Goal: Information Seeking & Learning: Find specific page/section

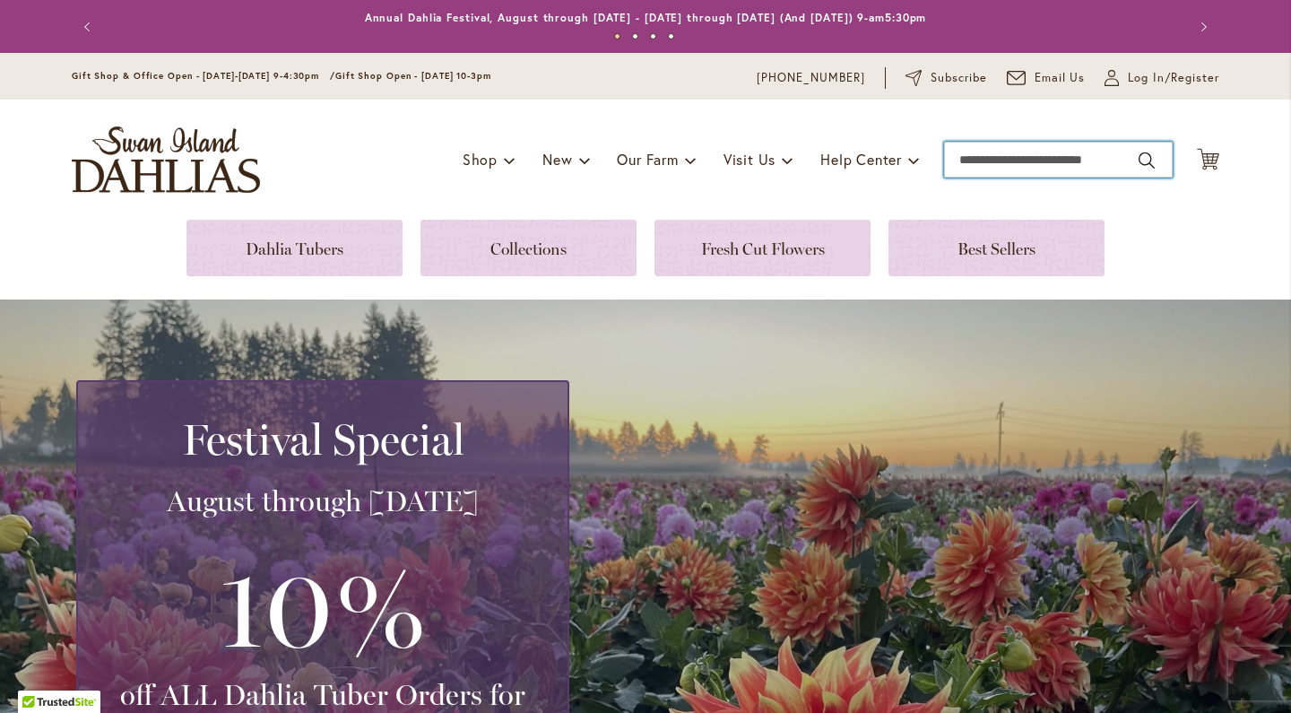
click at [967, 157] on input "Search" at bounding box center [1058, 160] width 229 height 36
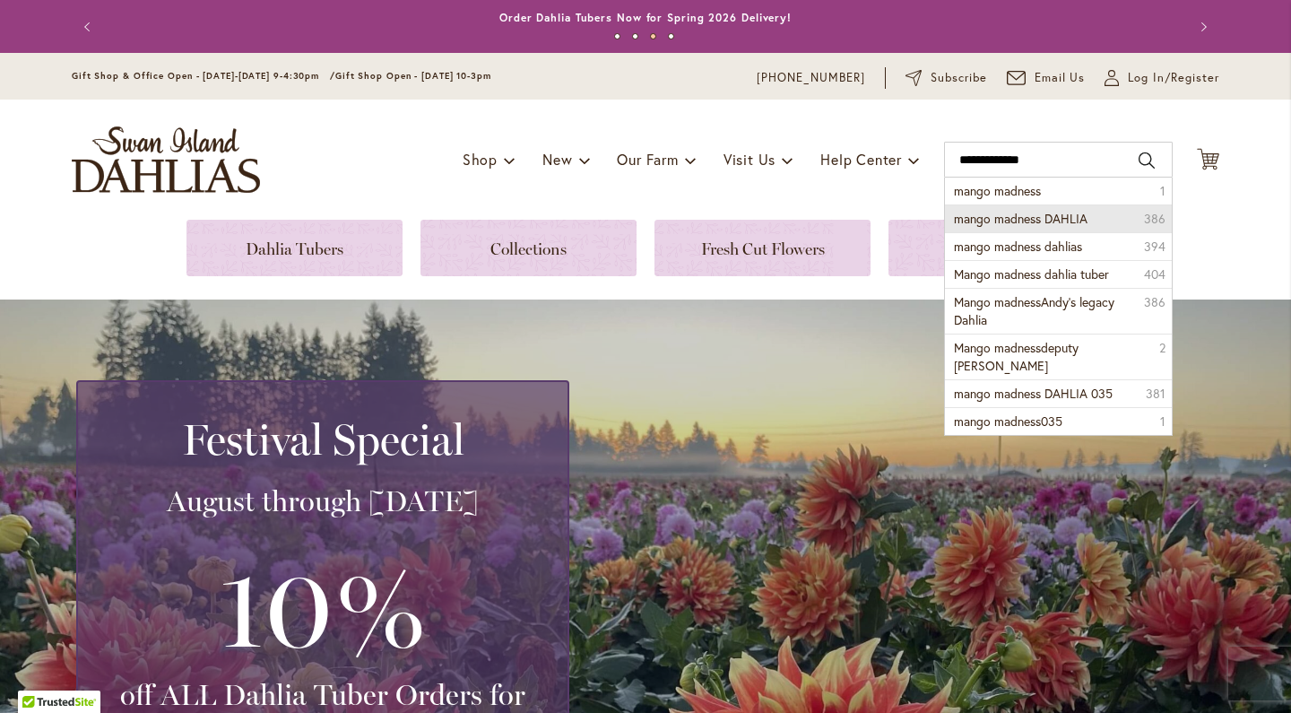
click at [971, 216] on span "mango madness DAHLIA" at bounding box center [1021, 218] width 134 height 17
type input "**********"
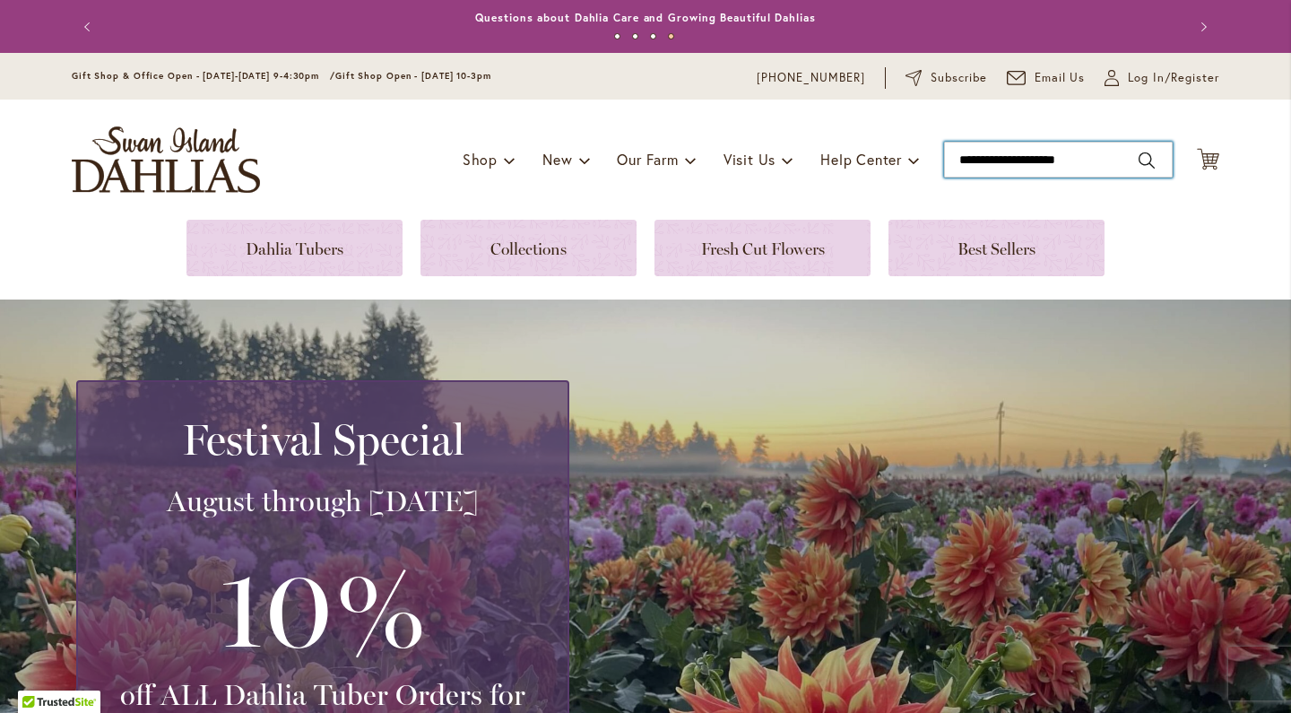
click at [977, 166] on input "**********" at bounding box center [1058, 160] width 229 height 36
type input "**********"
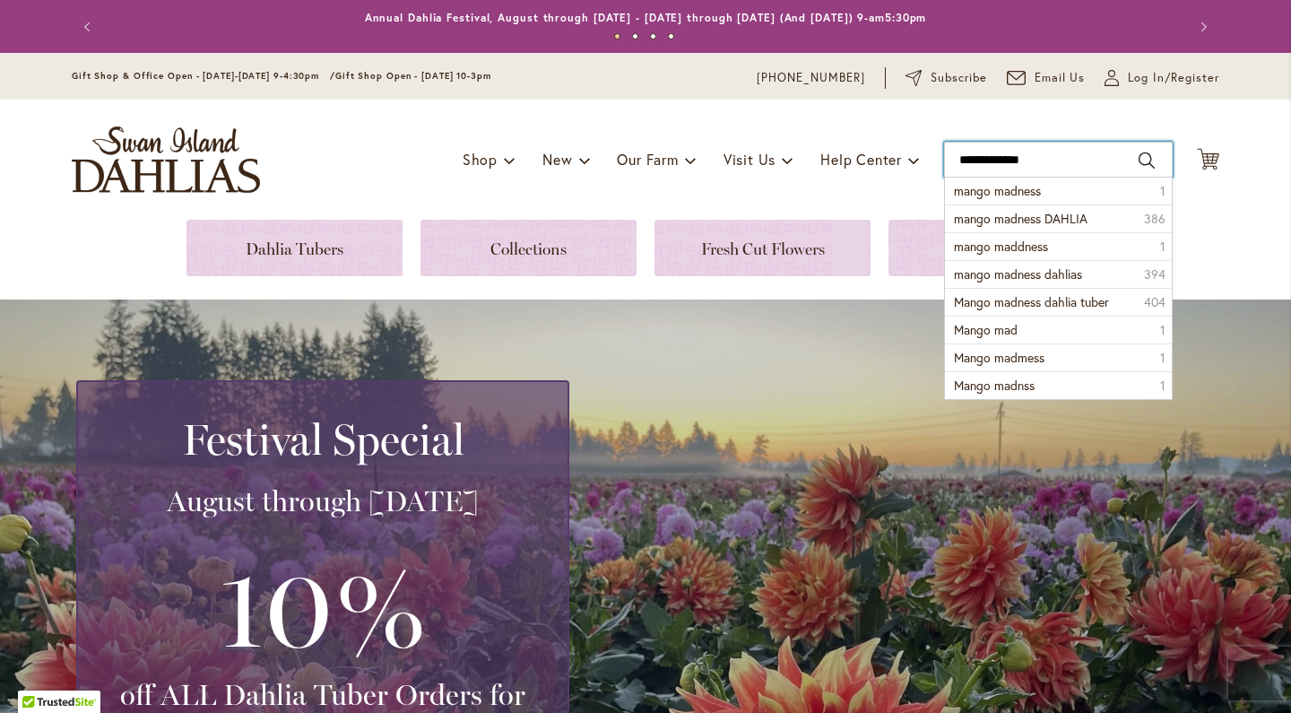
scroll to position [64, 0]
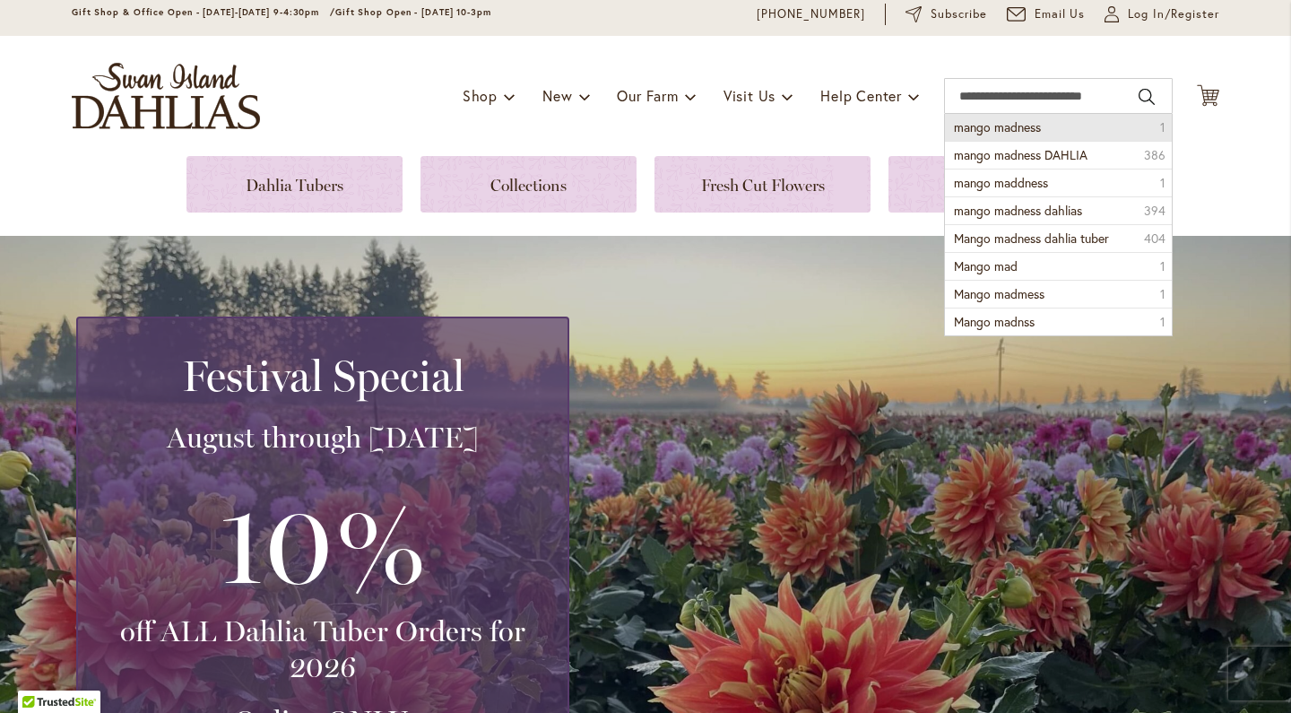
click at [982, 126] on span "mango madness" at bounding box center [997, 126] width 87 height 17
type input "**********"
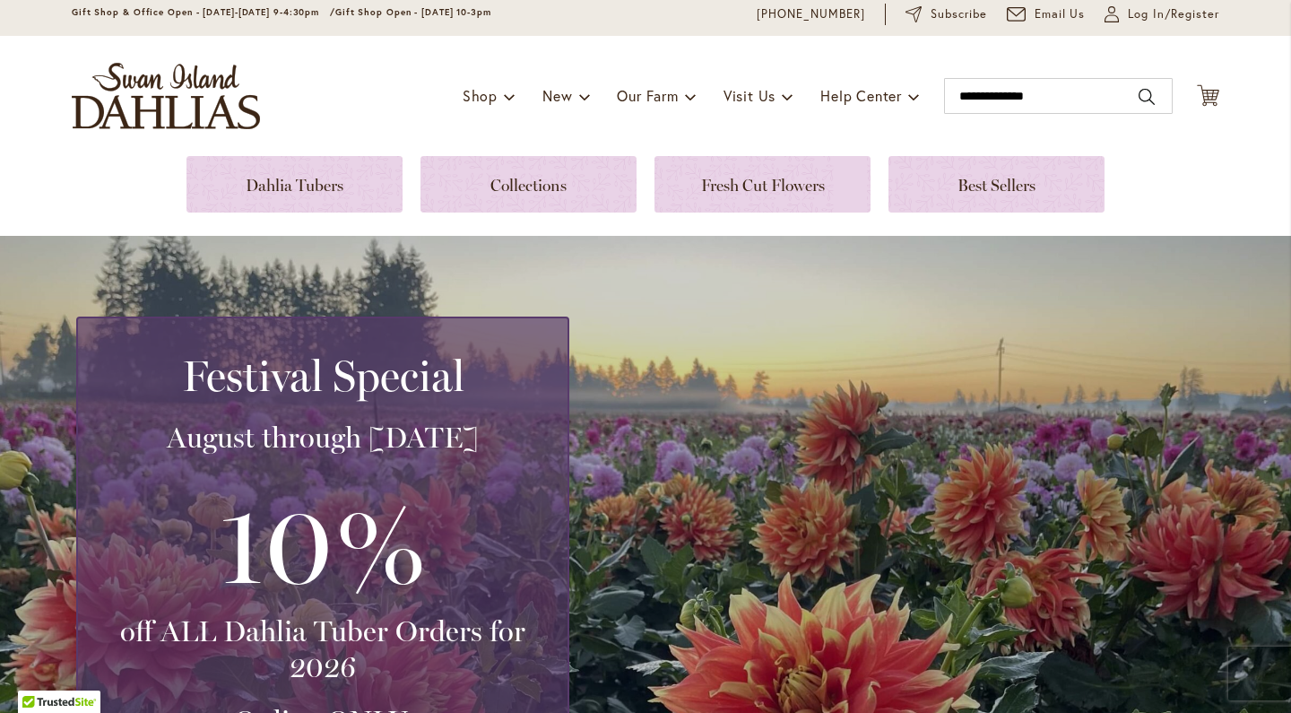
click at [1146, 96] on button "Search" at bounding box center [1147, 96] width 16 height 29
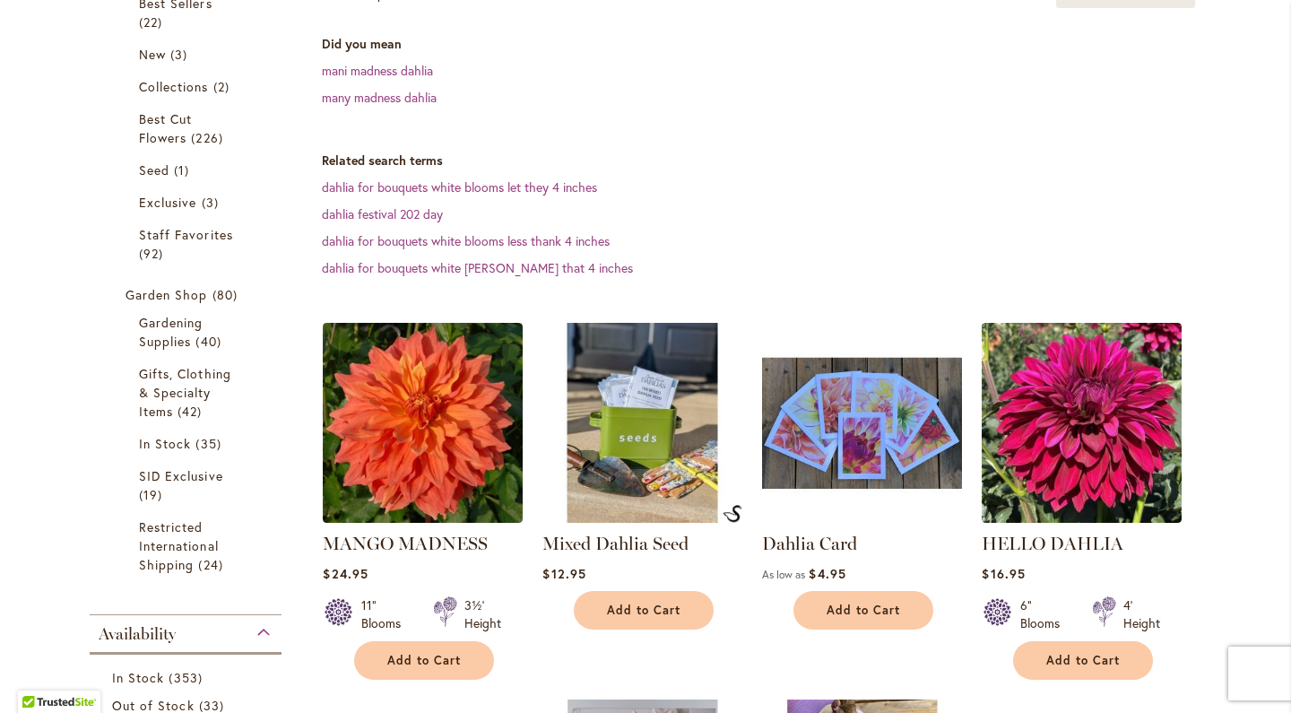
scroll to position [409, 0]
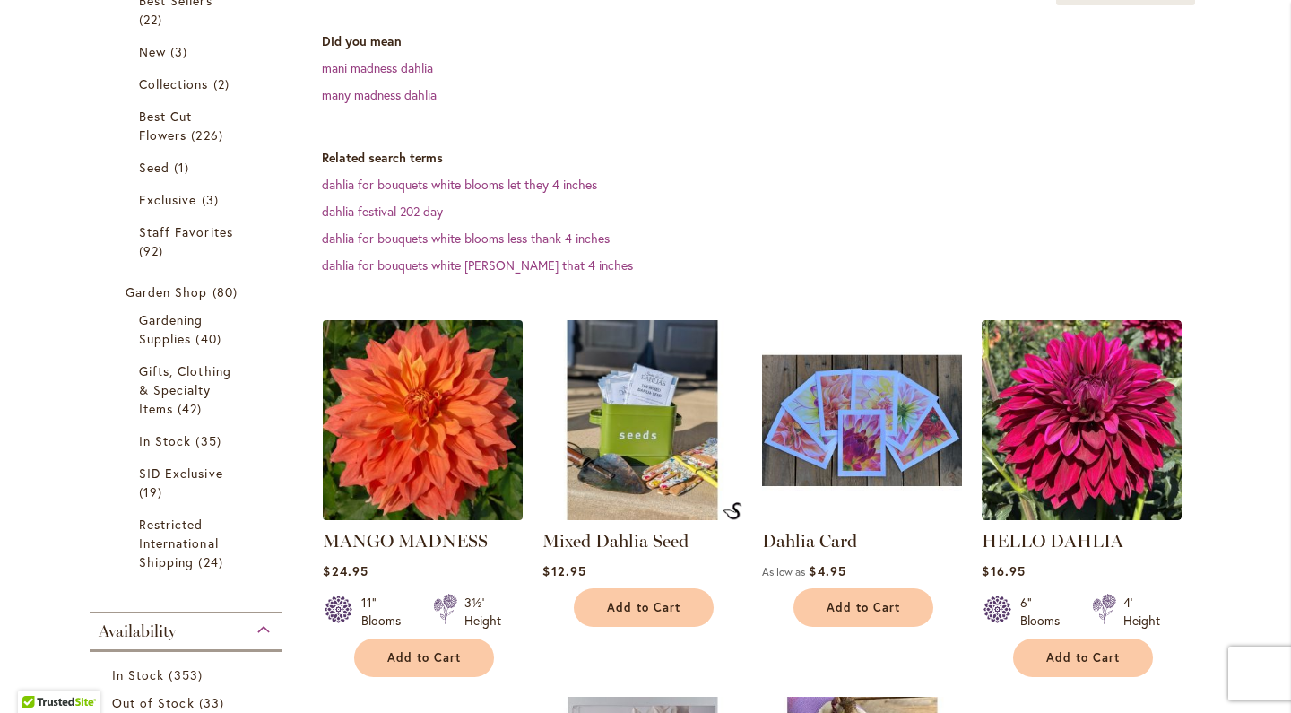
click at [421, 482] on img at bounding box center [423, 420] width 210 height 210
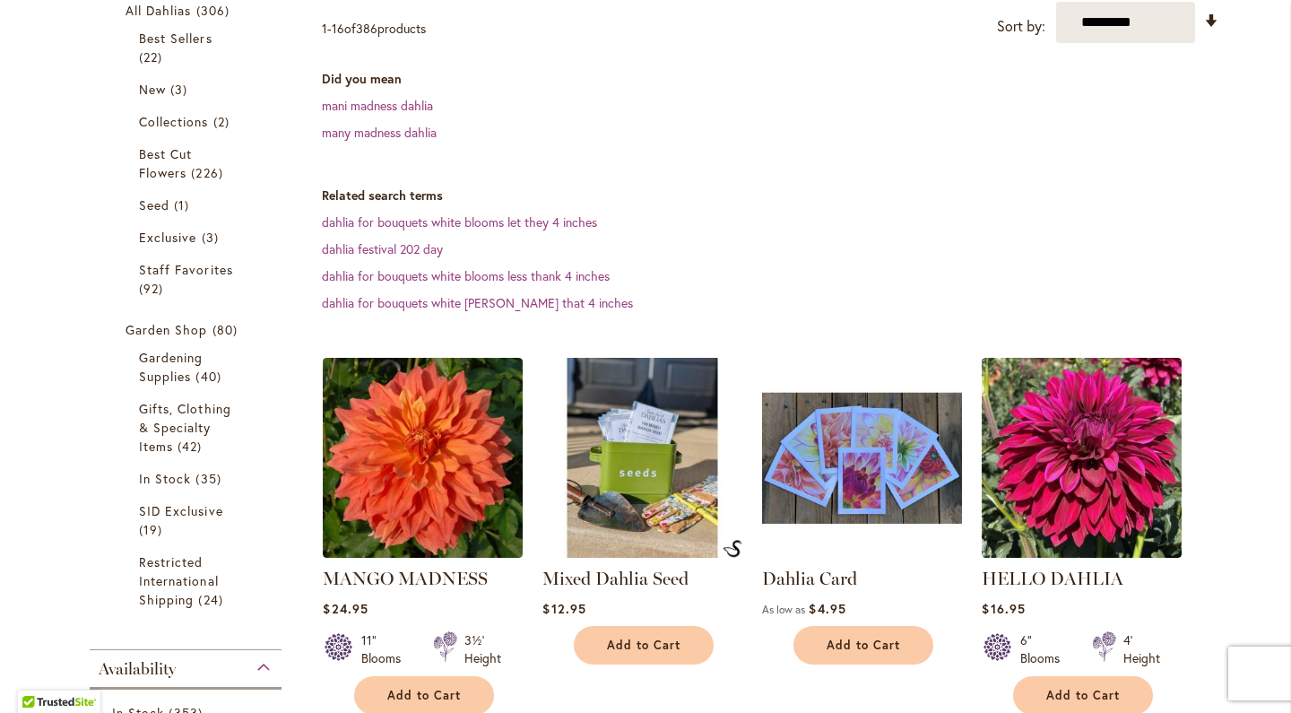
scroll to position [375, 0]
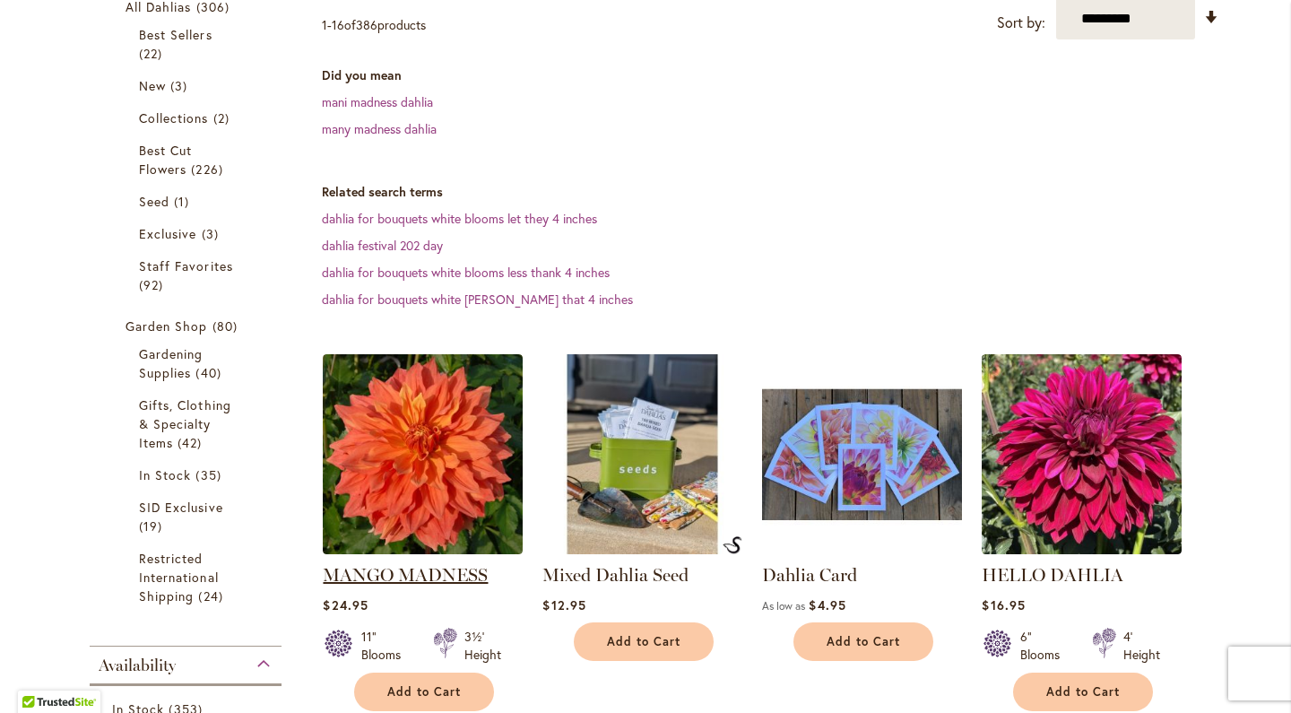
click at [397, 586] on link "MANGO MADNESS" at bounding box center [405, 575] width 165 height 22
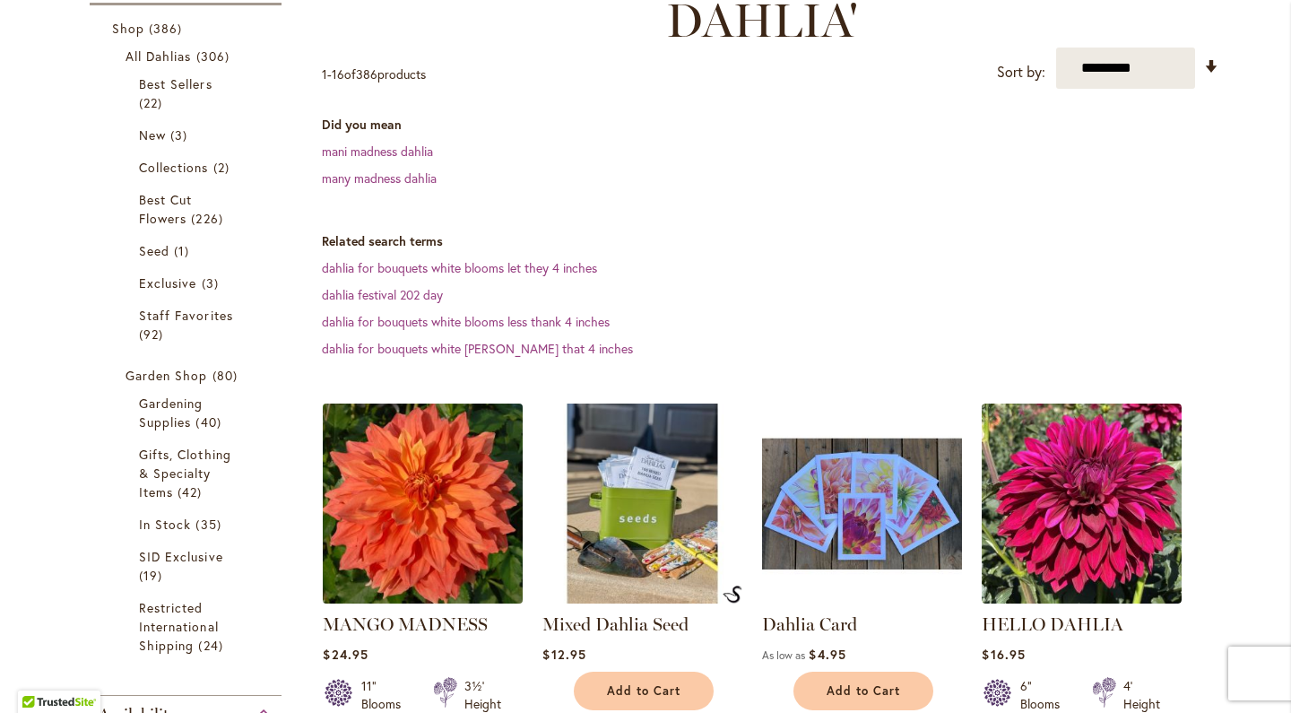
scroll to position [333, 0]
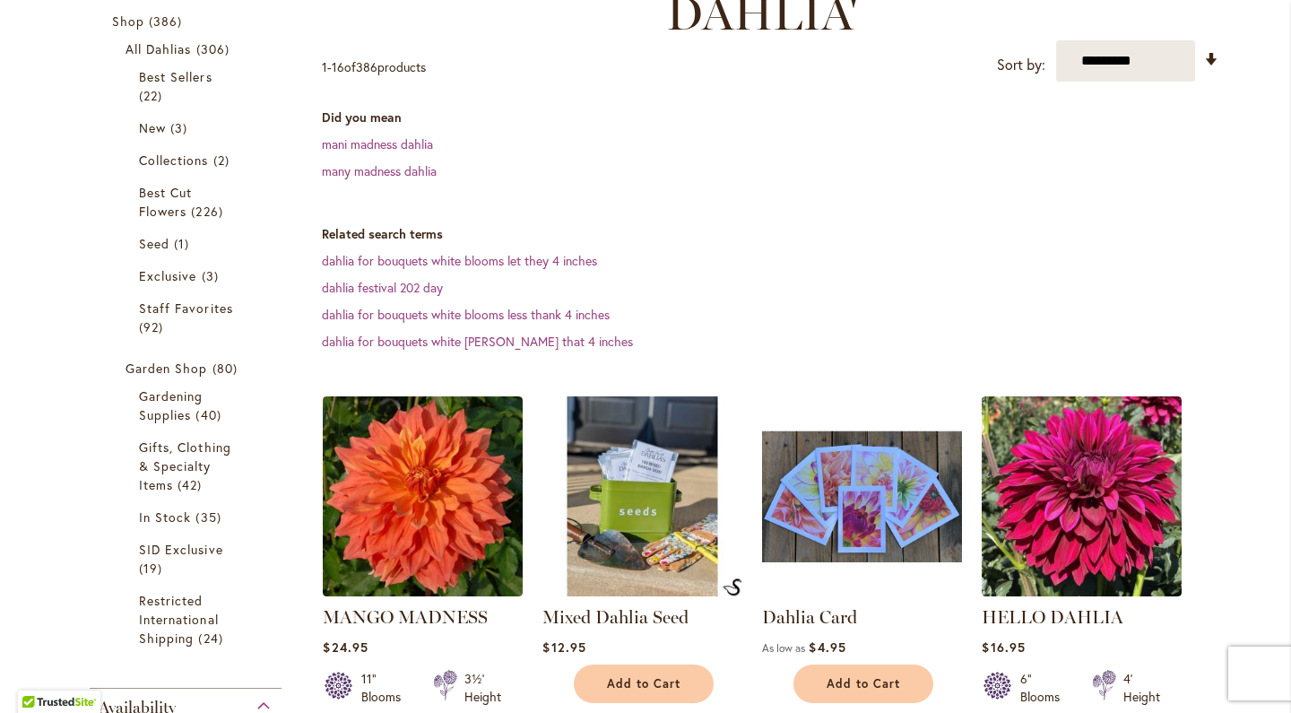
click at [308, 426] on div "Filter by: Filter By: Category Shop 386 items All Dahlias 306 items 22 New" at bounding box center [191, 408] width 239 height 956
drag, startPoint x: 317, startPoint y: 422, endPoint x: 322, endPoint y: 533, distance: 110.4
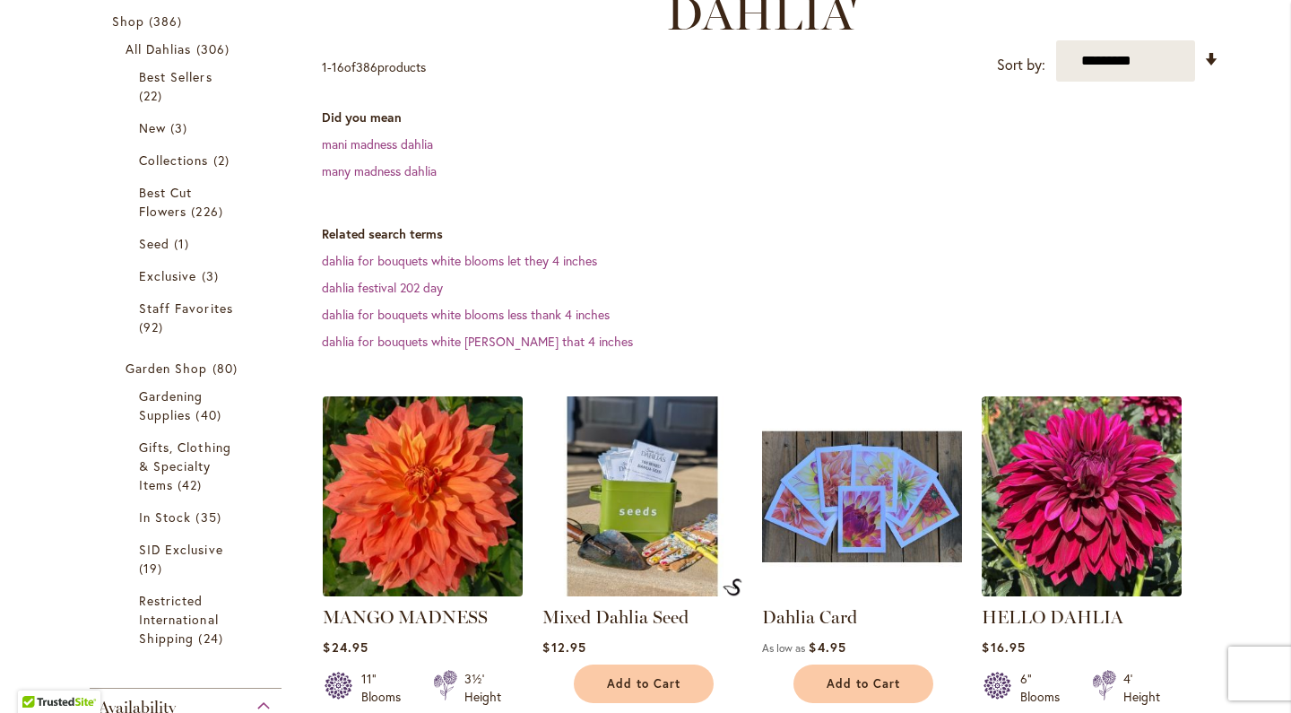
drag, startPoint x: 317, startPoint y: 596, endPoint x: 351, endPoint y: 603, distance: 34.6
click at [351, 601] on img at bounding box center [423, 496] width 210 height 210
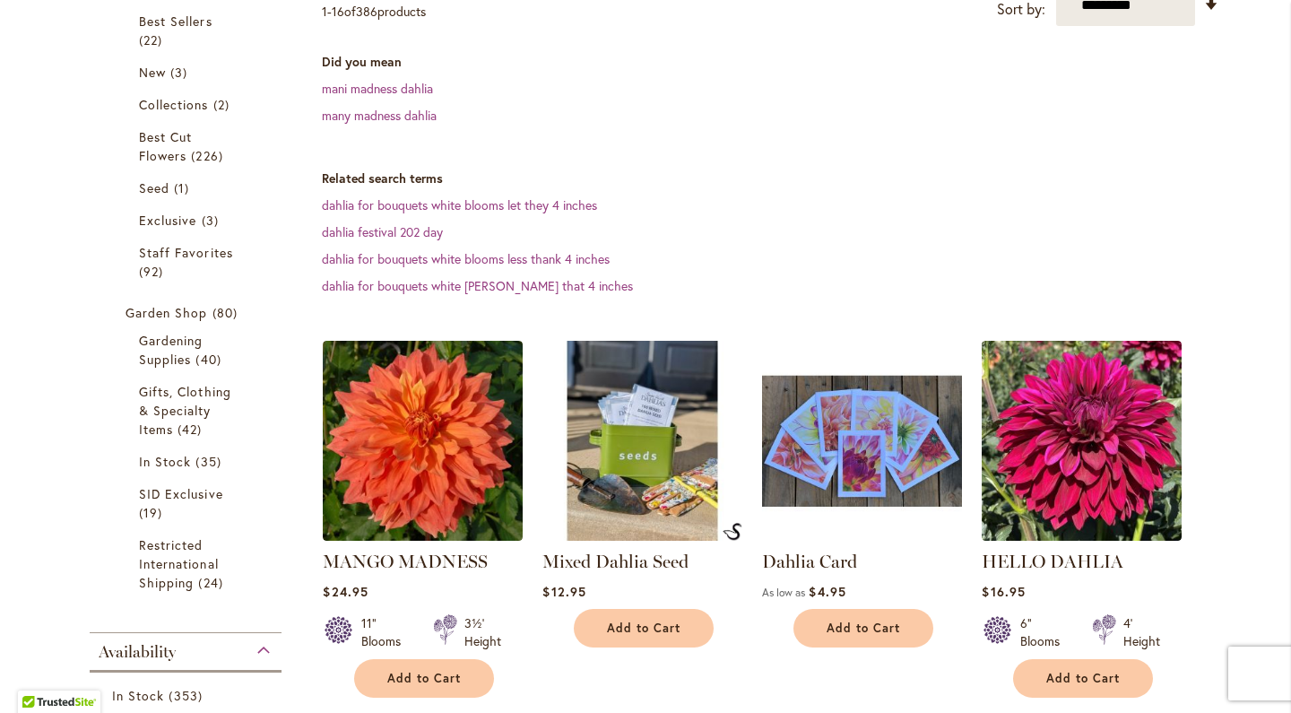
scroll to position [388, 0]
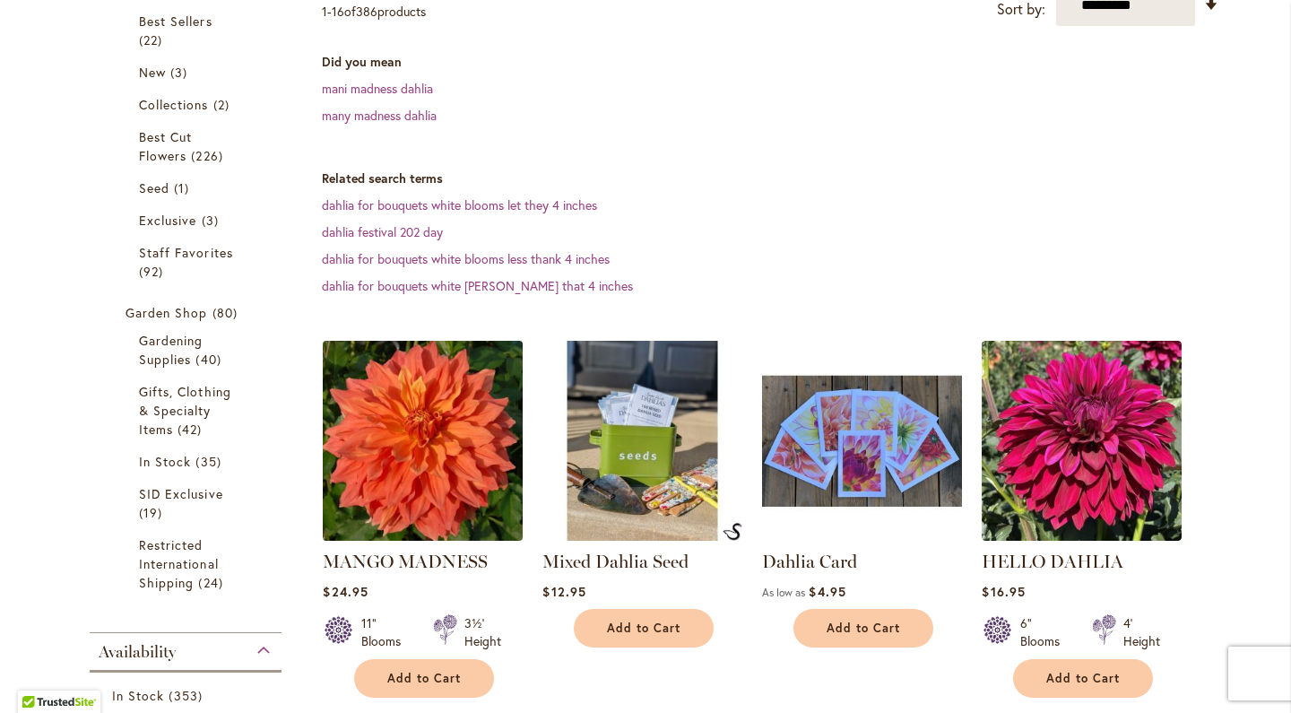
drag, startPoint x: 386, startPoint y: 515, endPoint x: 339, endPoint y: 507, distance: 47.3
click at [445, 508] on img at bounding box center [423, 440] width 210 height 210
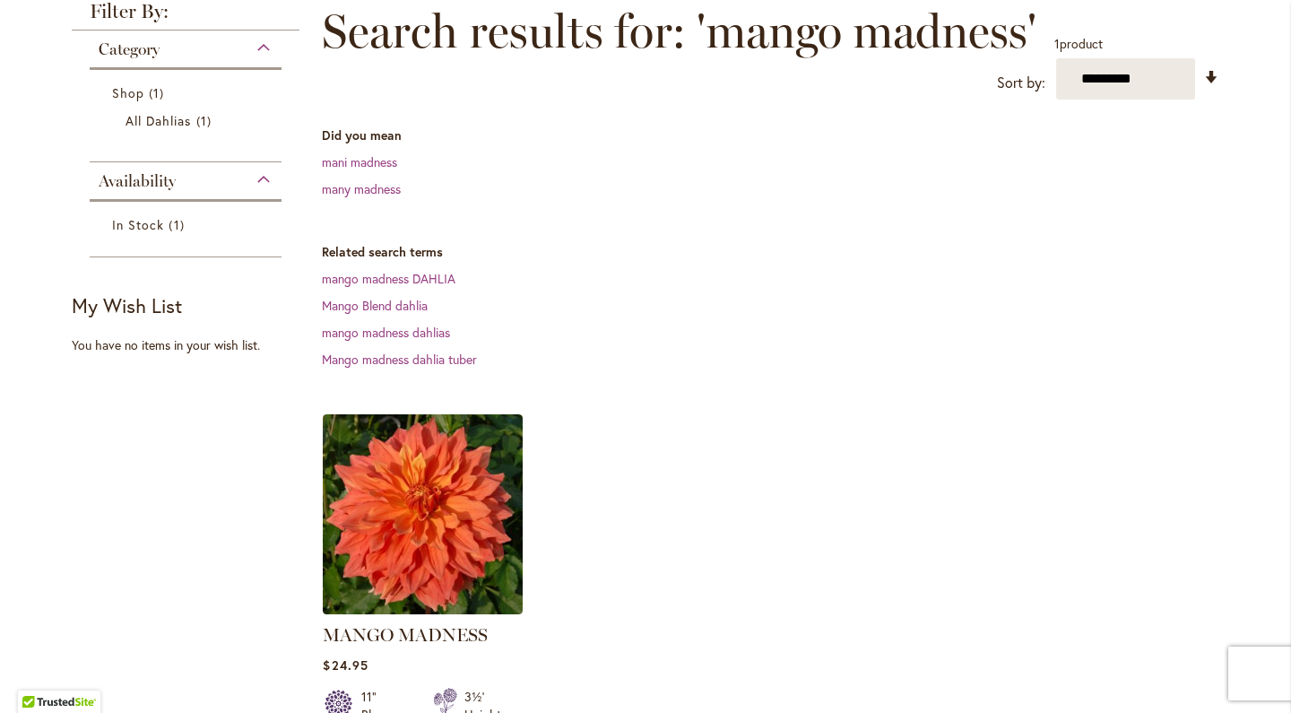
scroll to position [263, 0]
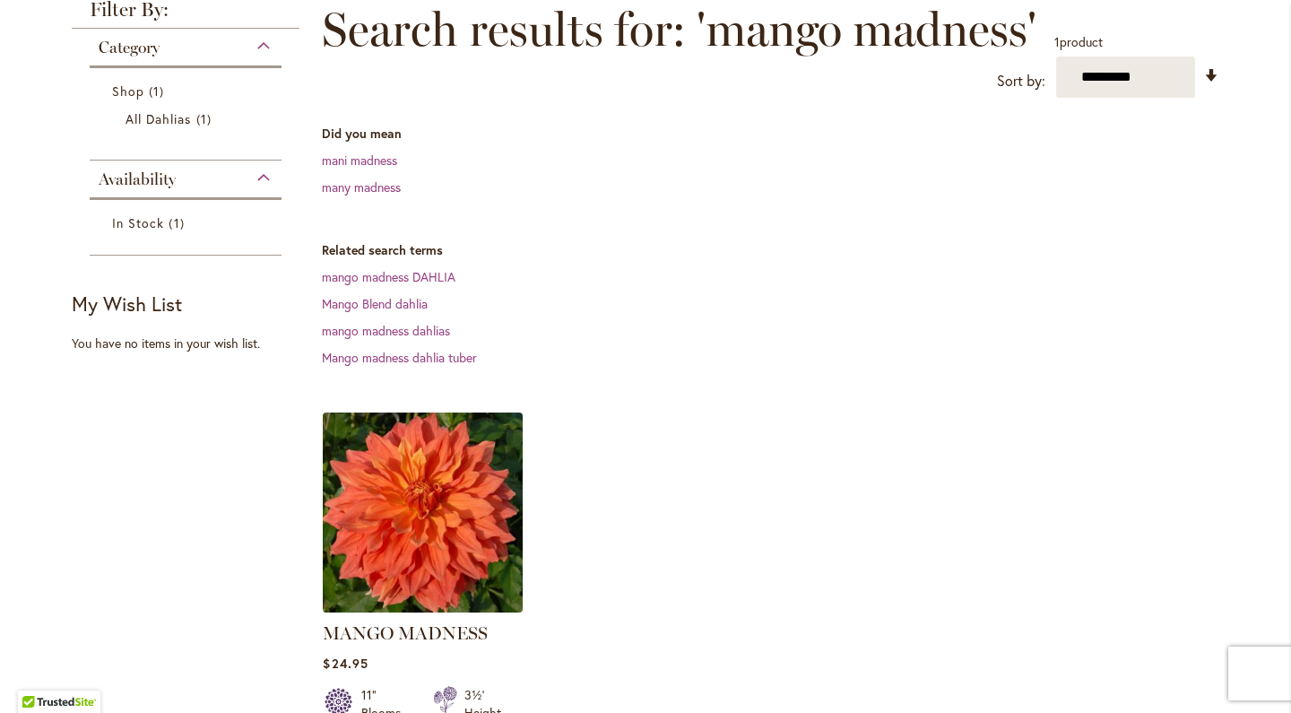
click at [506, 612] on img at bounding box center [423, 512] width 210 height 210
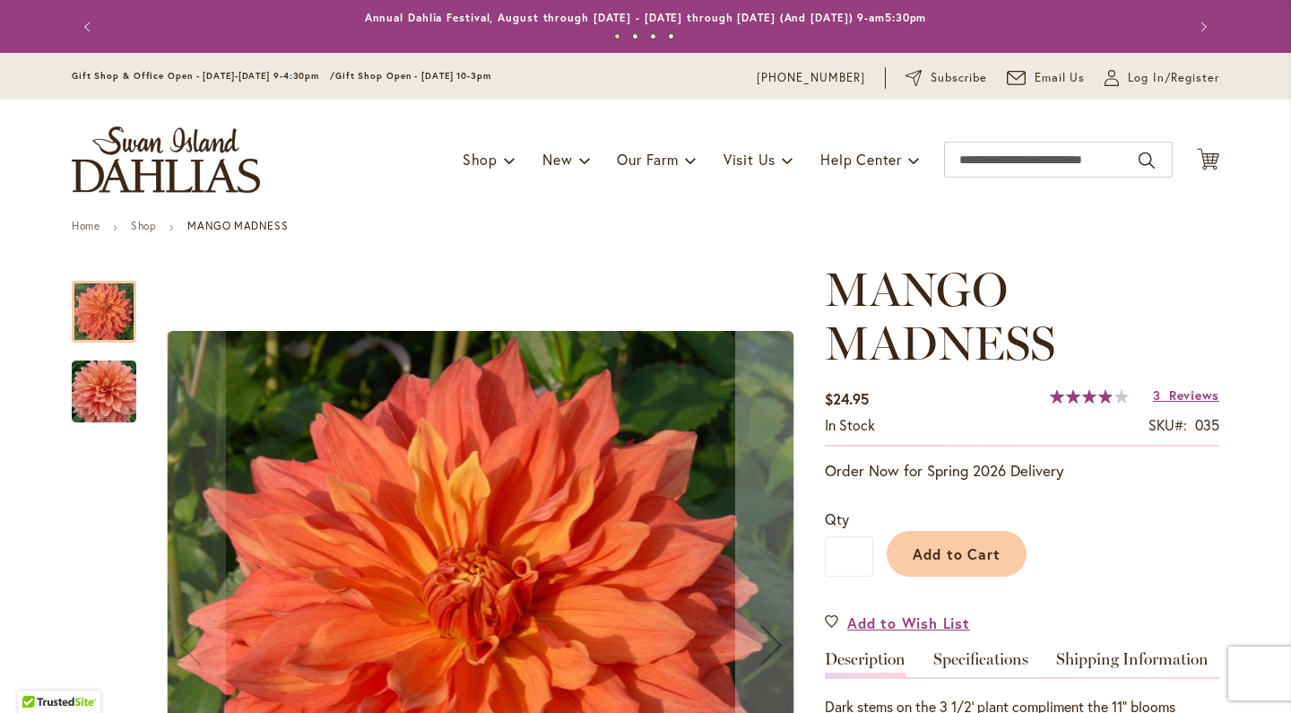
drag, startPoint x: 275, startPoint y: 362, endPoint x: 291, endPoint y: 485, distance: 123.8
click at [291, 485] on img "Mango Madness" at bounding box center [481, 645] width 627 height 628
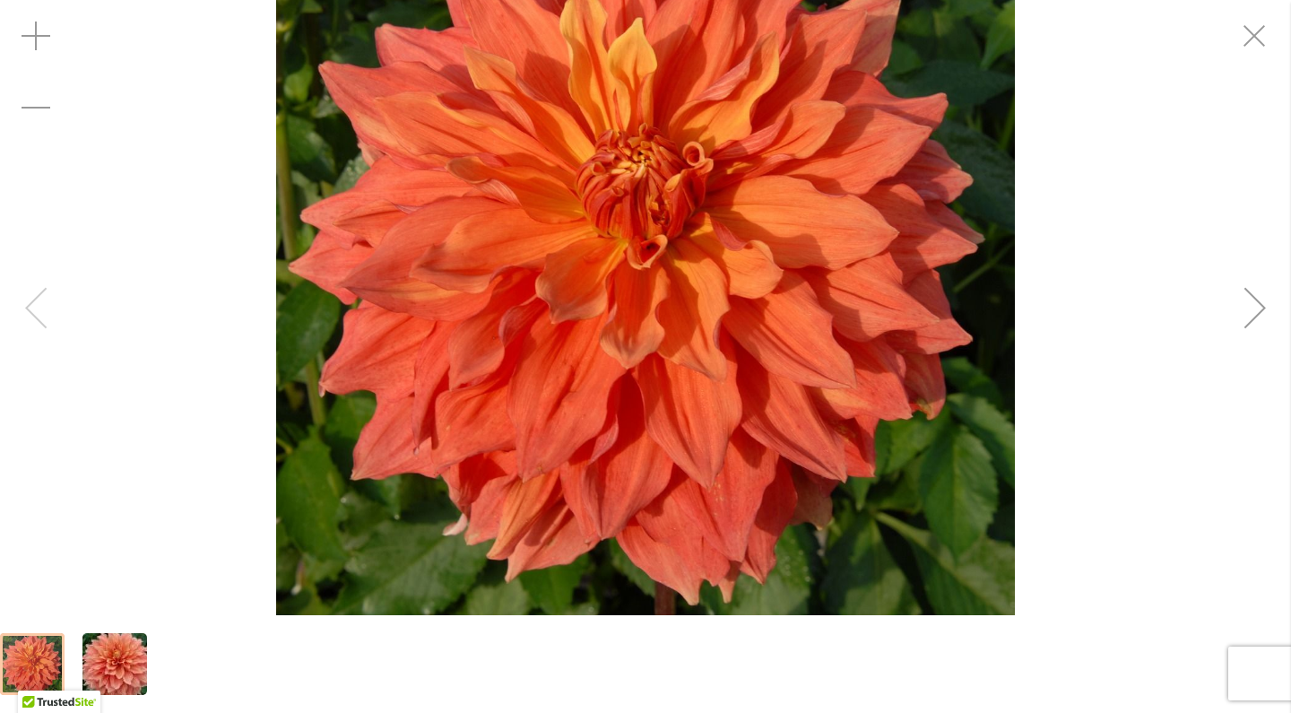
drag, startPoint x: 283, startPoint y: 612, endPoint x: 281, endPoint y: 204, distance: 408.9
click at [281, 204] on img "Mango Madness" at bounding box center [645, 245] width 738 height 739
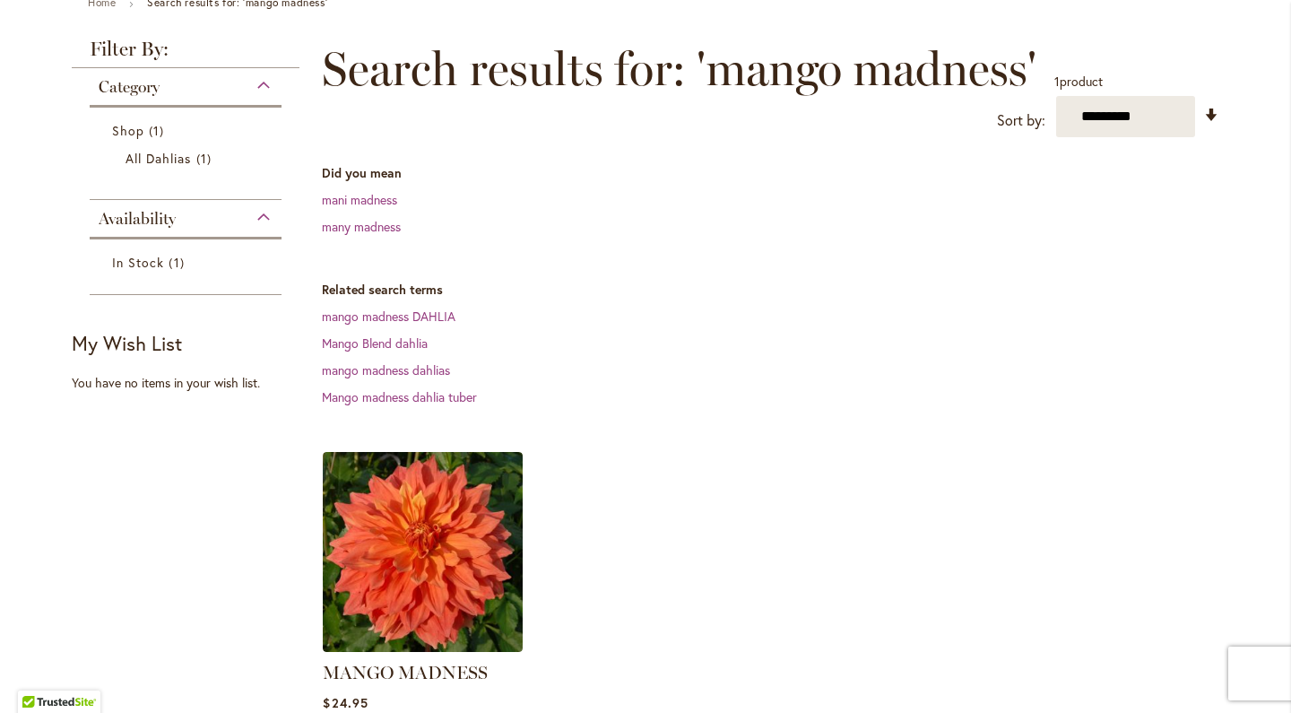
scroll to position [251, 0]
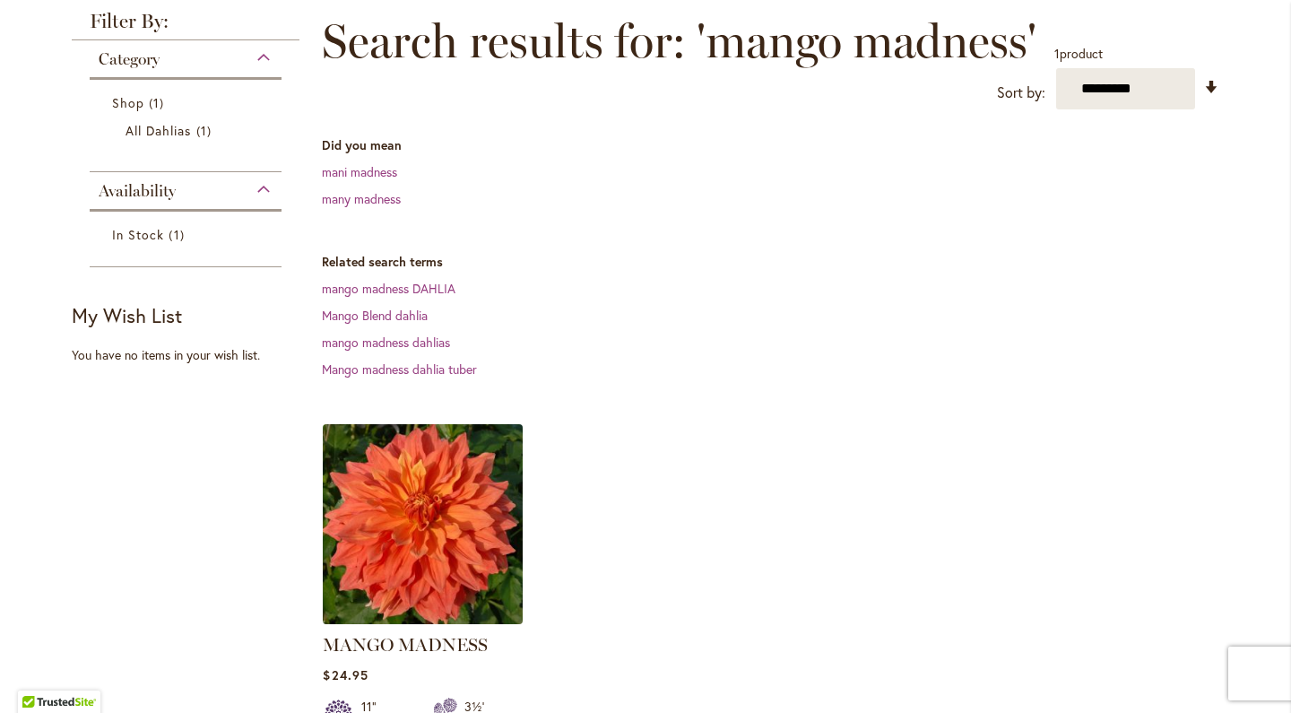
click at [329, 620] on img at bounding box center [423, 524] width 210 height 210
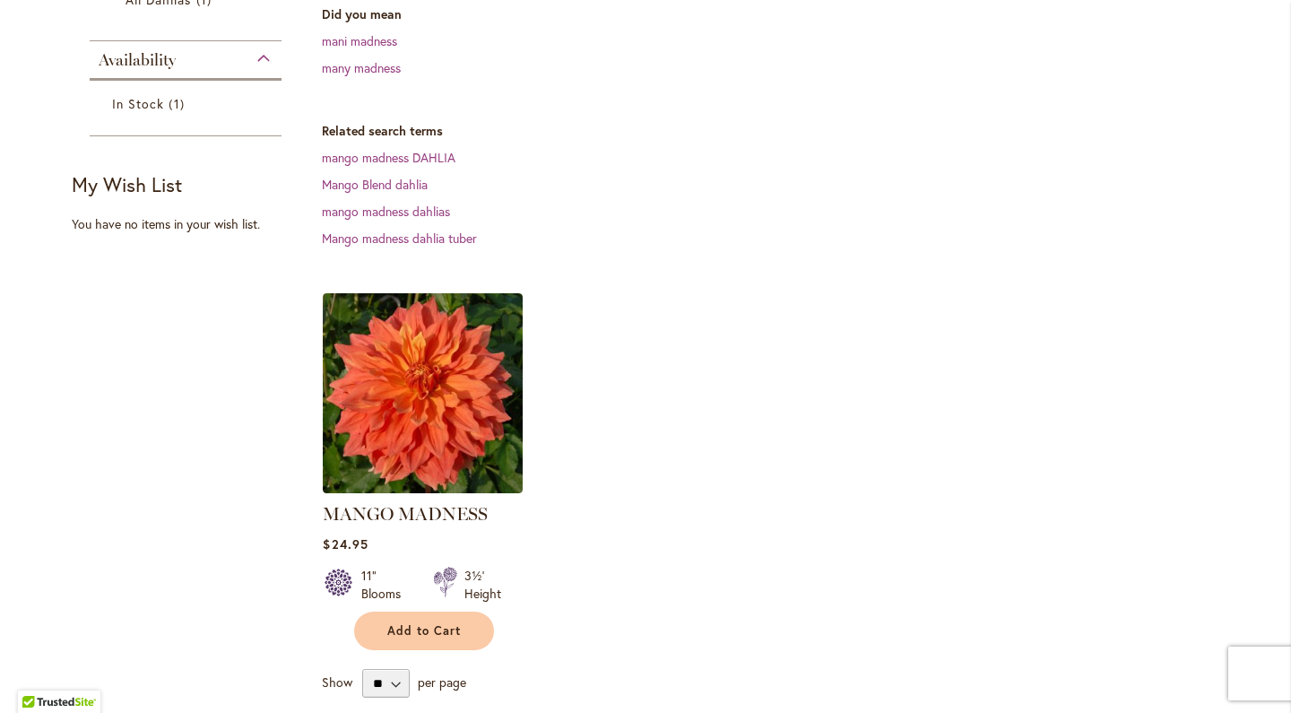
scroll to position [397, 0]
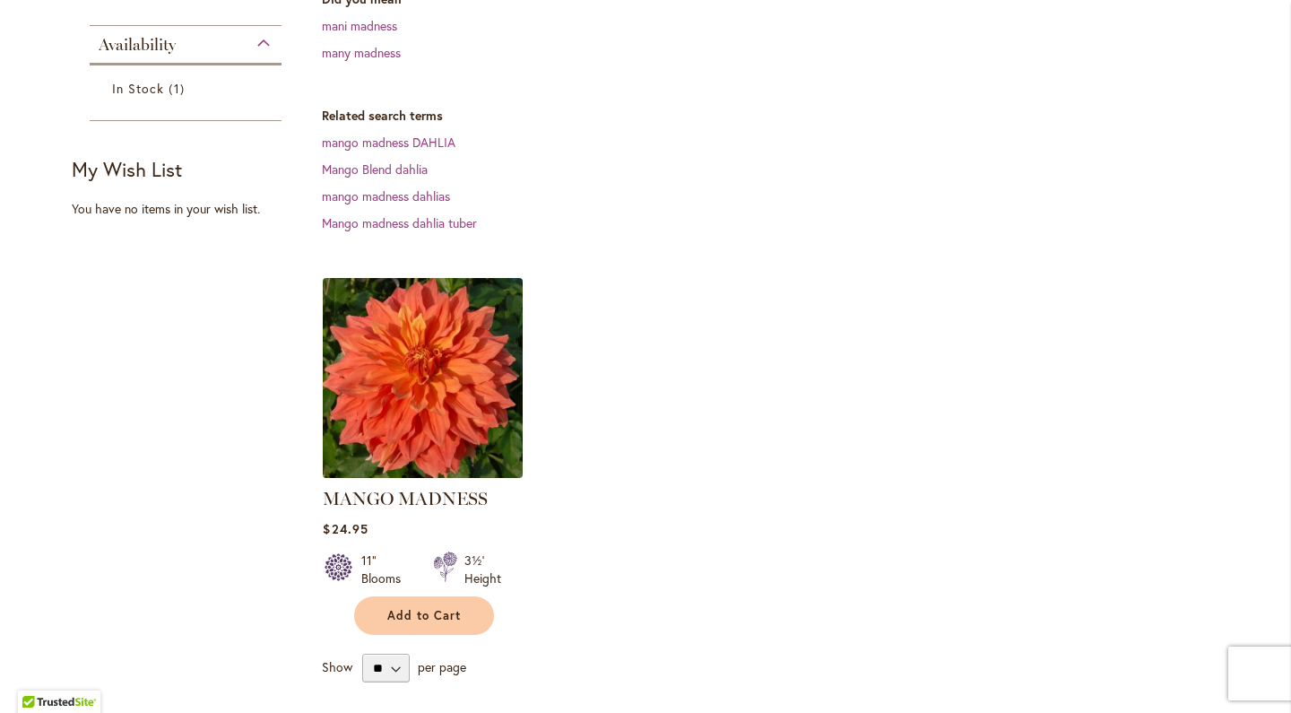
click at [366, 470] on img at bounding box center [423, 378] width 210 height 210
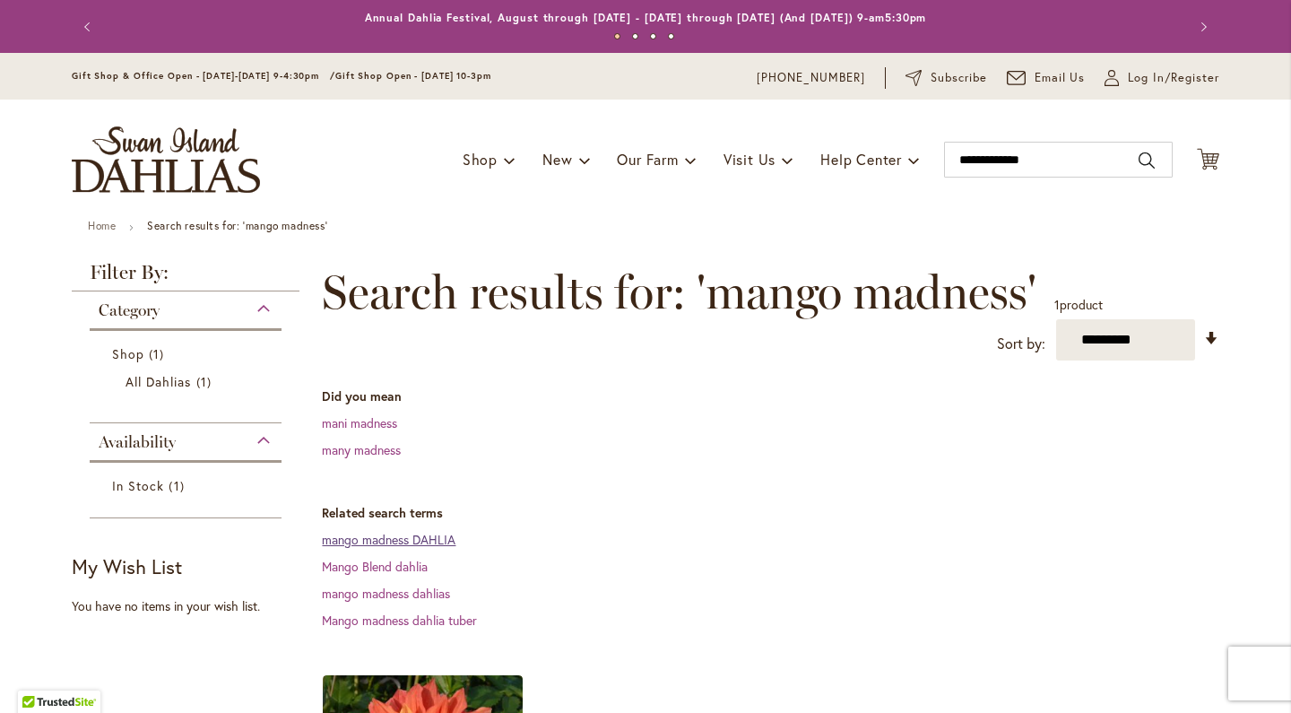
click at [421, 548] on link "mango madness DAHLIA" at bounding box center [389, 539] width 134 height 17
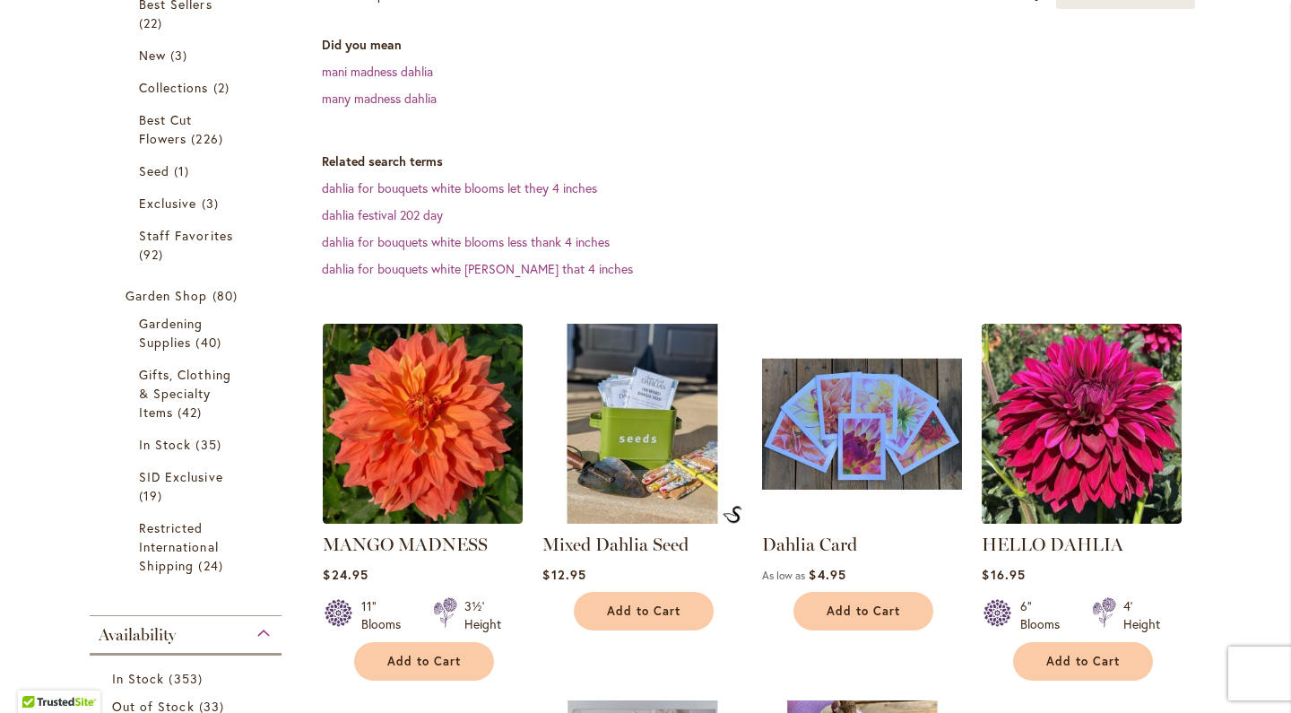
scroll to position [415, 0]
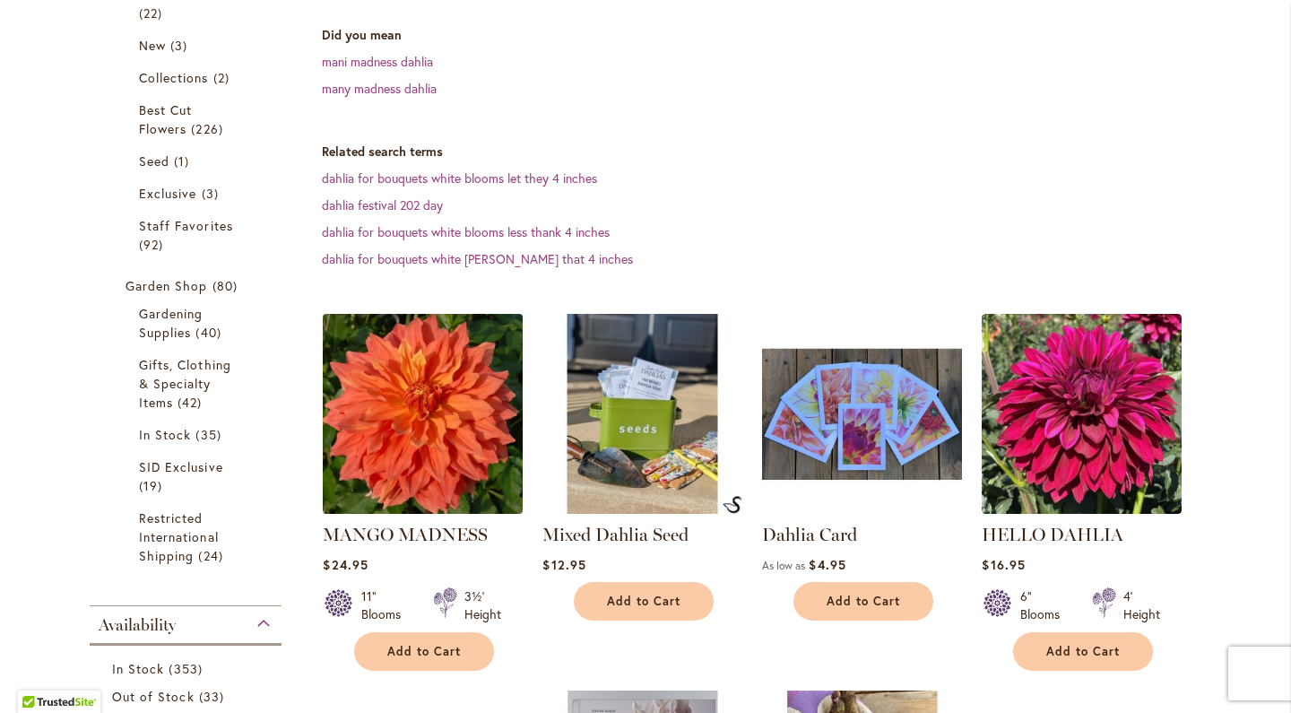
click at [367, 518] on img at bounding box center [423, 413] width 210 height 210
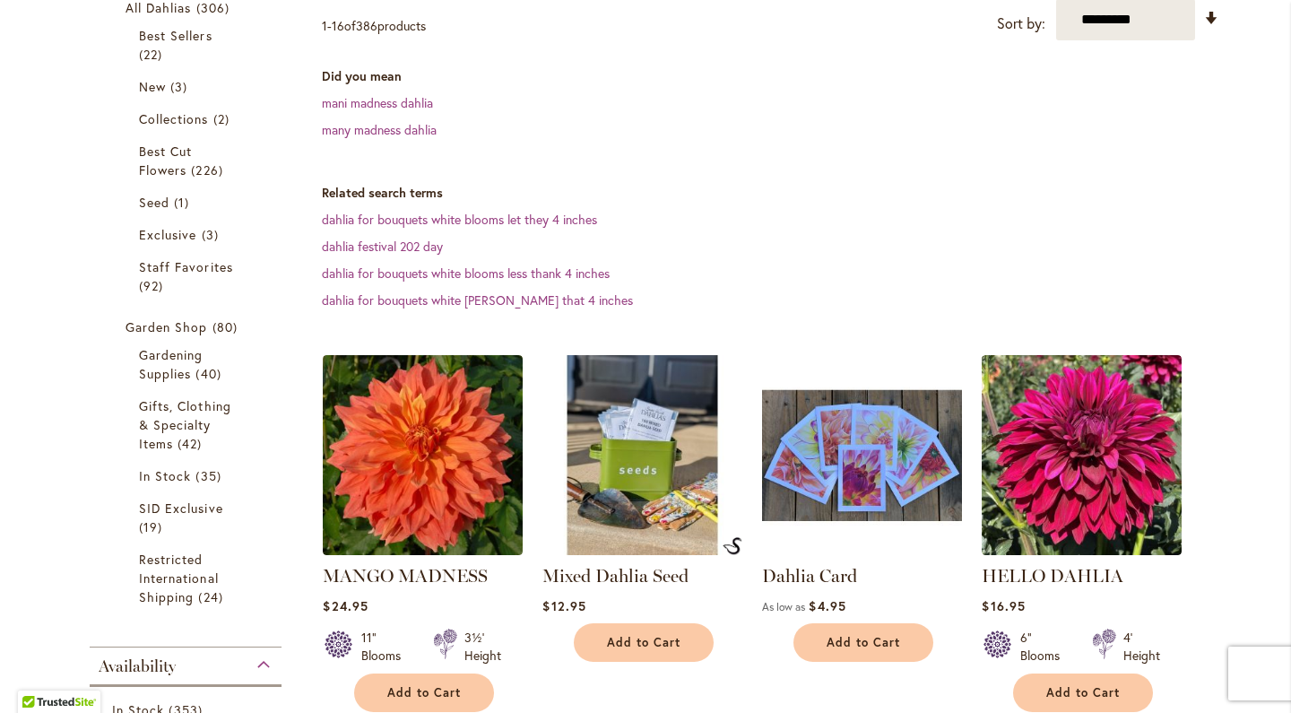
scroll to position [383, 0]
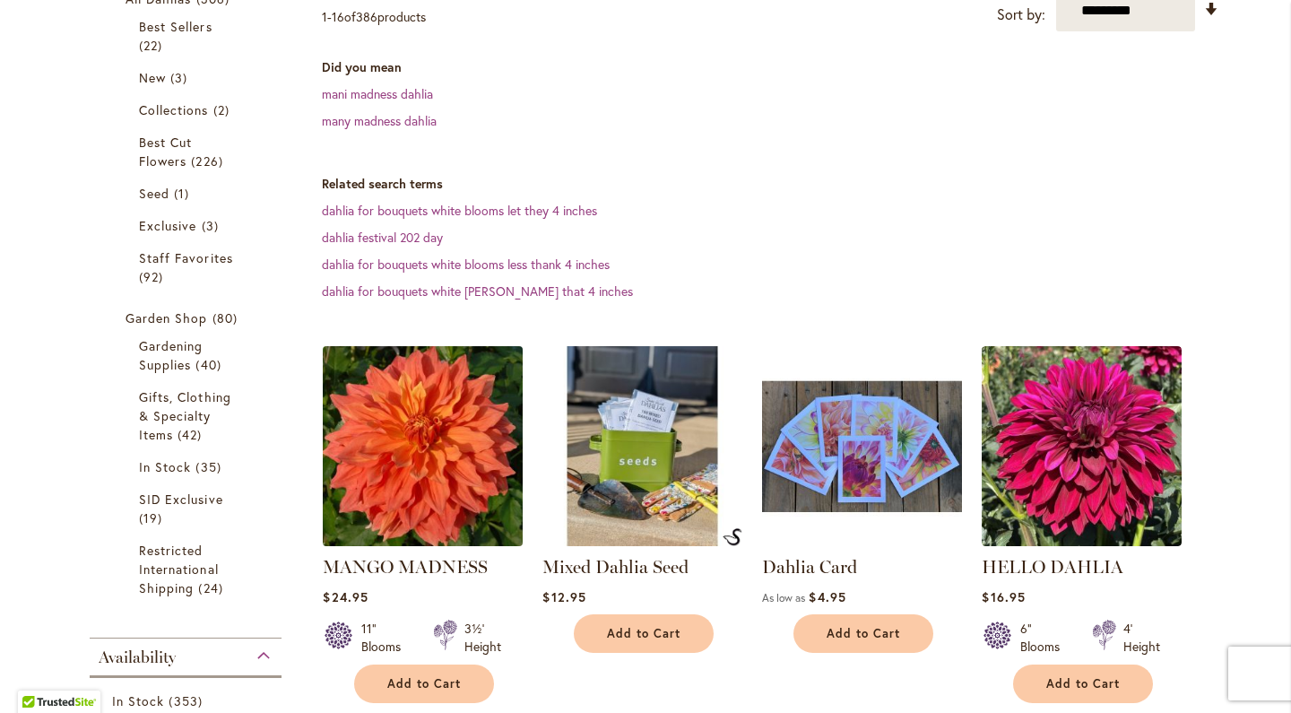
click at [383, 521] on img at bounding box center [423, 446] width 210 height 210
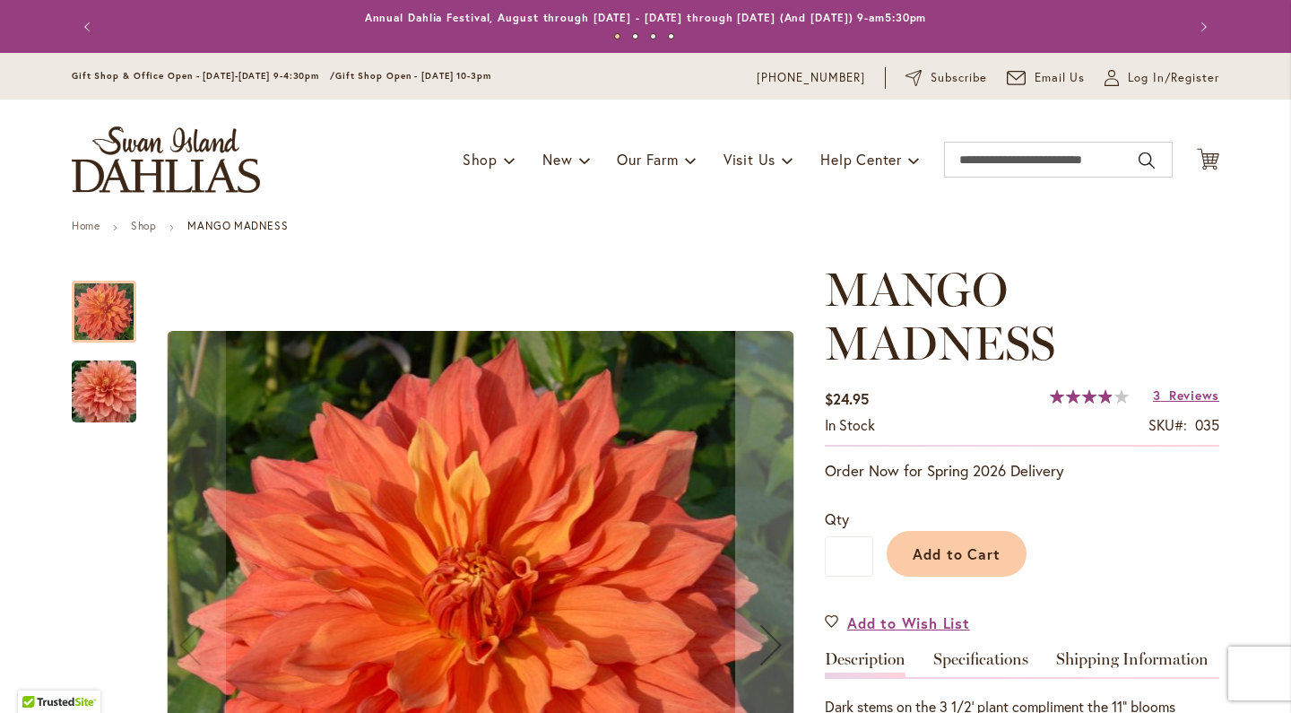
drag, startPoint x: 167, startPoint y: 350, endPoint x: 212, endPoint y: 526, distance: 182.2
click at [212, 526] on div "Mango Madness" at bounding box center [480, 645] width 653 height 765
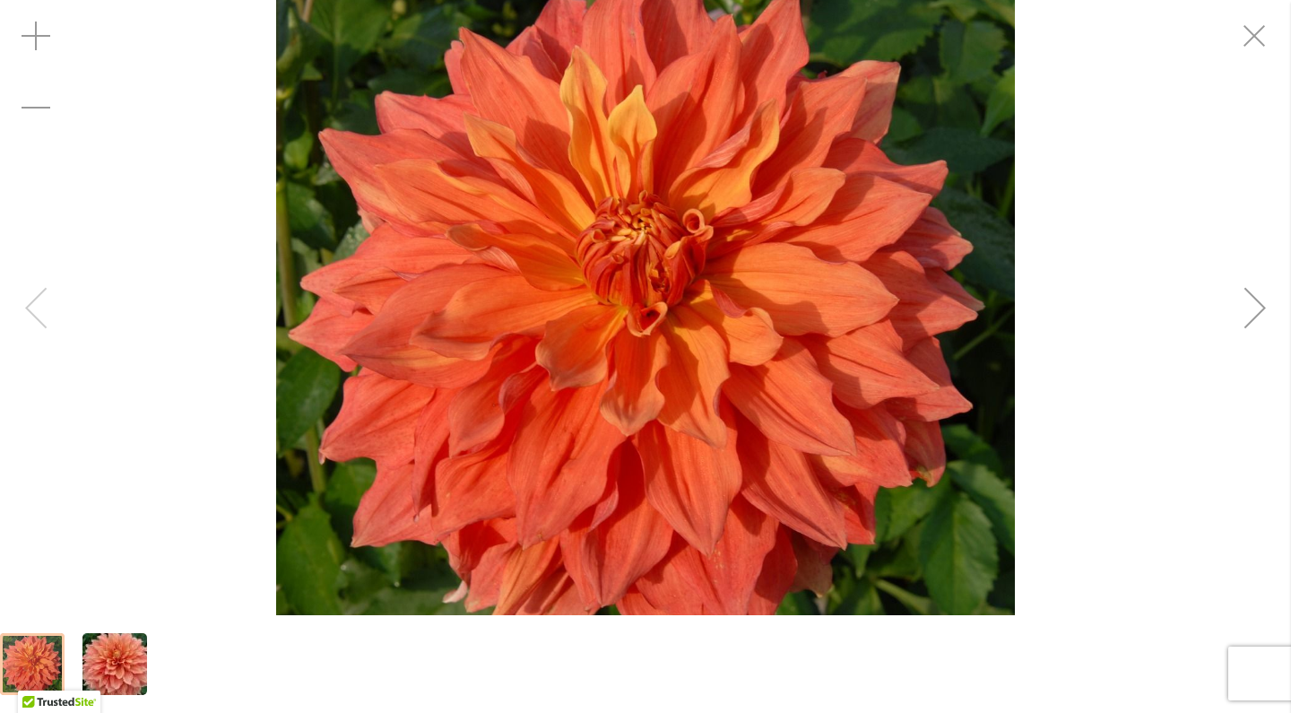
drag, startPoint x: 363, startPoint y: 584, endPoint x: 363, endPoint y: 612, distance: 28.7
click at [363, 608] on img "Mango Madness" at bounding box center [645, 313] width 738 height 739
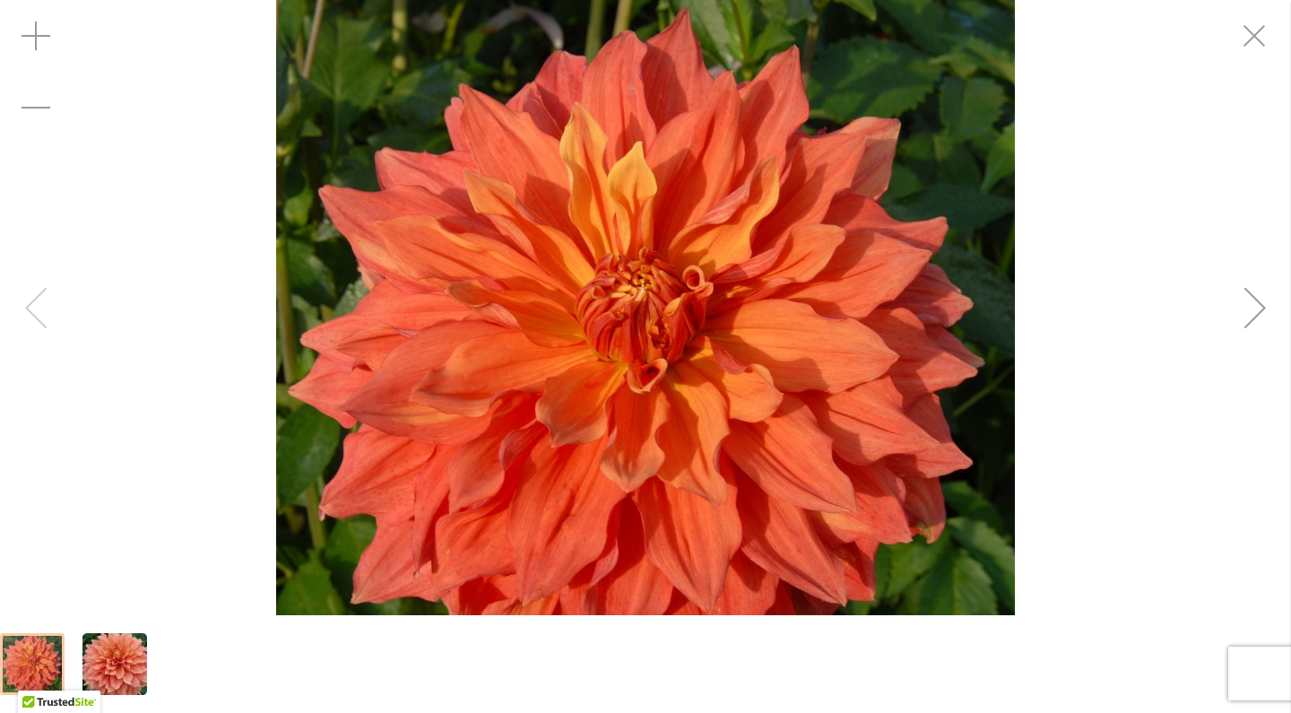
drag, startPoint x: 312, startPoint y: 629, endPoint x: 320, endPoint y: 259, distance: 369.5
click at [320, 259] on div at bounding box center [645, 356] width 1291 height 713
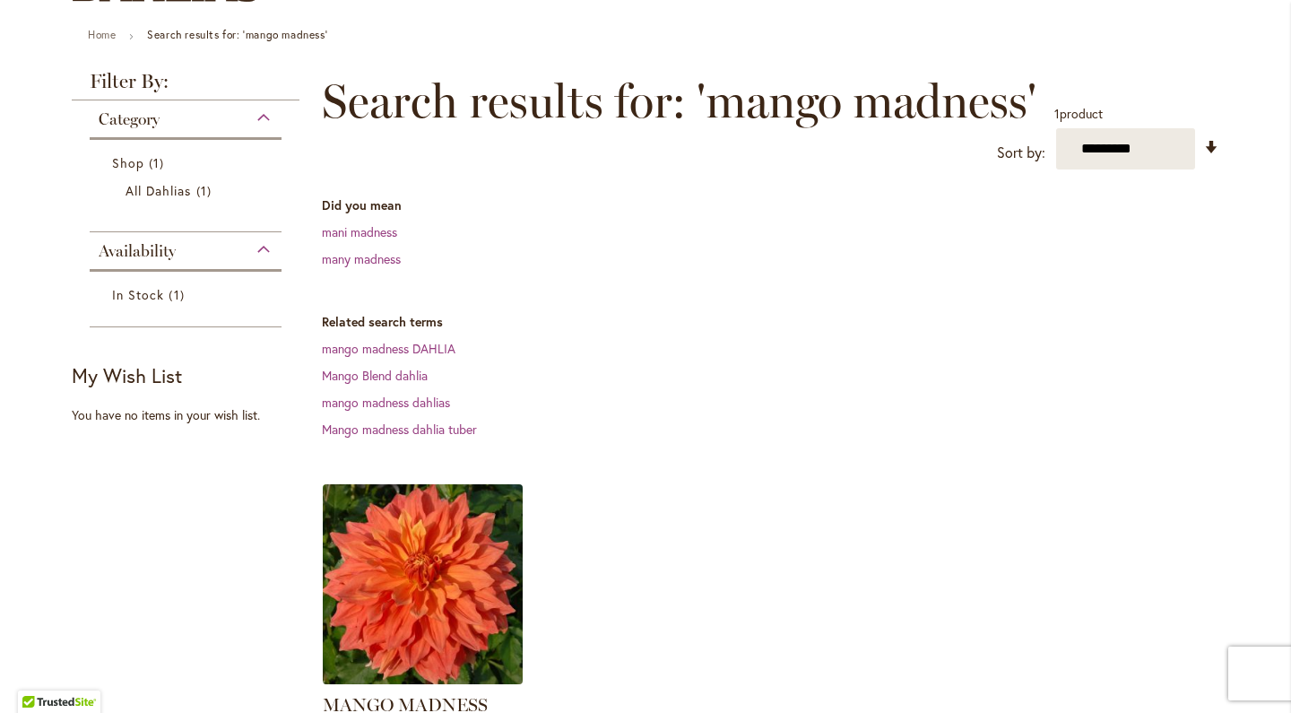
scroll to position [195, 0]
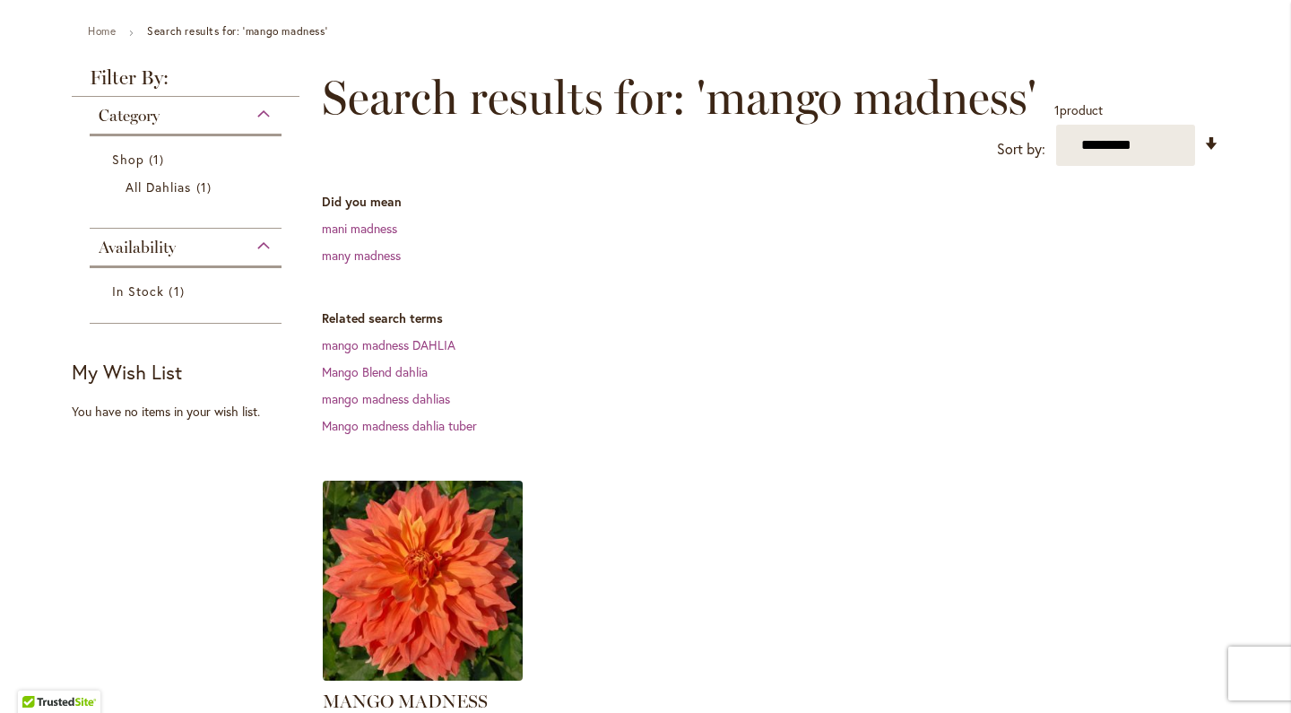
click at [395, 512] on img at bounding box center [423, 580] width 210 height 210
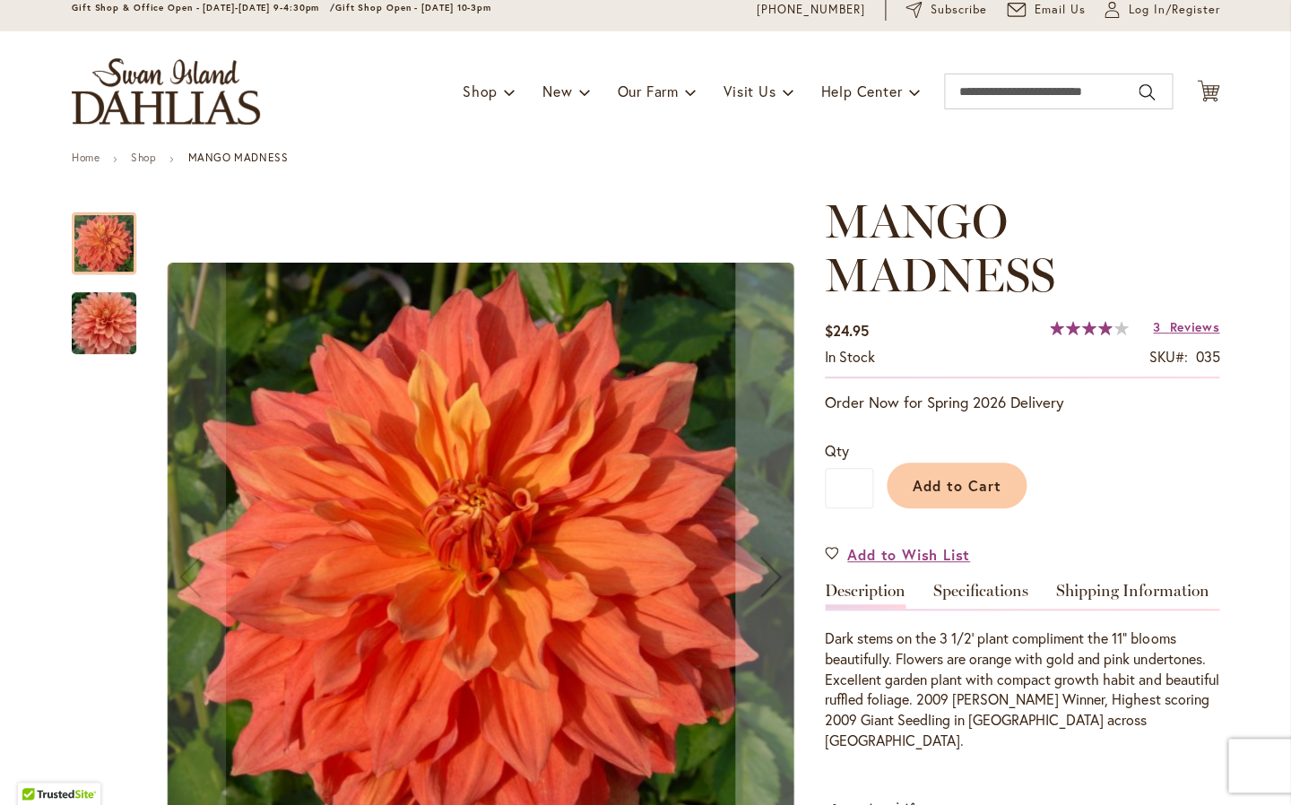
scroll to position [74, 0]
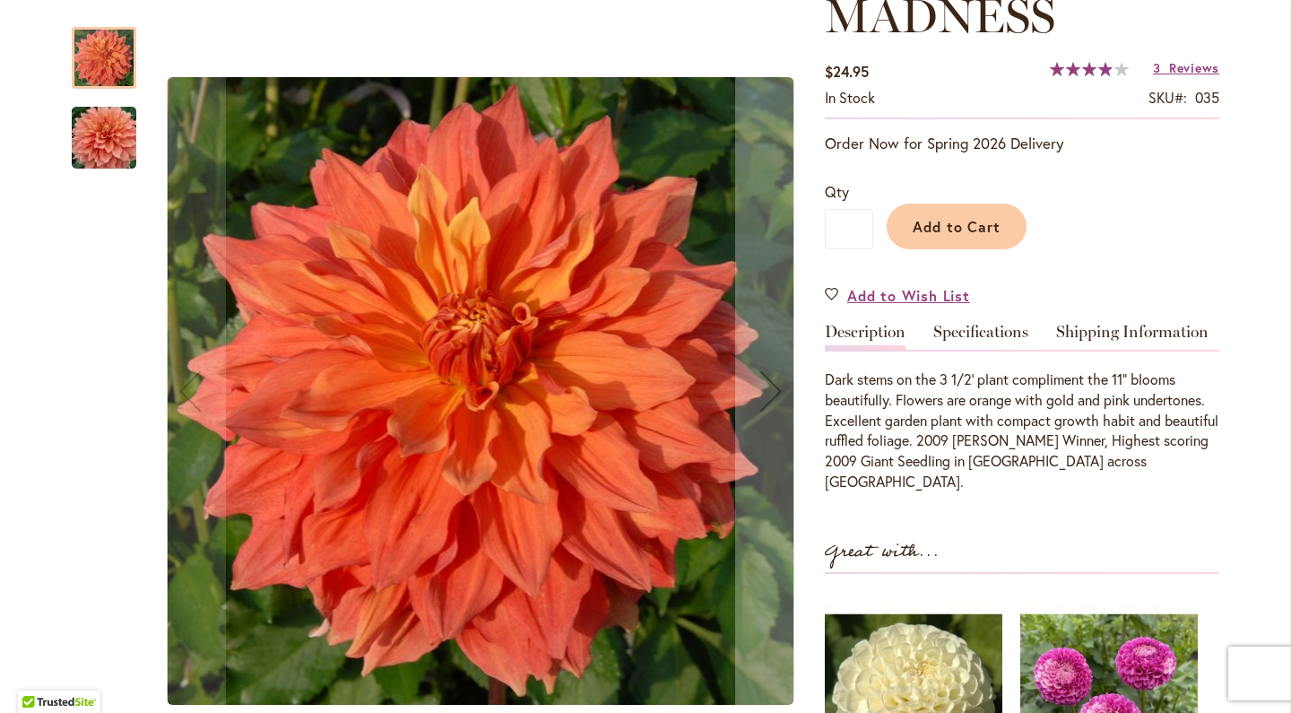
scroll to position [328, 0]
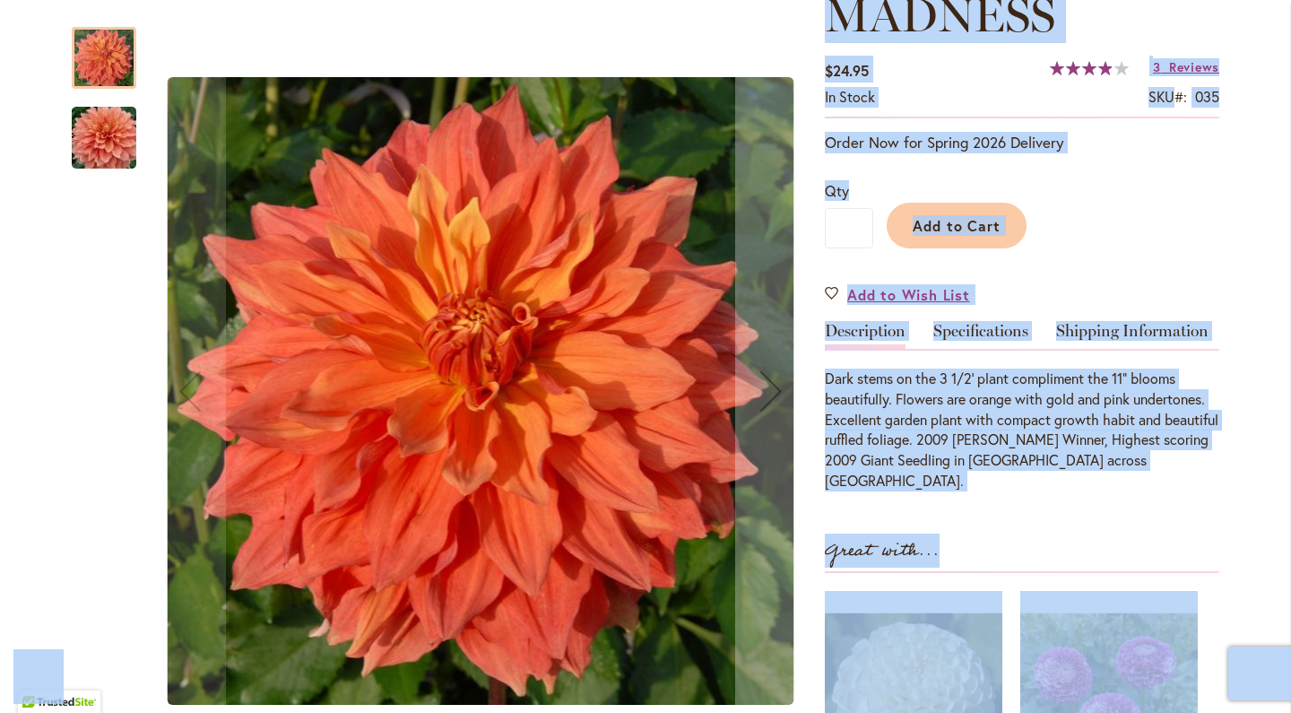
click at [94, 236] on div at bounding box center [104, 278] width 65 height 538
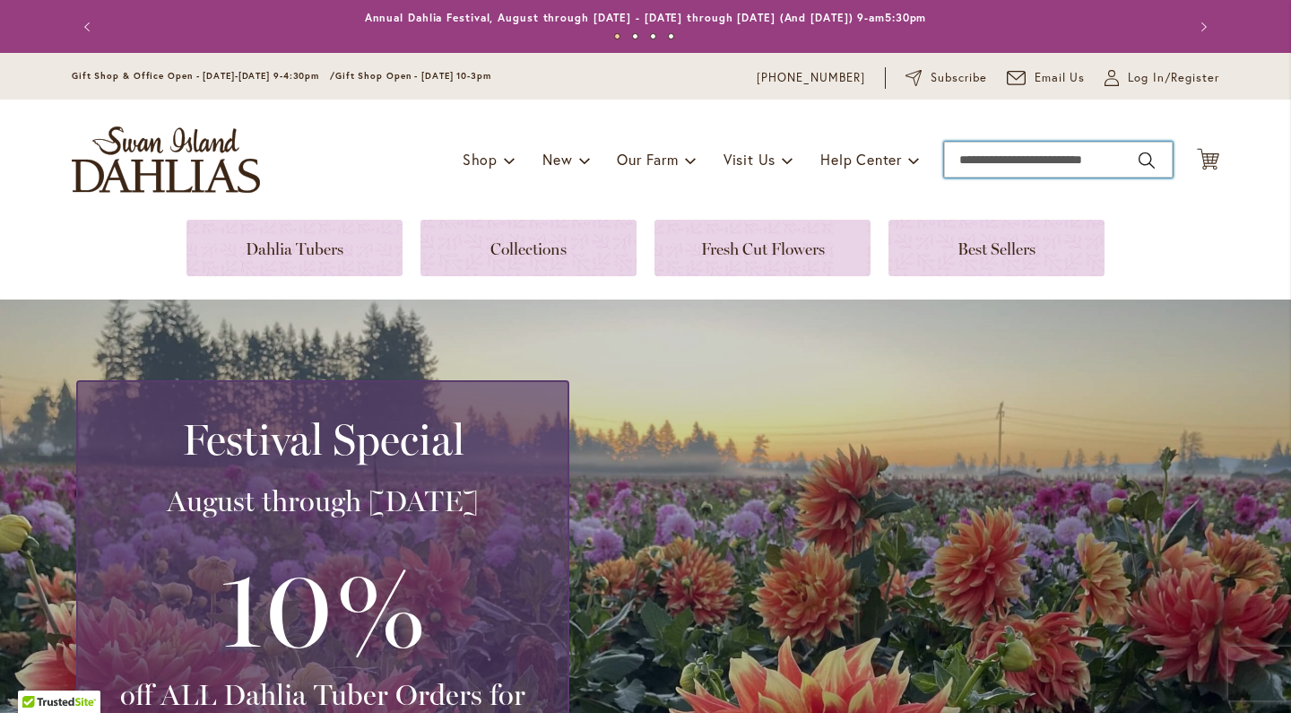
click at [1150, 151] on input "Search" at bounding box center [1058, 160] width 229 height 36
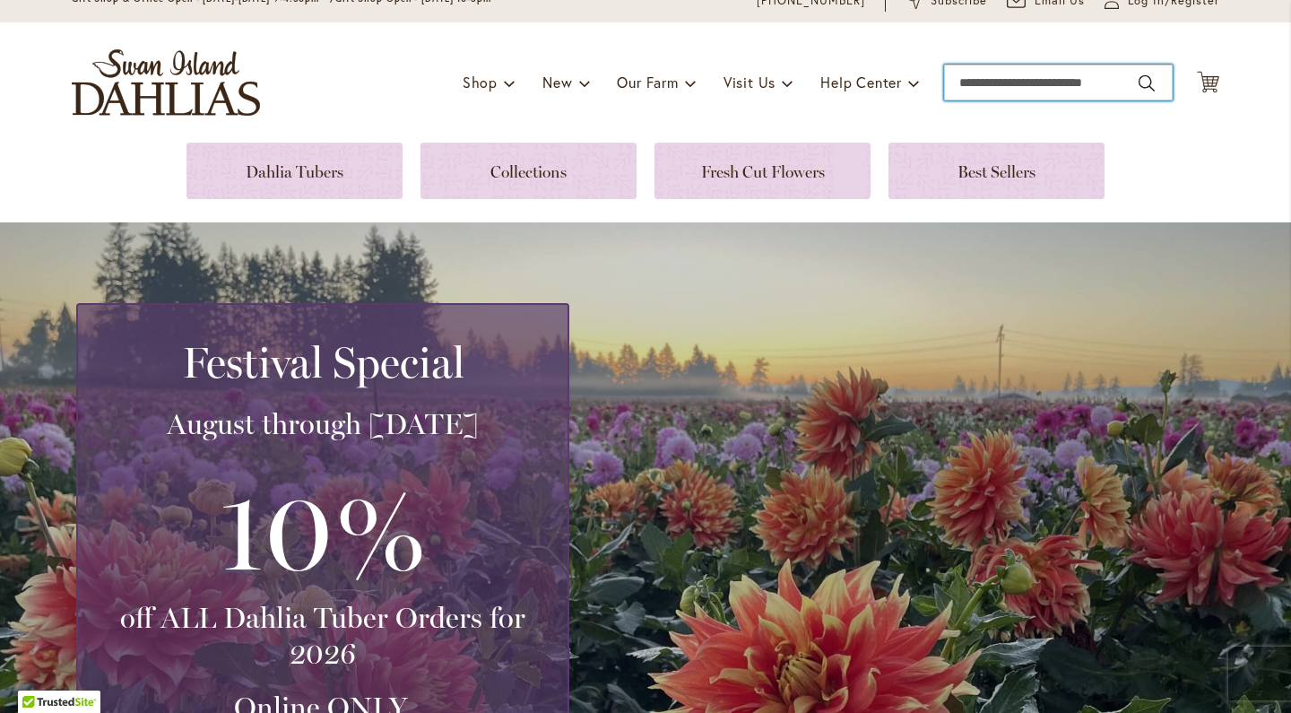
scroll to position [56, 0]
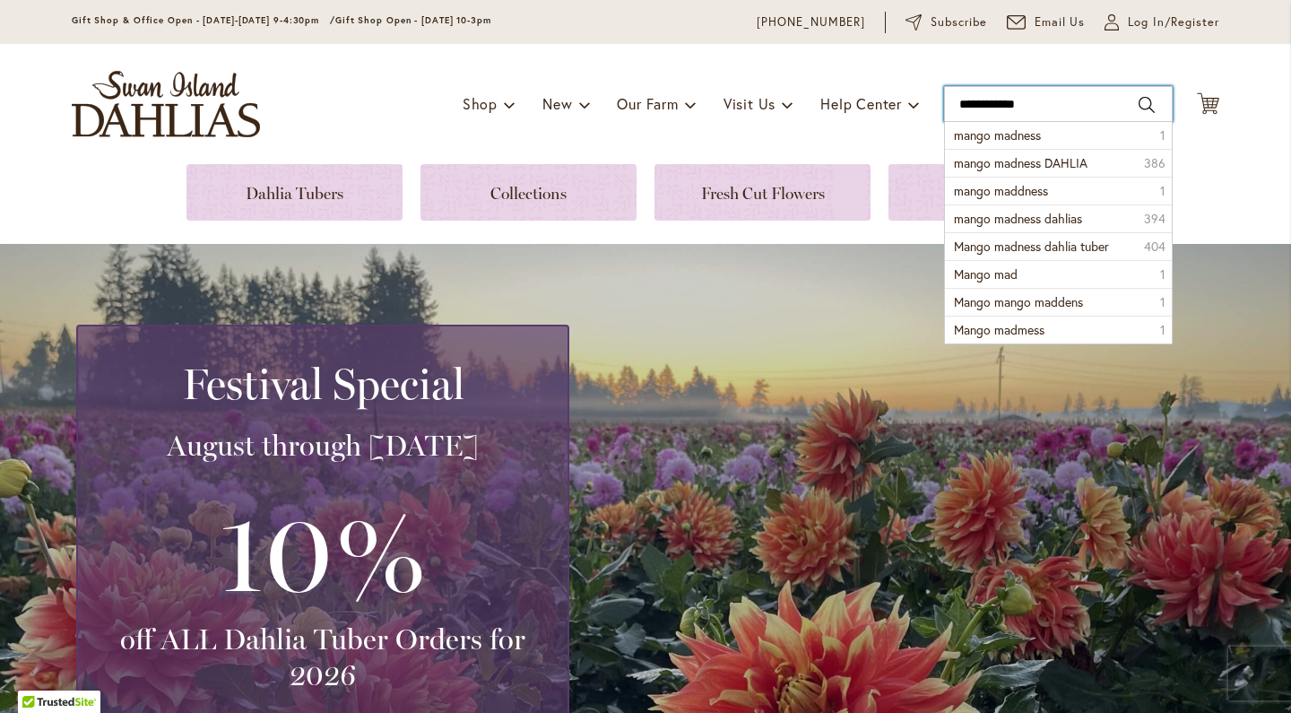
type input "**********"
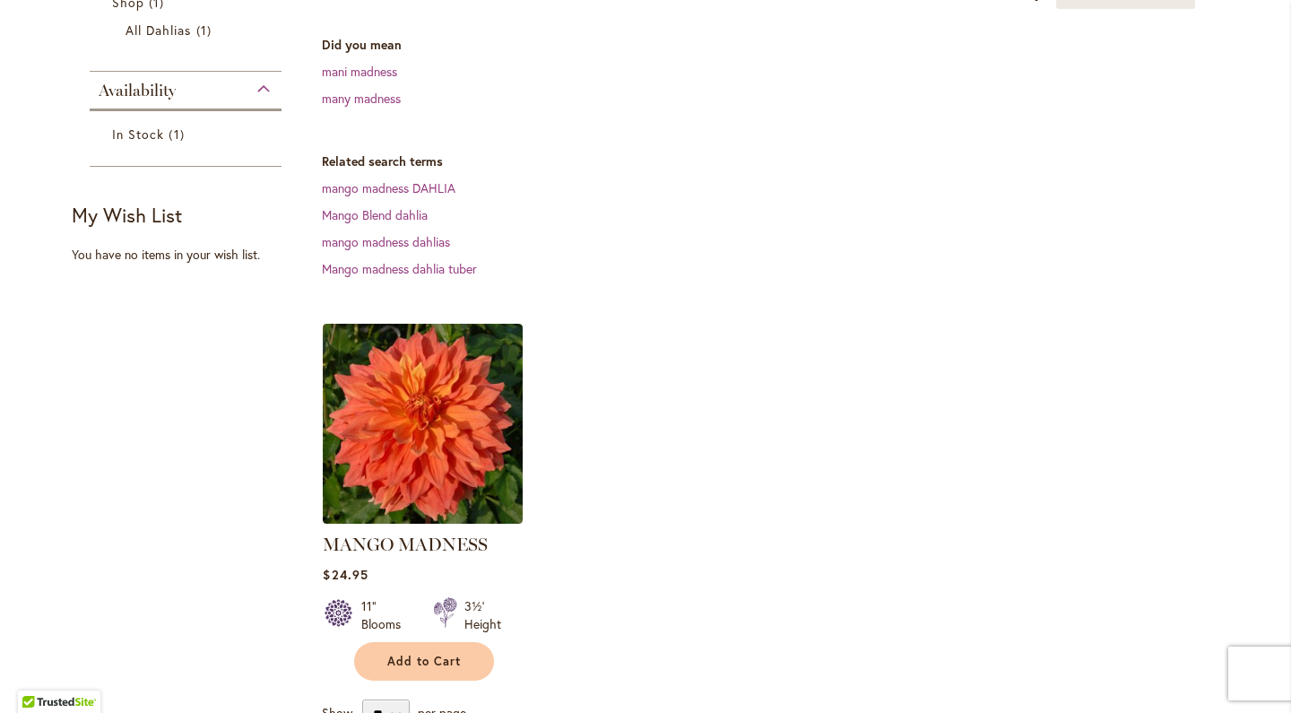
scroll to position [353, 0]
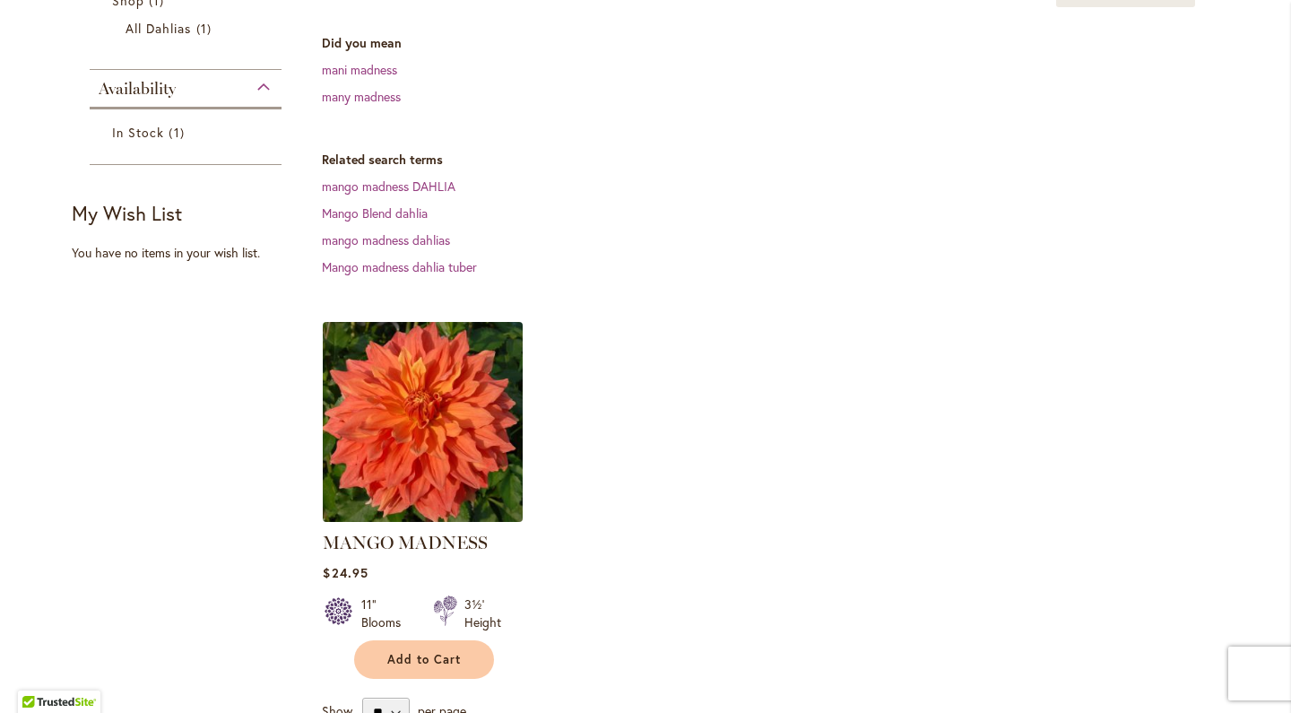
click at [425, 440] on img at bounding box center [423, 422] width 210 height 210
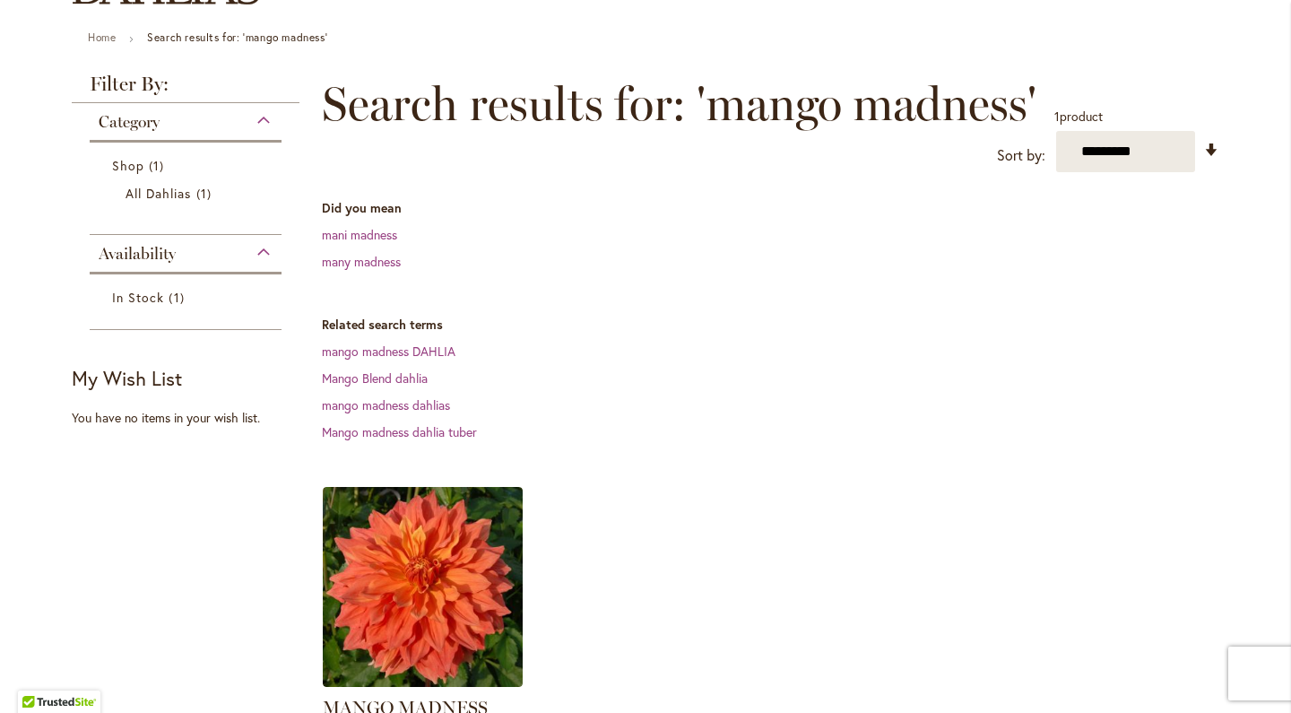
scroll to position [193, 0]
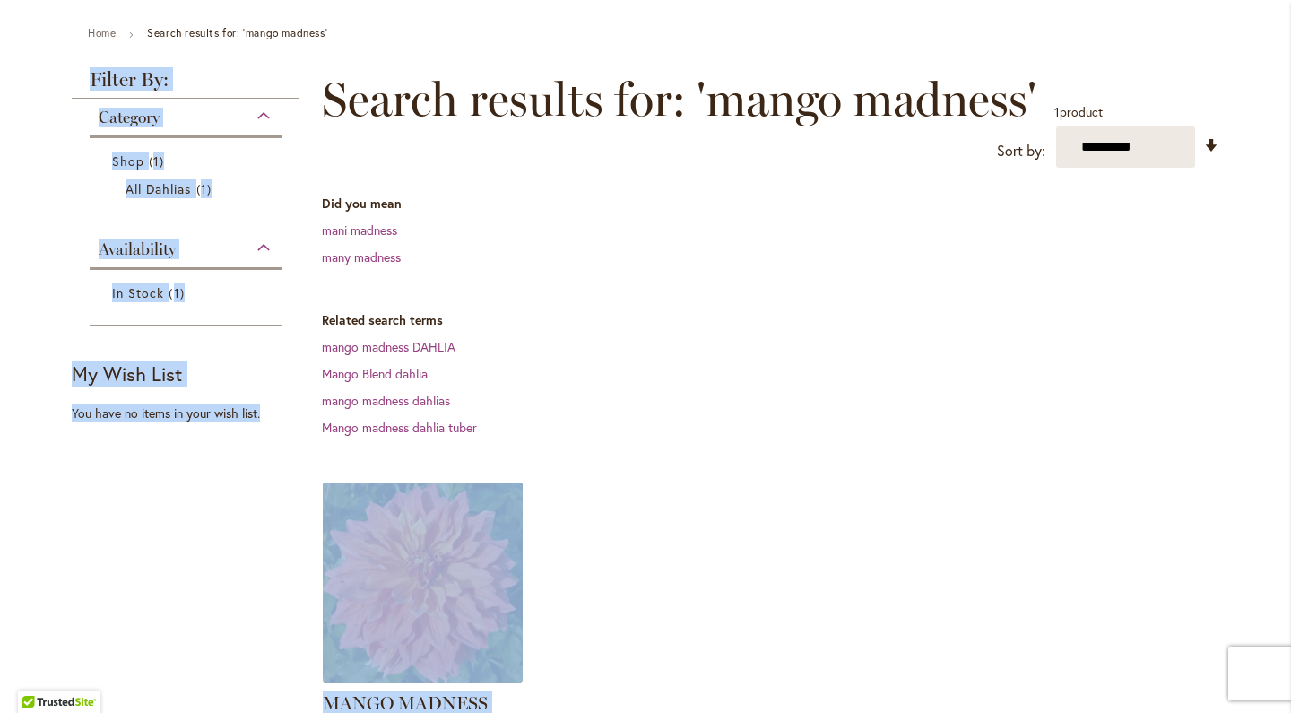
drag, startPoint x: 308, startPoint y: 595, endPoint x: 351, endPoint y: 594, distance: 43.9
click at [351, 594] on div "**********" at bounding box center [646, 510] width 1148 height 880
copy div "MANGO MADNESS Rating: 78% 3 Reviews $24.95 11" Blooms 3½' Height Add to Cart Ad…"
drag, startPoint x: 251, startPoint y: 712, endPoint x: 204, endPoint y: 556, distance: 163.1
click at [204, 556] on div "**********" at bounding box center [646, 510] width 1148 height 880
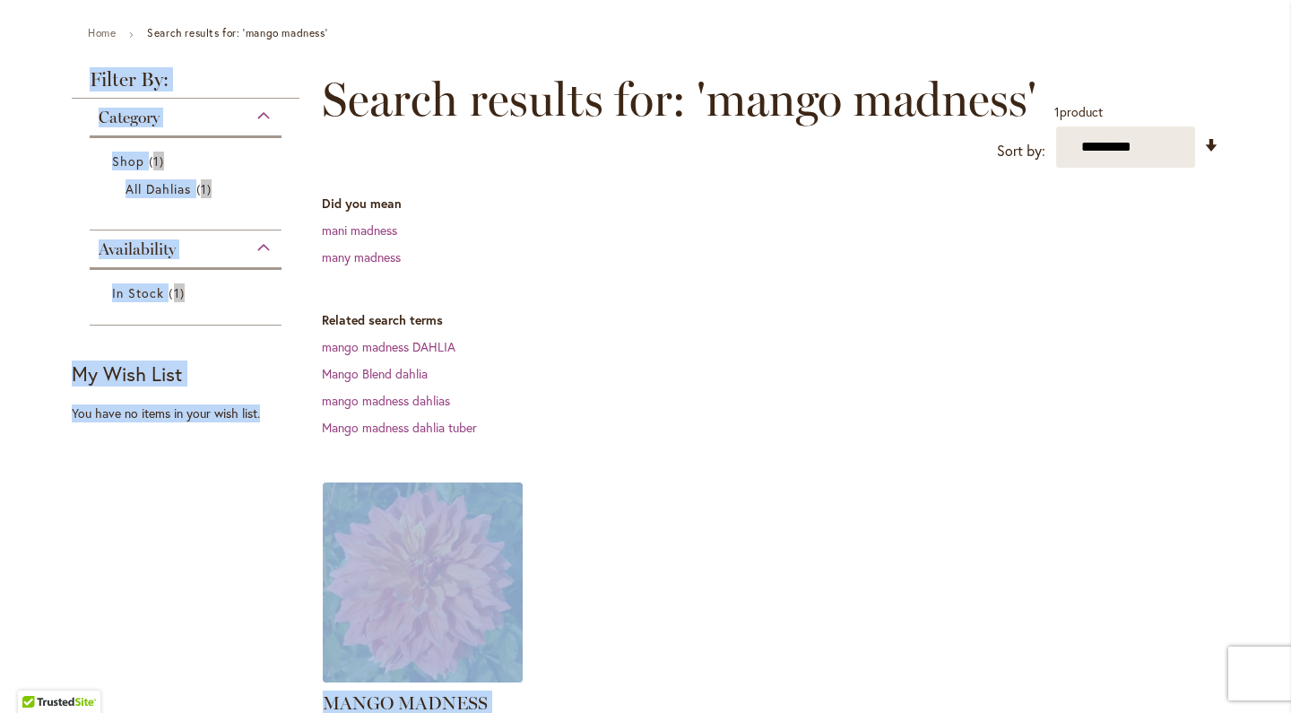
click at [205, 556] on div "**********" at bounding box center [646, 510] width 1148 height 880
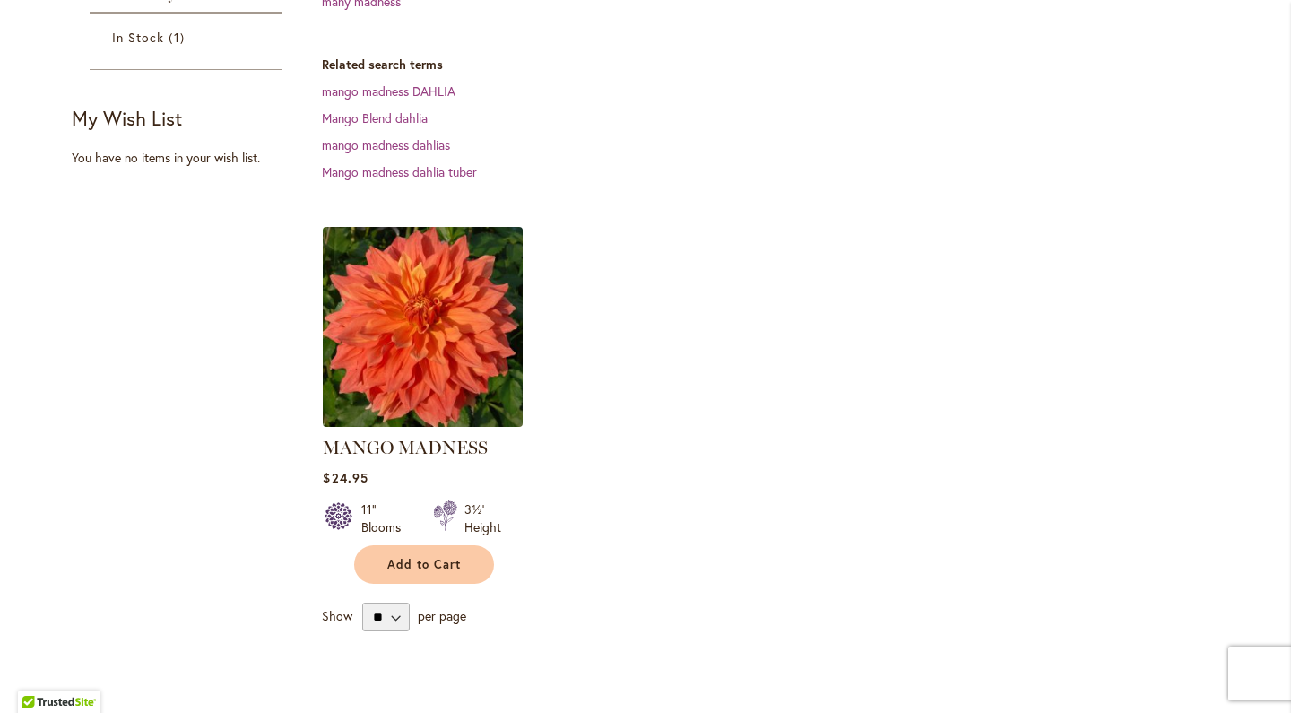
scroll to position [450, 0]
click at [429, 269] on img at bounding box center [423, 325] width 210 height 210
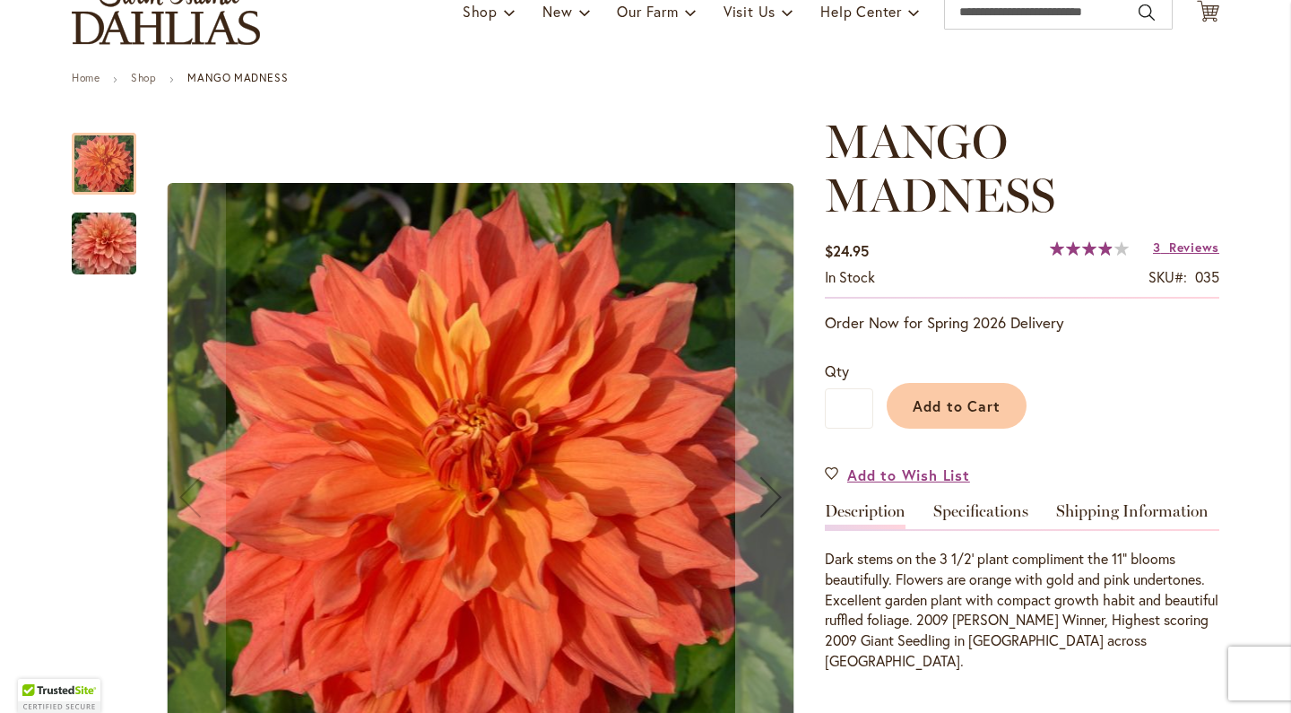
scroll to position [230, 0]
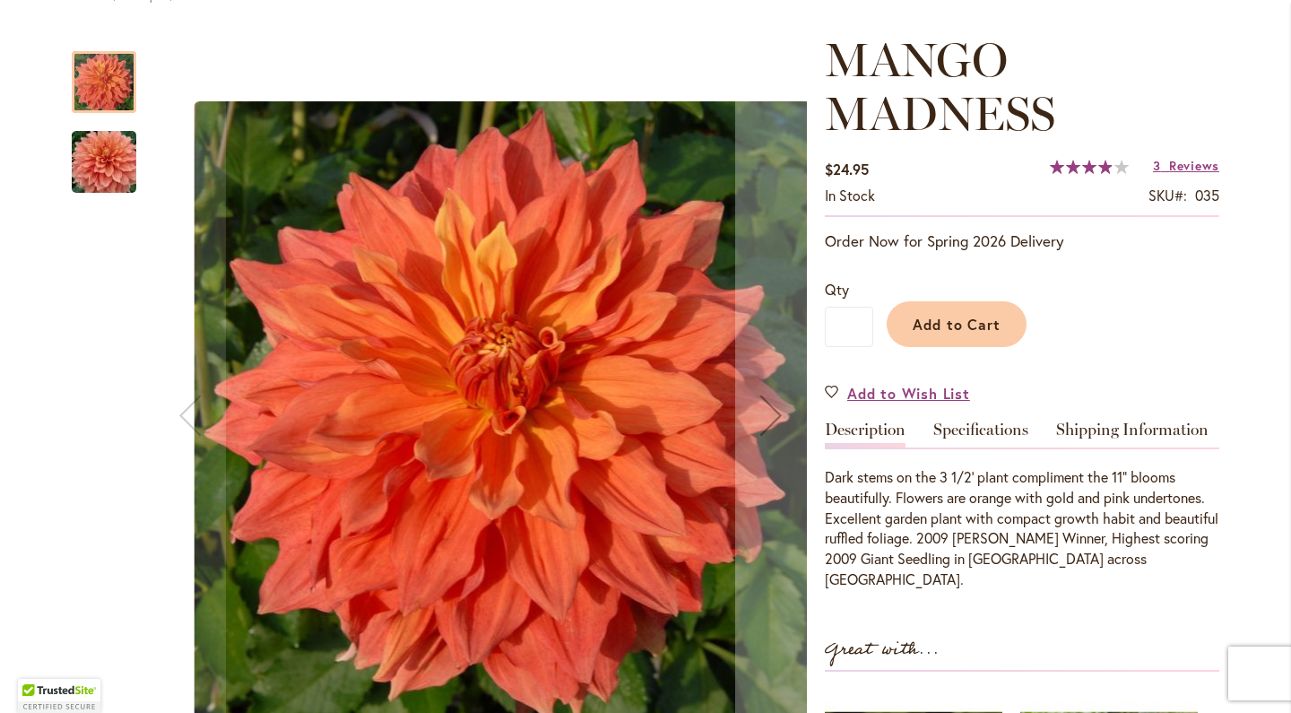
drag, startPoint x: 226, startPoint y: 572, endPoint x: 306, endPoint y: 571, distance: 79.8
click at [306, 571] on img "Mango Madness" at bounding box center [508, 415] width 627 height 628
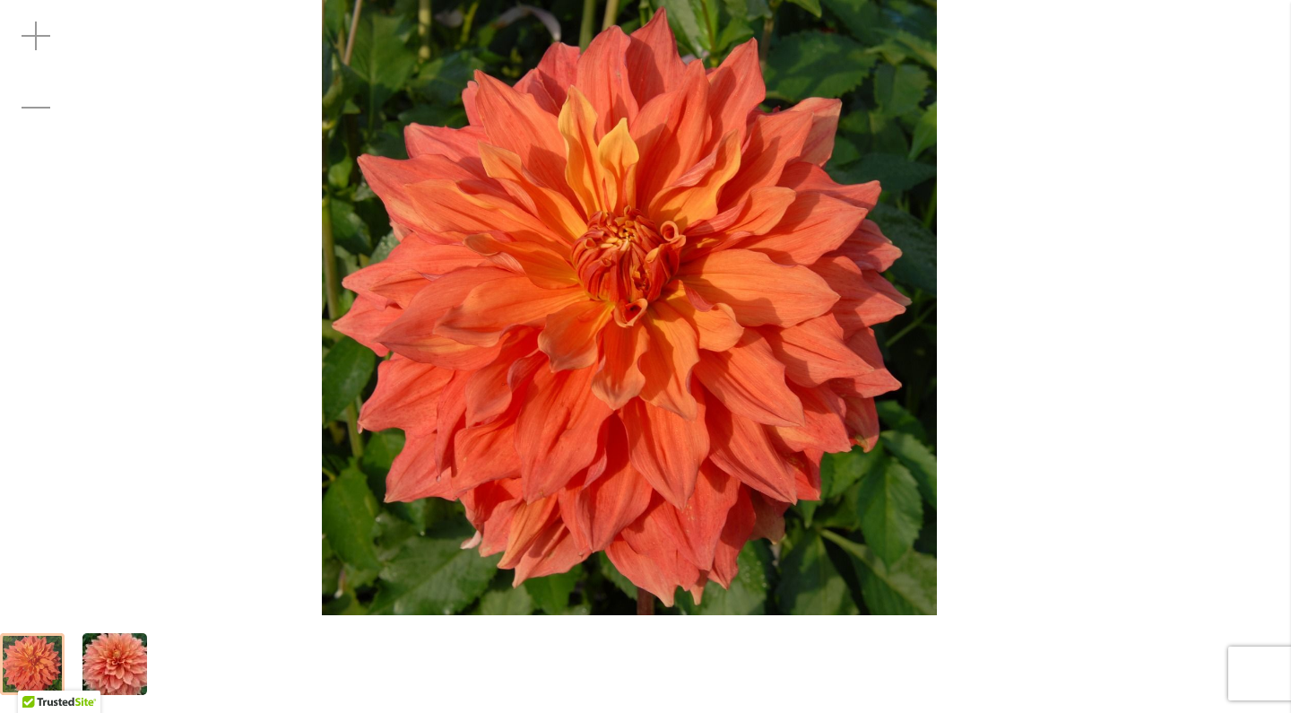
drag, startPoint x: 327, startPoint y: 304, endPoint x: 282, endPoint y: -123, distance: 429.3
click at [282, 0] on html "Skip to Accessibility Information The store will not work correctly in the case…" at bounding box center [645, 356] width 1291 height 713
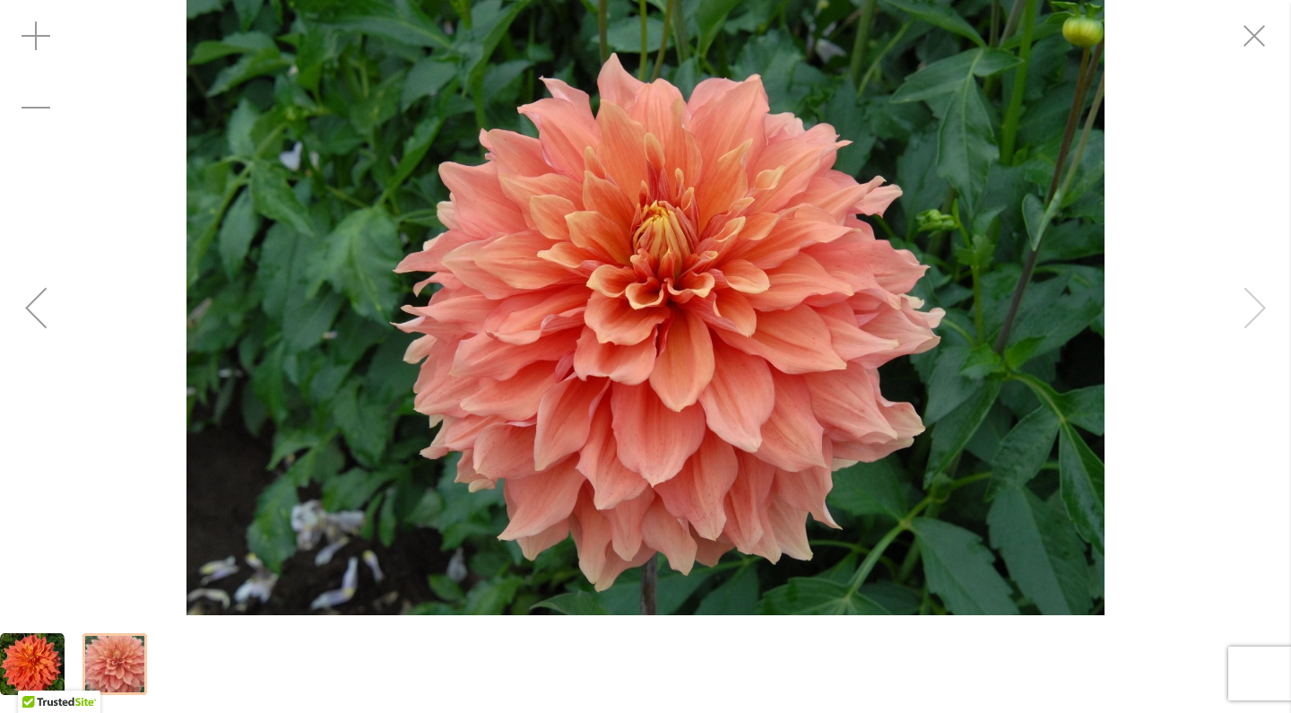
drag, startPoint x: 308, startPoint y: 25, endPoint x: 324, endPoint y: 304, distance: 279.3
click at [324, 304] on img "Mango Madness" at bounding box center [646, 307] width 918 height 615
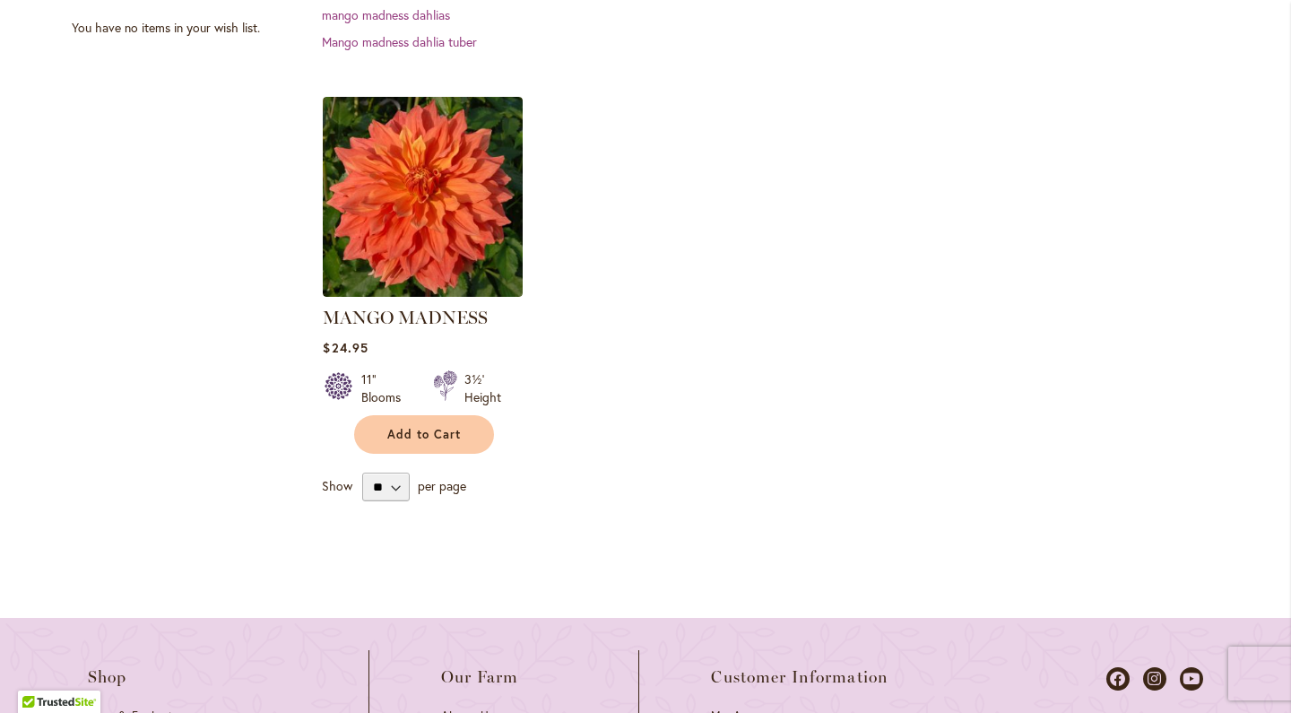
scroll to position [583, 0]
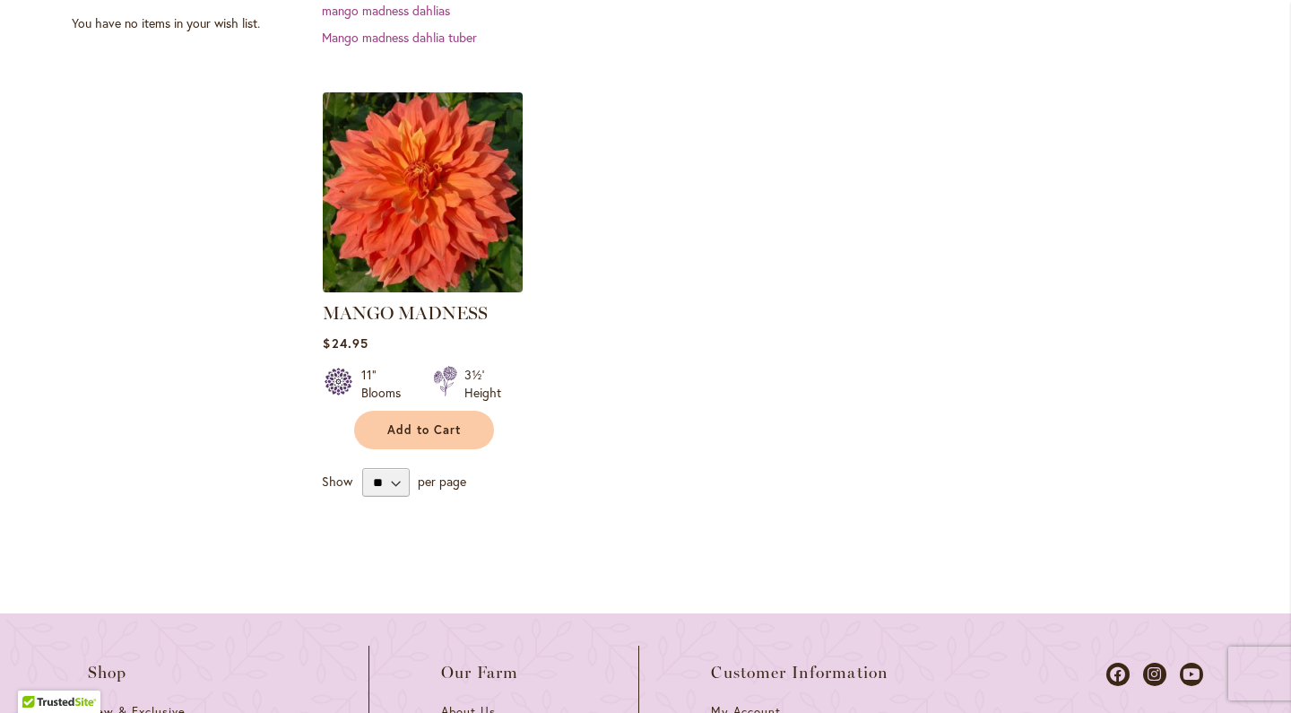
drag, startPoint x: 318, startPoint y: 108, endPoint x: 370, endPoint y: 277, distance: 176.4
click at [370, 277] on div "**********" at bounding box center [765, 120] width 908 height 880
drag, startPoint x: 380, startPoint y: 309, endPoint x: 378, endPoint y: 257, distance: 52.0
click at [378, 257] on div "MANGO MADNESS Rating: 78% 3 Reviews $24.95 11" Blooms" at bounding box center [423, 266] width 200 height 348
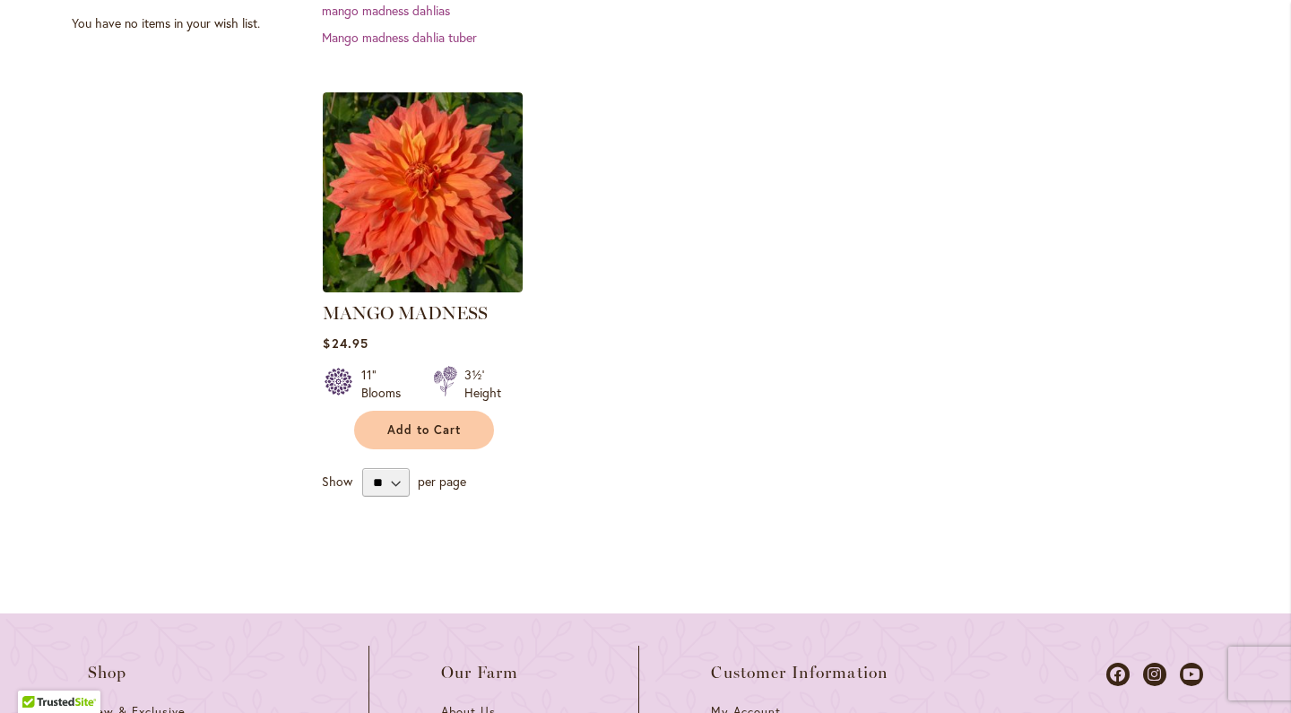
copy div
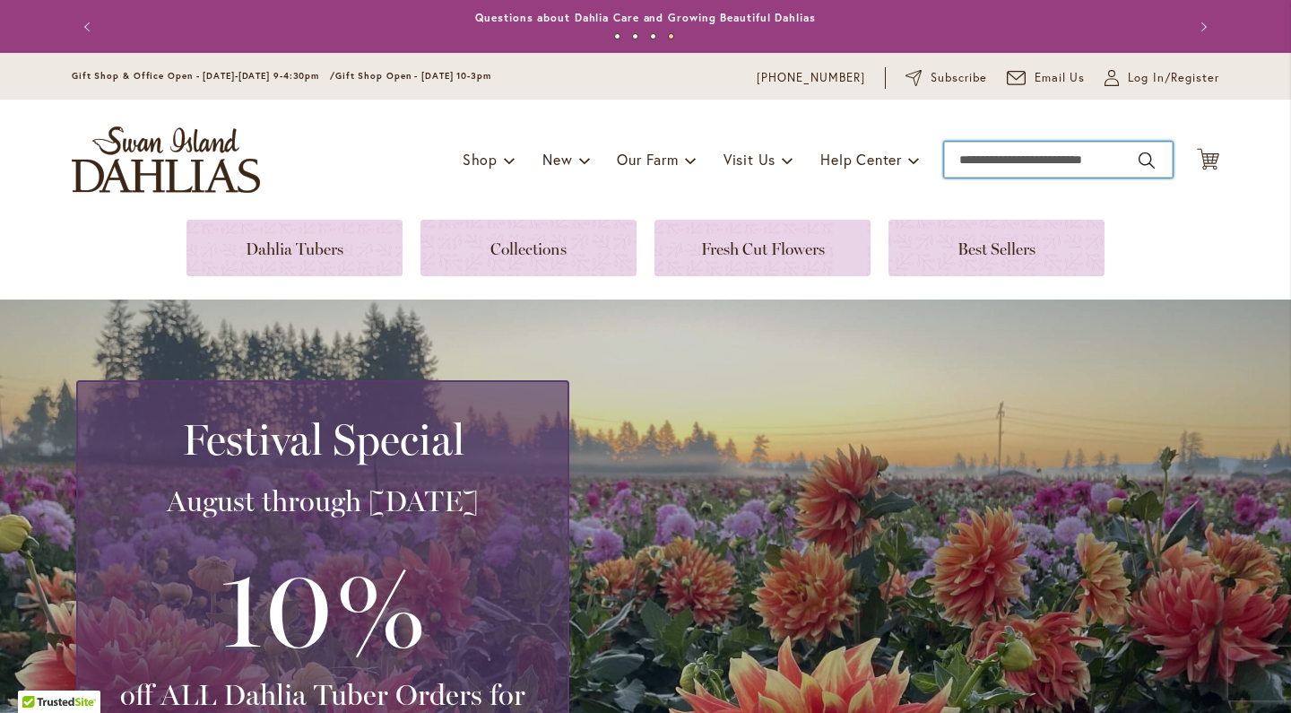
click at [975, 167] on input "Search" at bounding box center [1058, 160] width 229 height 36
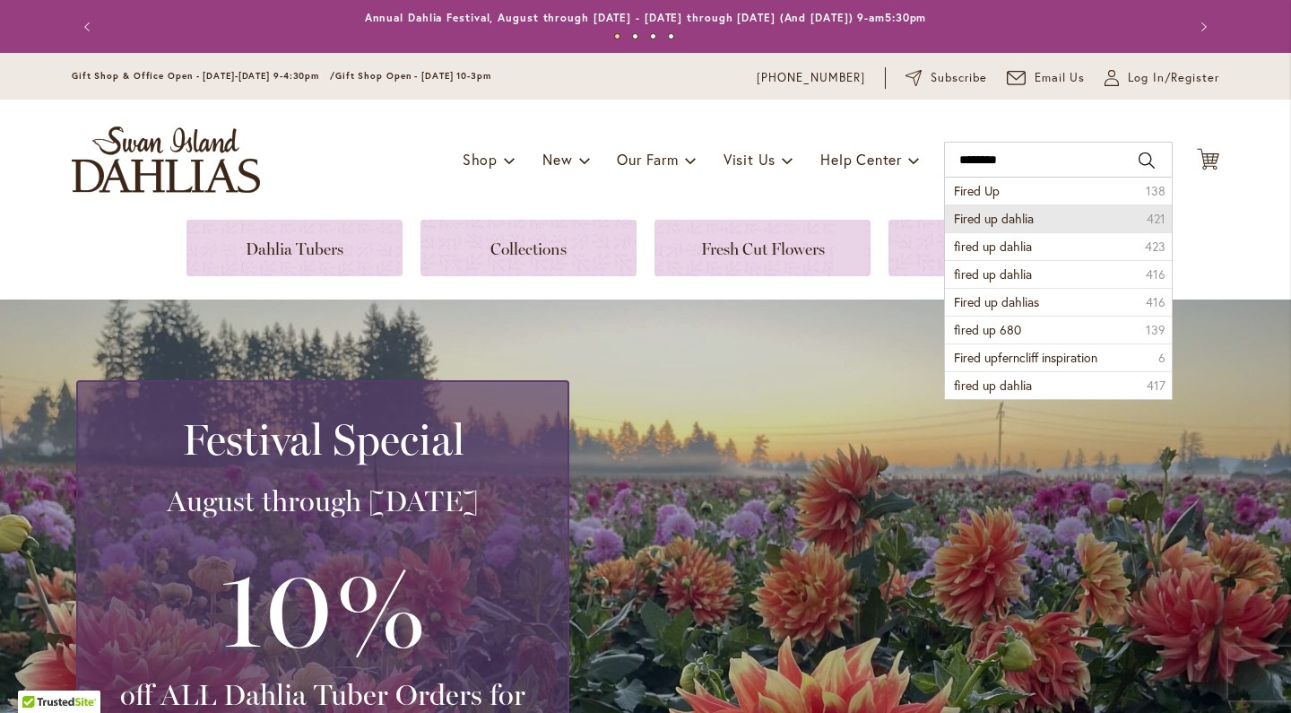
click at [969, 218] on span "Fired up dahlia" at bounding box center [994, 218] width 80 height 17
type input "**********"
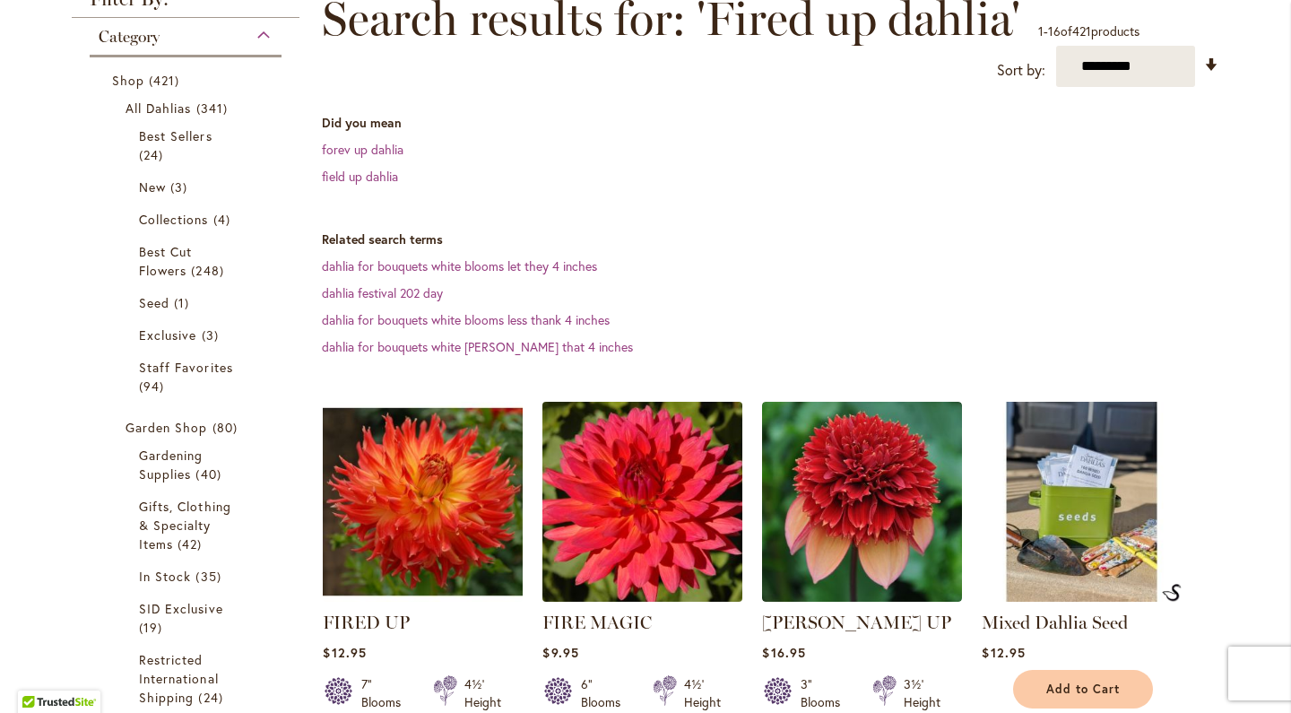
scroll to position [283, 0]
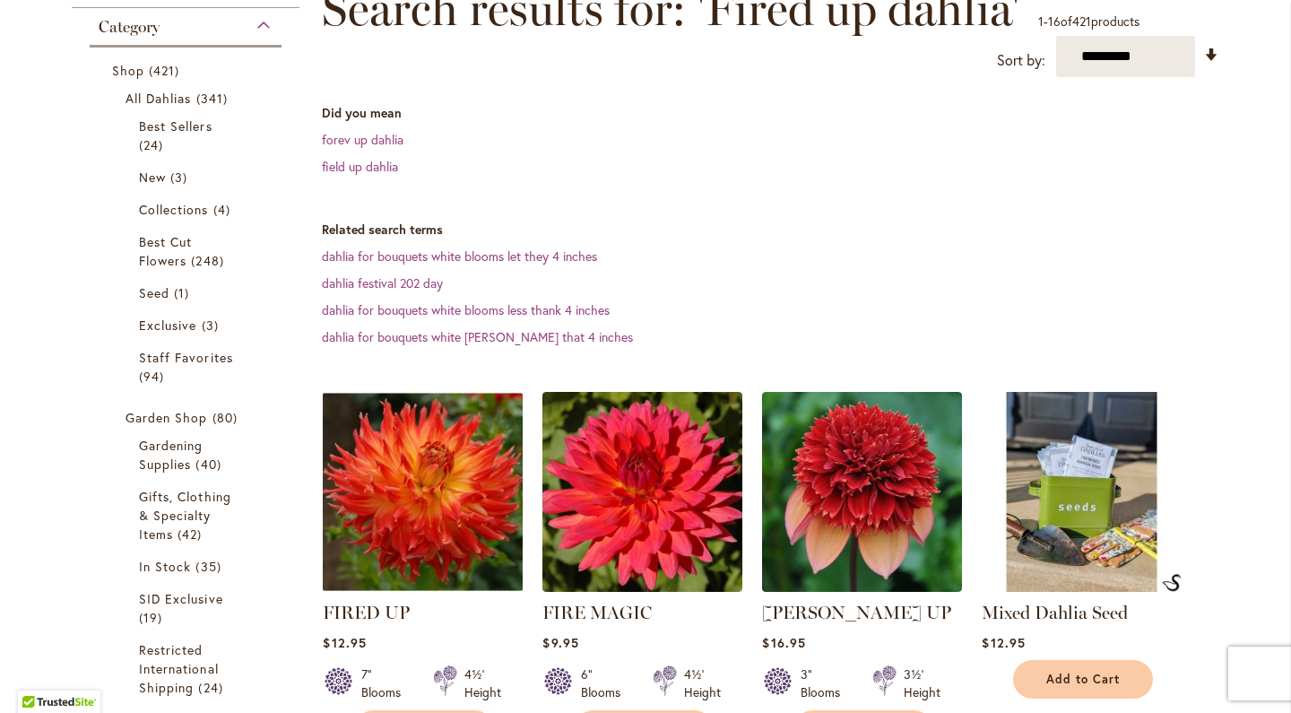
click at [406, 534] on img at bounding box center [423, 491] width 210 height 210
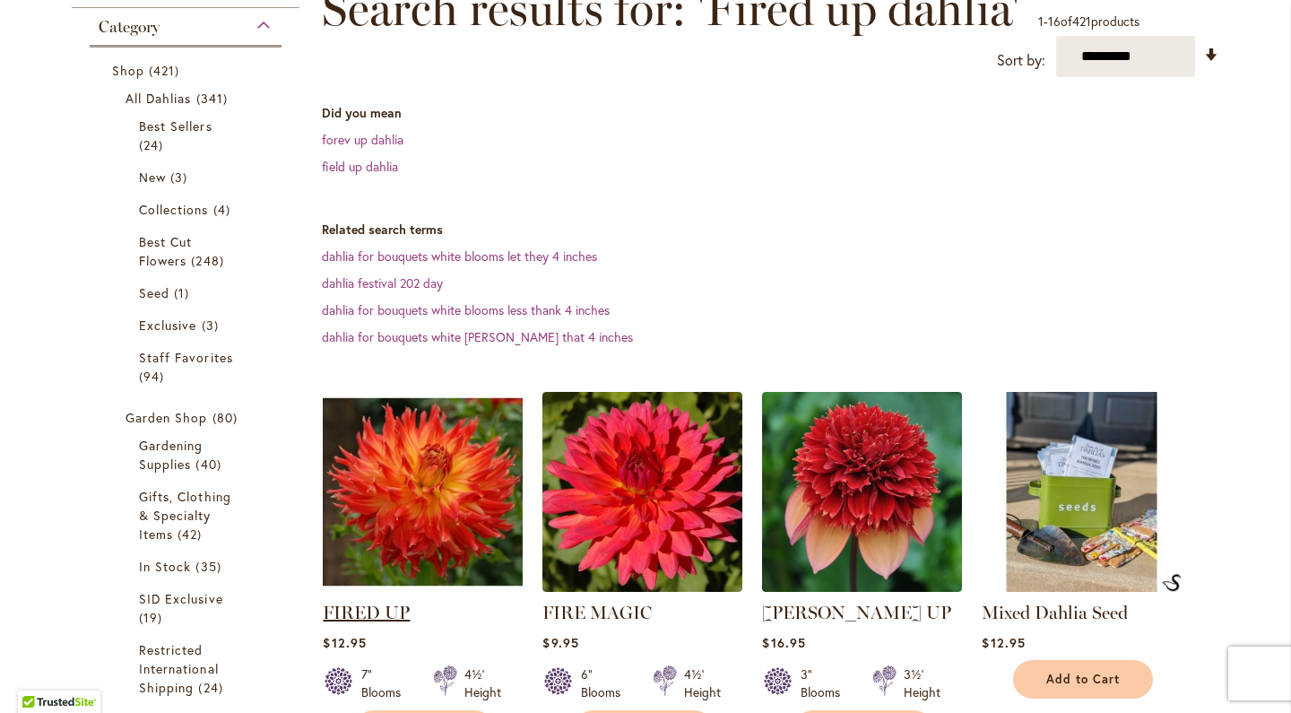
click at [368, 618] on link "FIRED UP" at bounding box center [366, 613] width 87 height 22
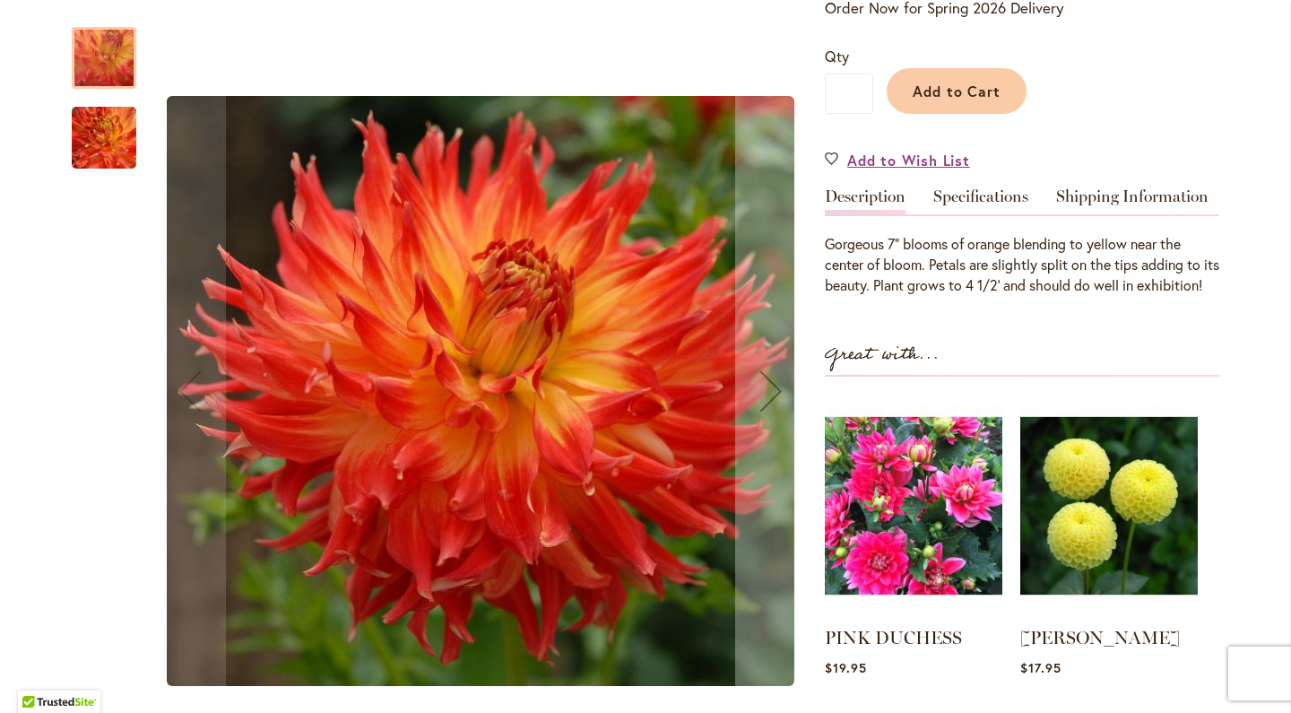
scroll to position [476, 0]
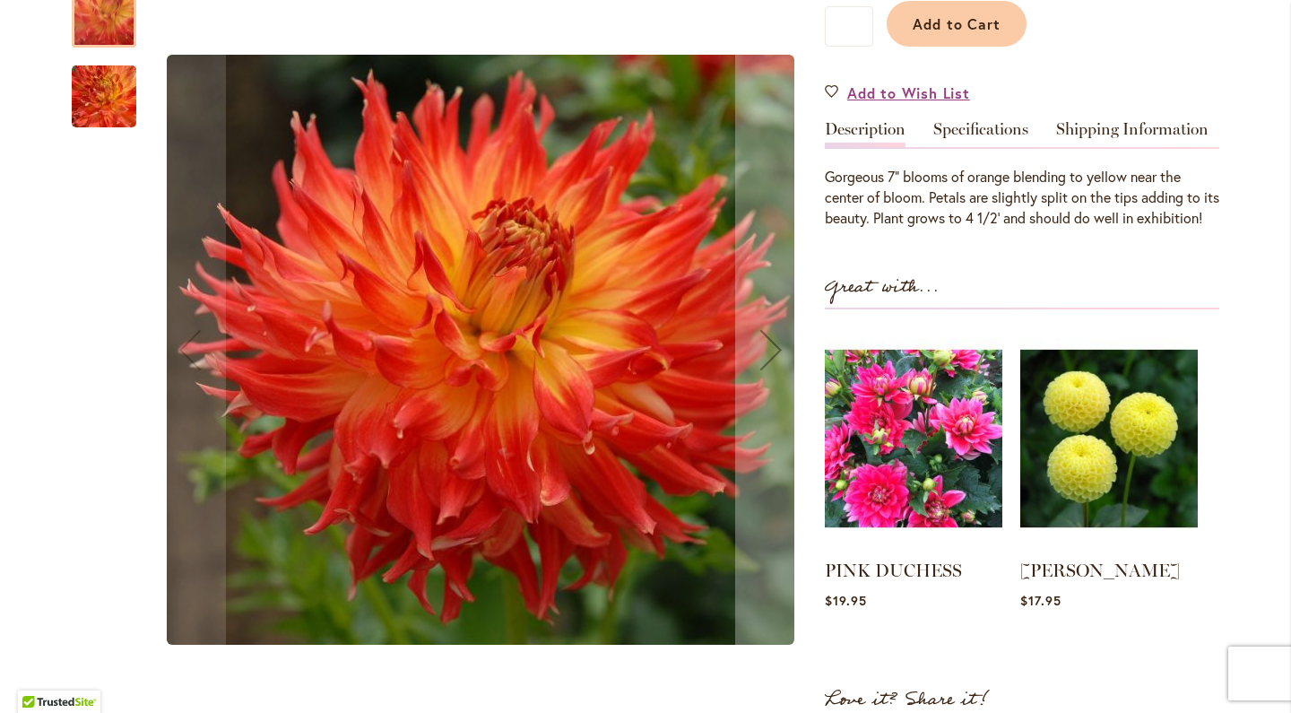
drag, startPoint x: 317, startPoint y: 690, endPoint x: 308, endPoint y: 566, distance: 124.1
click at [308, 566] on div "FIRED UP" at bounding box center [480, 350] width 653 height 765
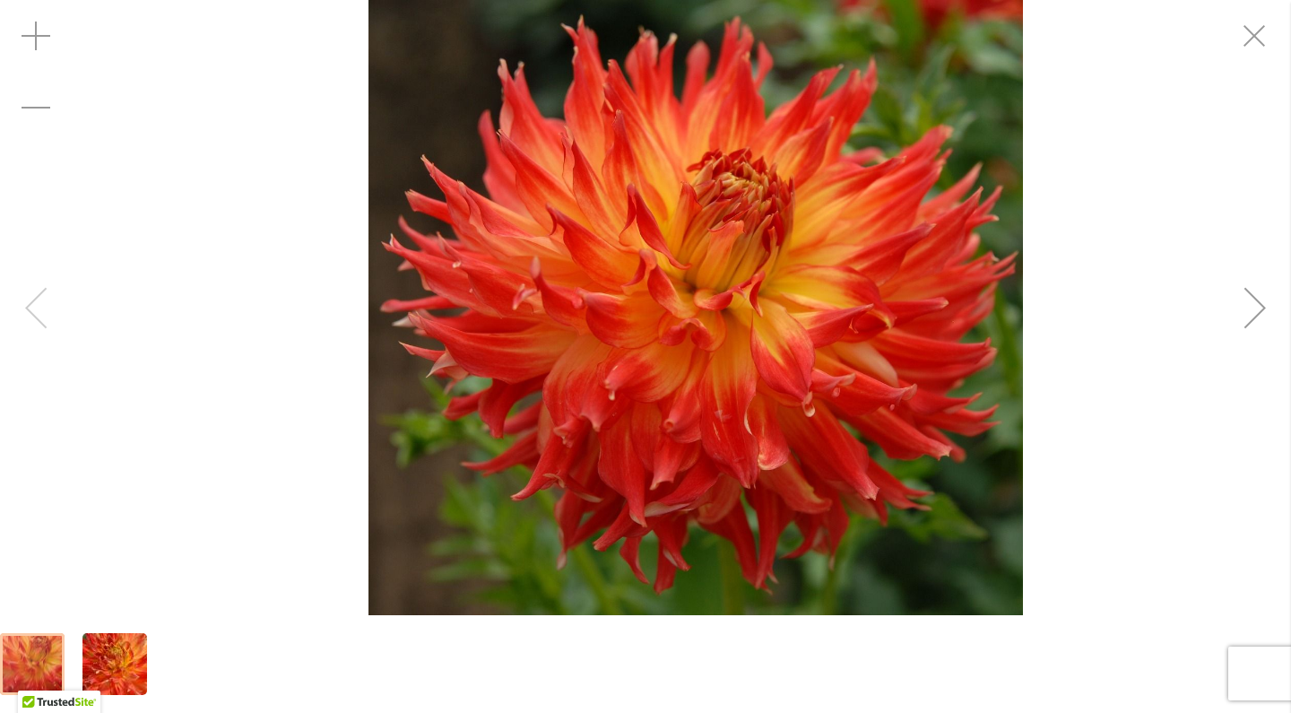
drag, startPoint x: 310, startPoint y: 585, endPoint x: 464, endPoint y: 369, distance: 265.0
click at [463, 370] on div "FIRED UP" at bounding box center [695, 307] width 1291 height 615
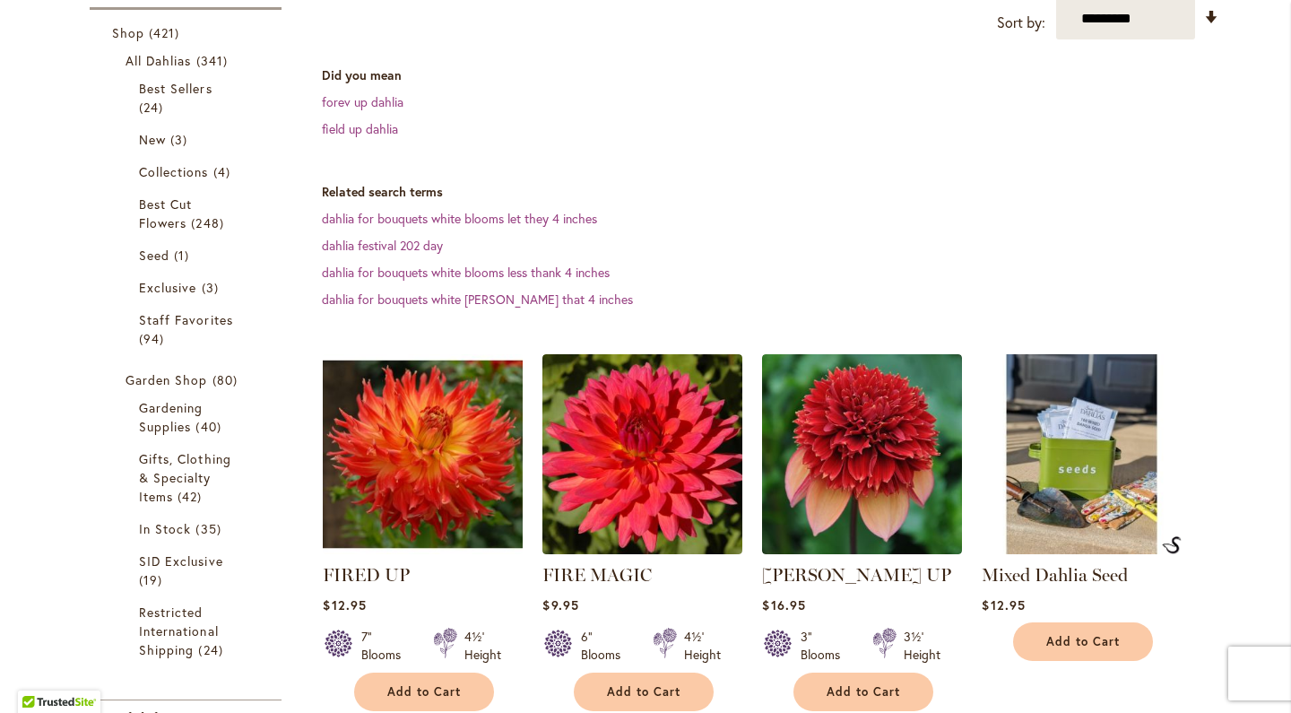
scroll to position [333, 0]
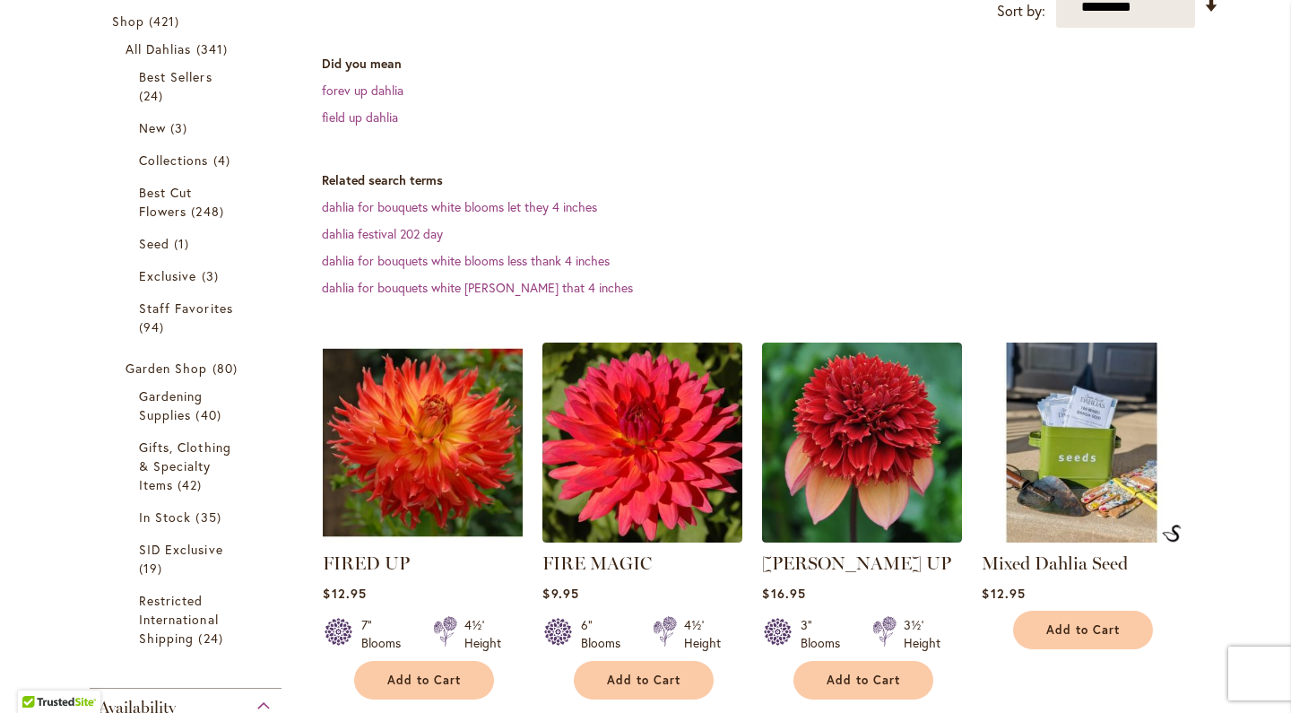
drag, startPoint x: 317, startPoint y: 359, endPoint x: 336, endPoint y: 557, distance: 199.1
copy div
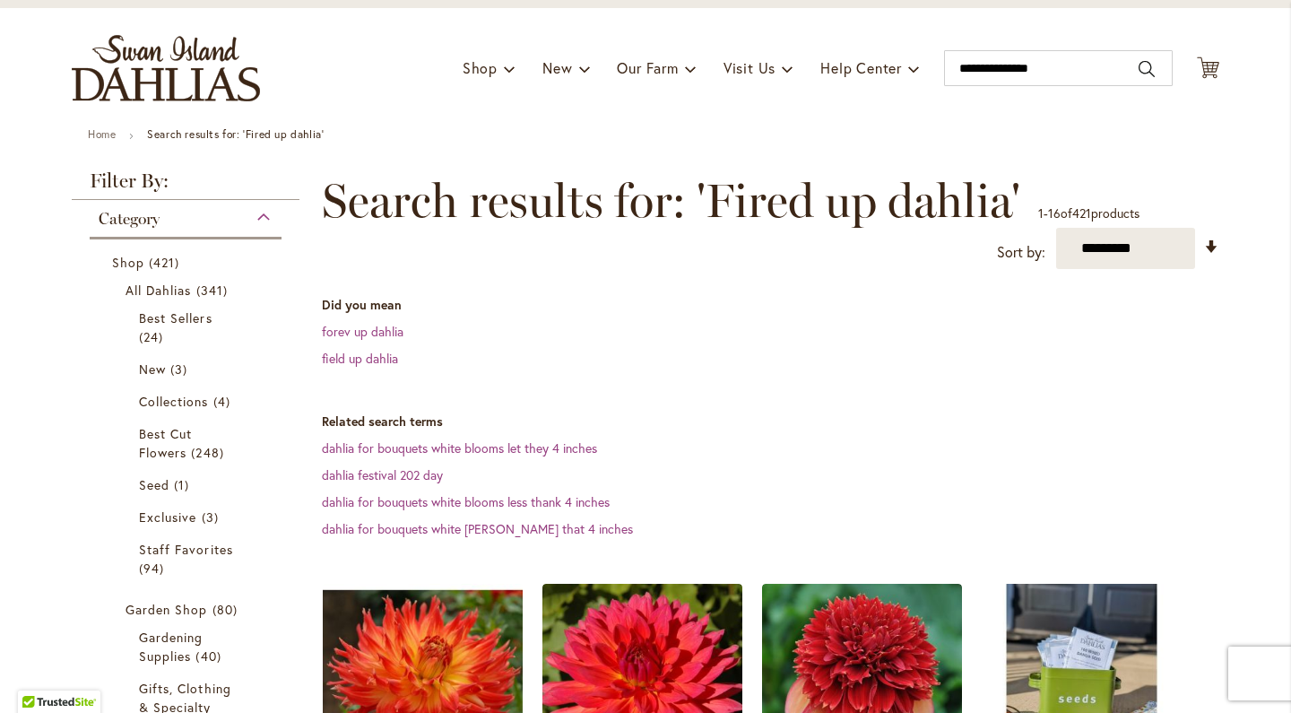
scroll to position [53, 0]
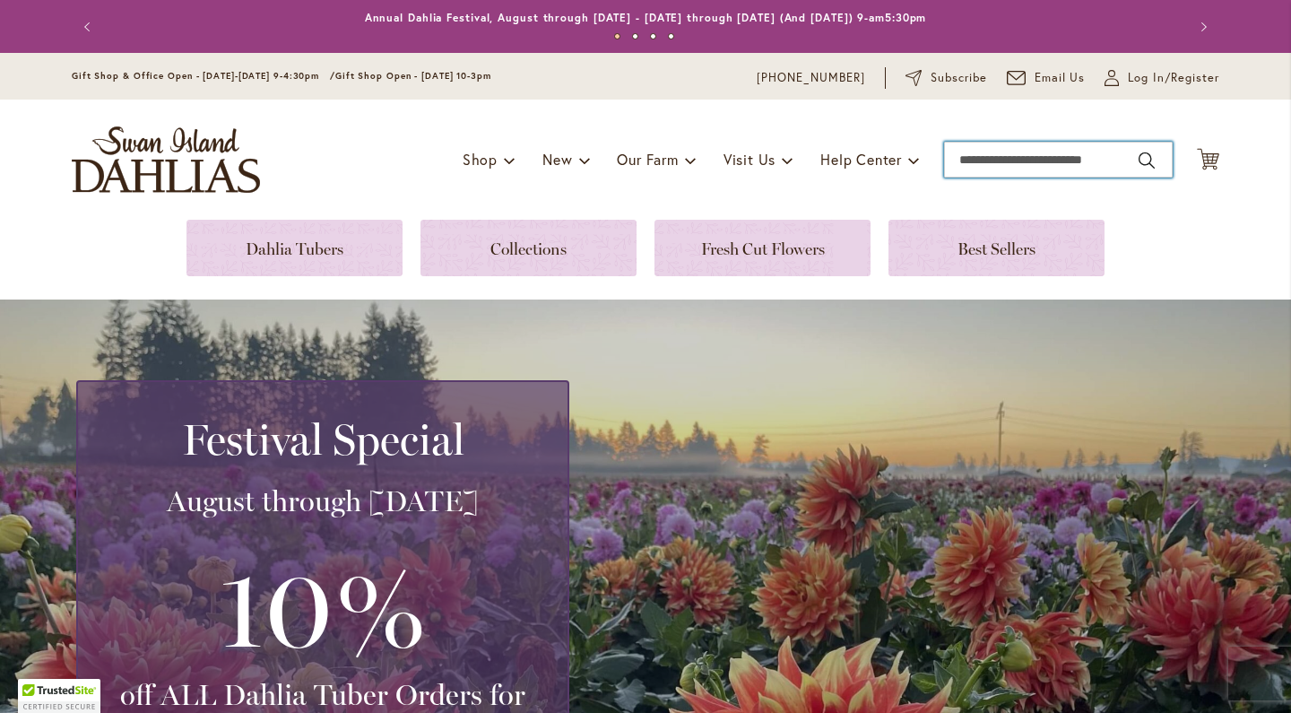
click at [973, 152] on input "Search" at bounding box center [1058, 160] width 229 height 36
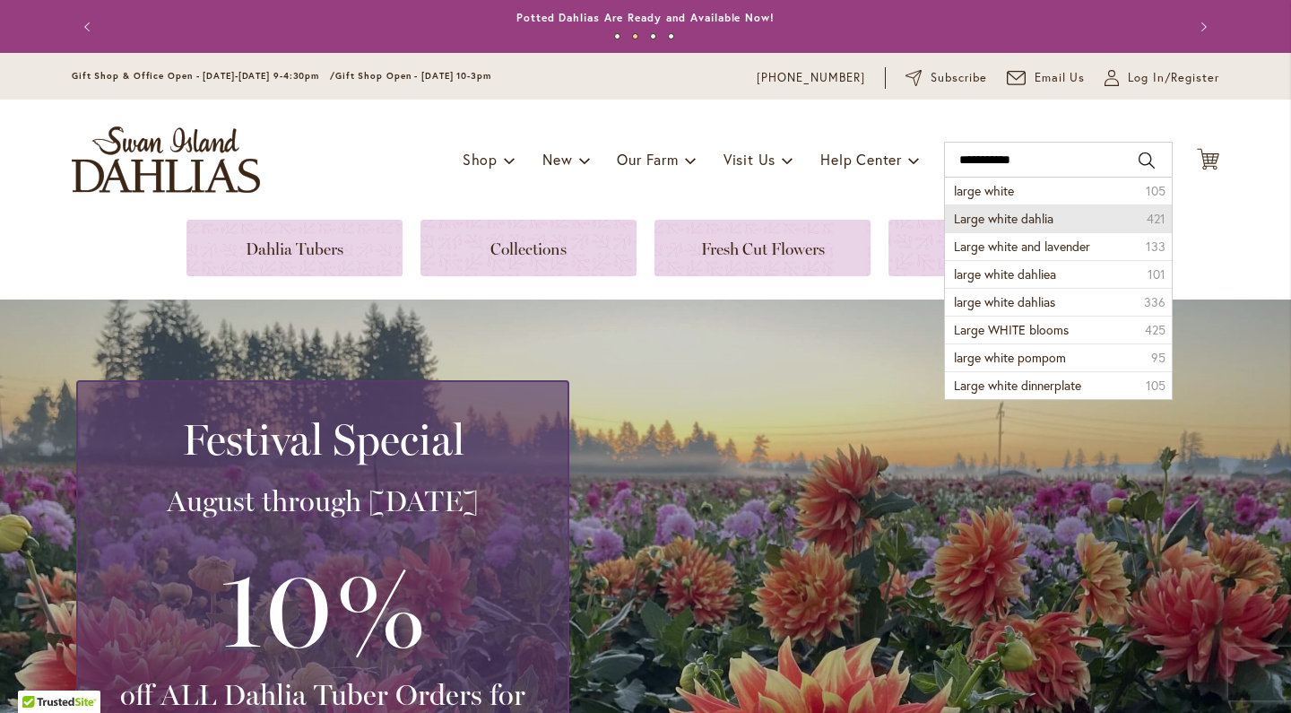
click at [962, 222] on span "Large white dahlia" at bounding box center [1004, 218] width 100 height 17
type input "**********"
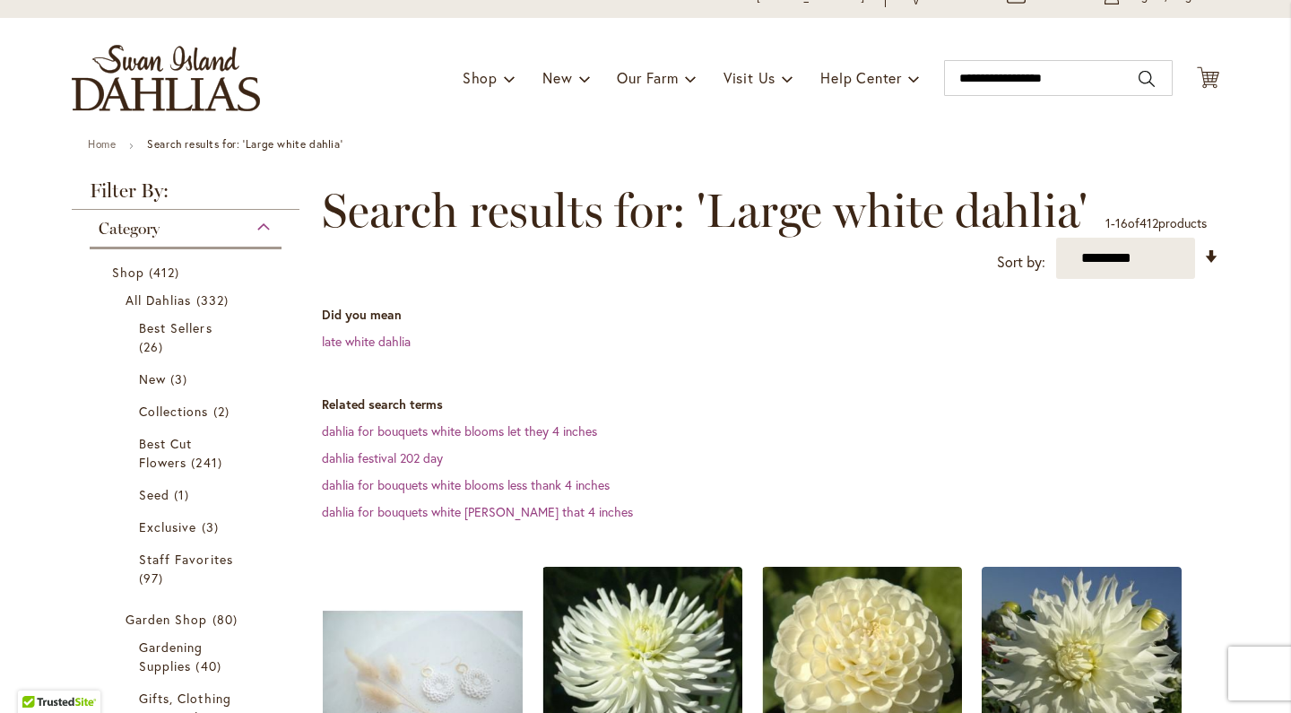
scroll to position [82, 0]
click at [1078, 80] on input "**********" at bounding box center [1058, 77] width 229 height 36
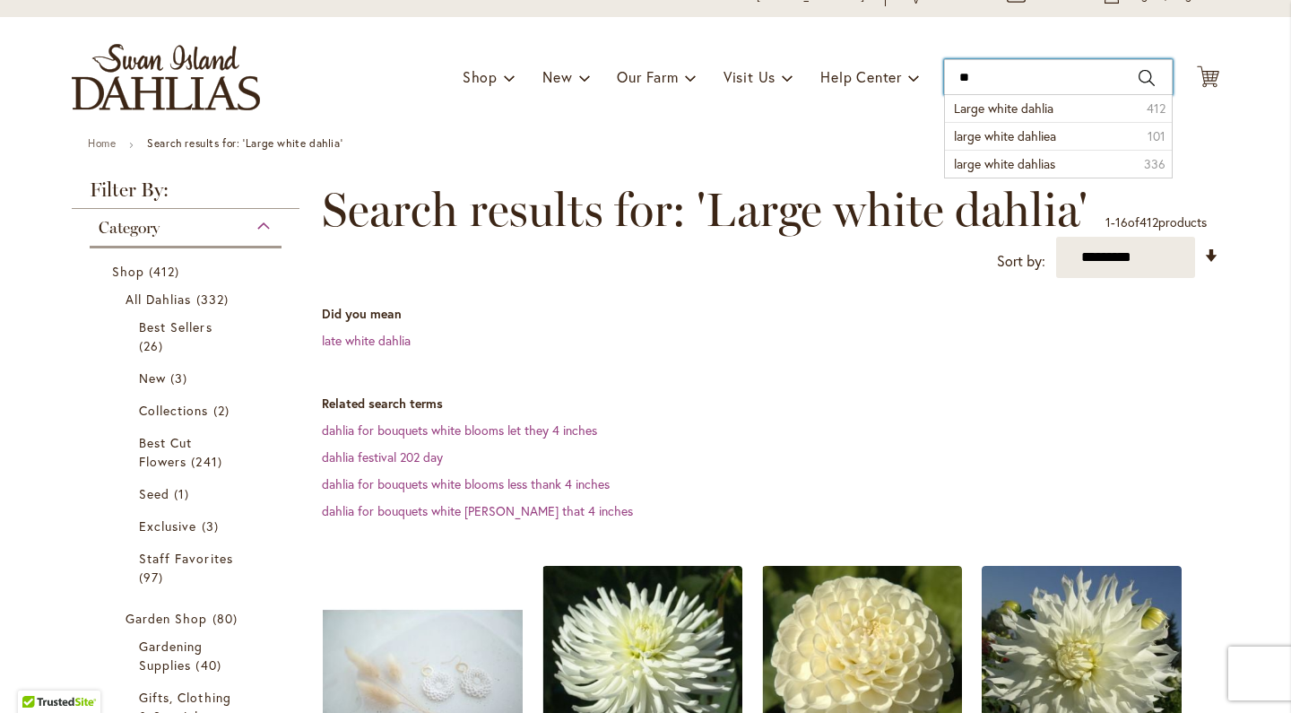
type input "*"
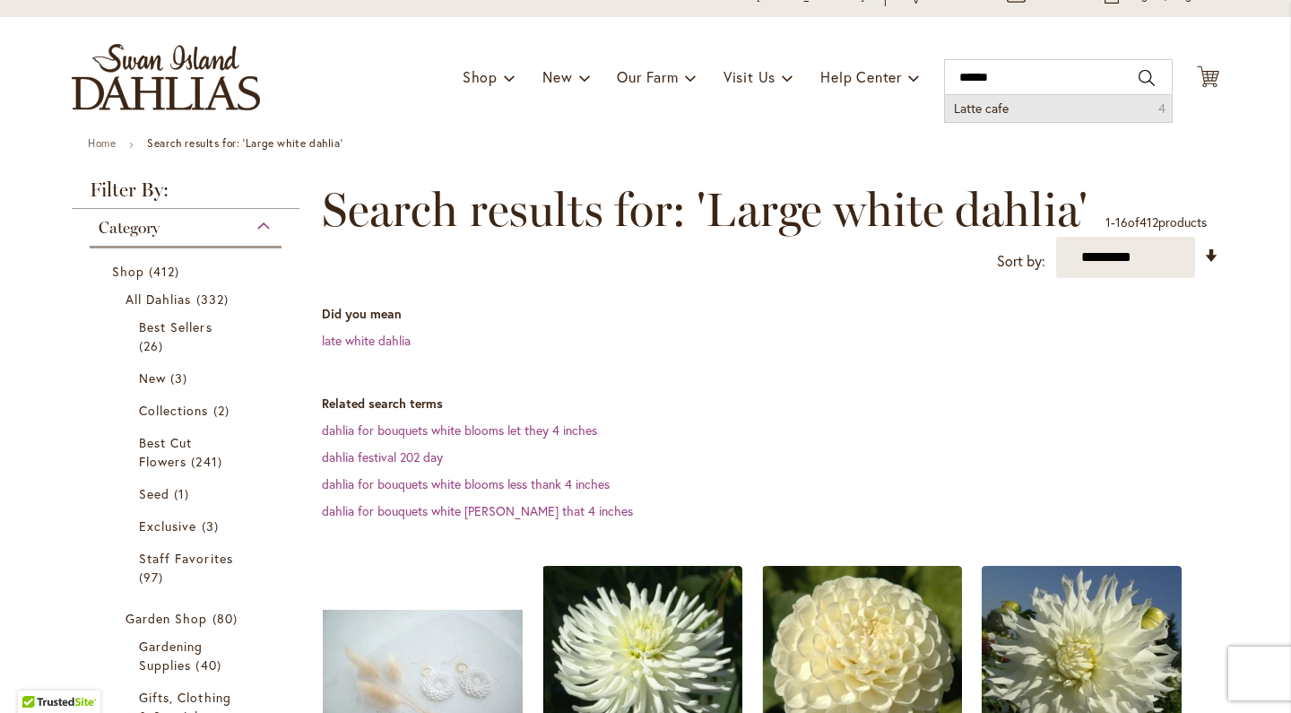
click at [1041, 109] on li "Latte cafe 4" at bounding box center [1058, 108] width 227 height 27
type input "**********"
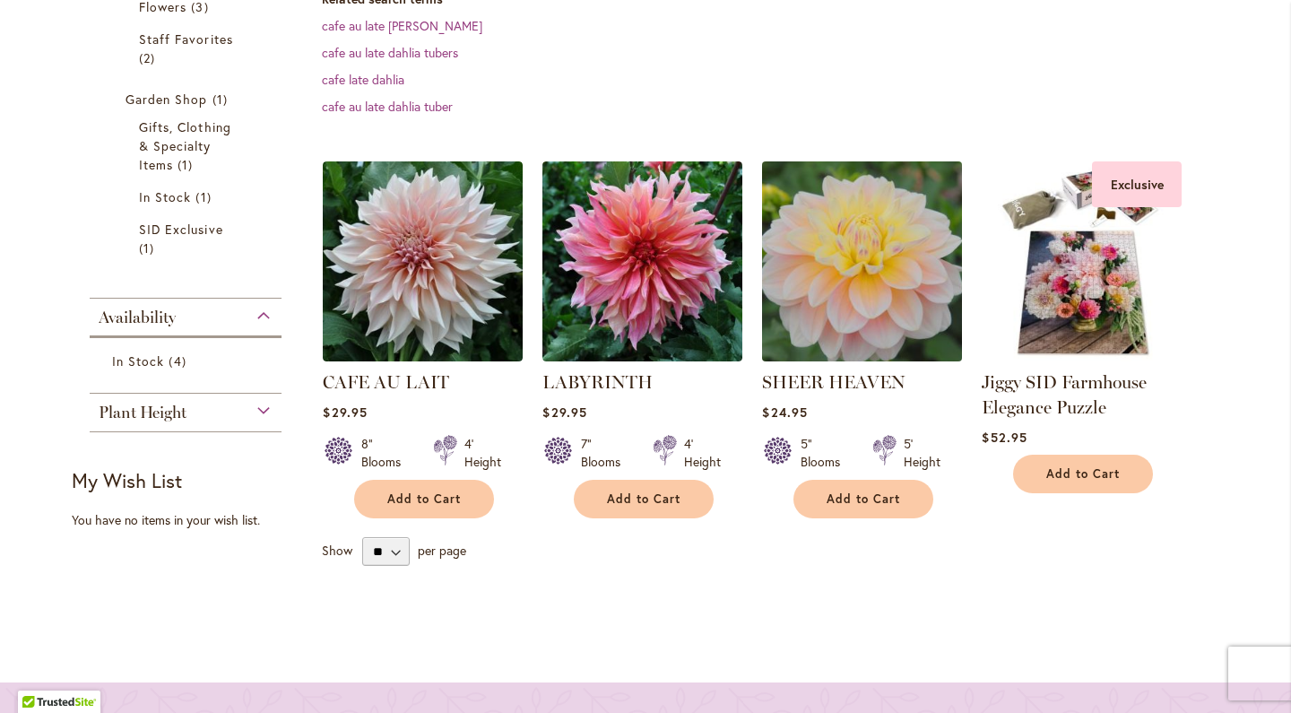
scroll to position [475, 0]
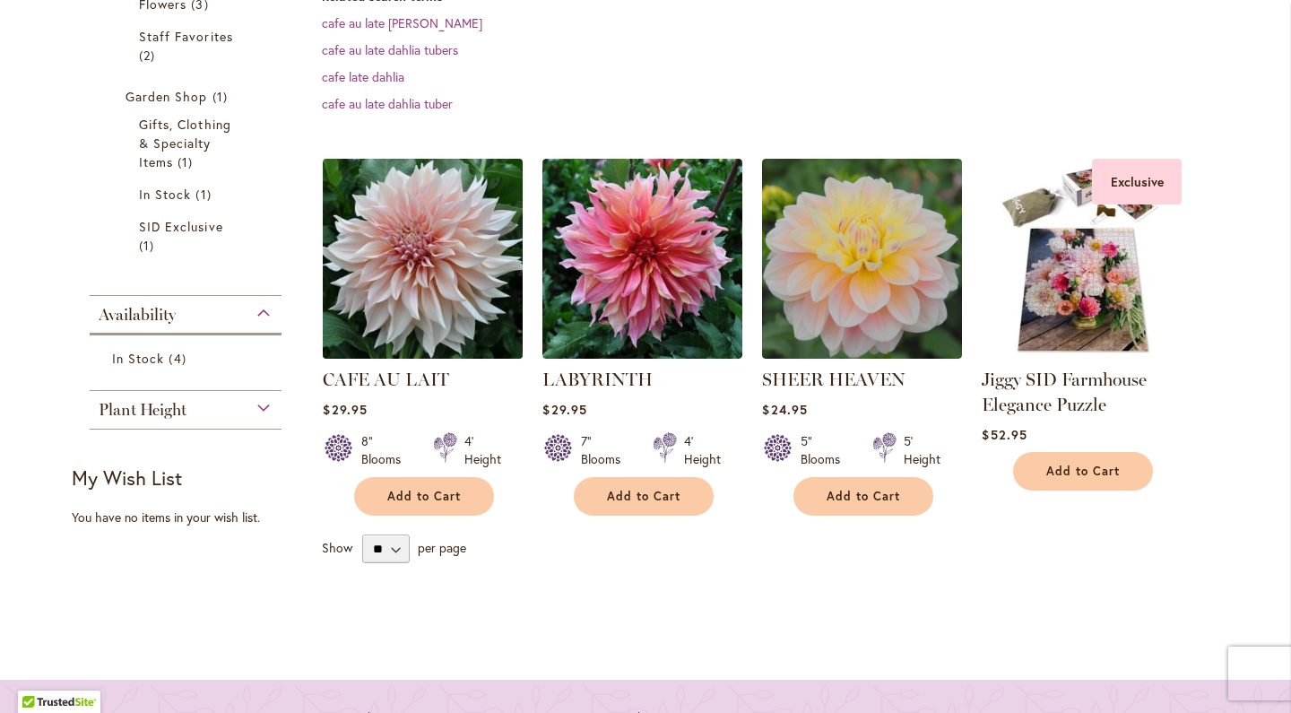
click at [464, 312] on img at bounding box center [423, 258] width 210 height 210
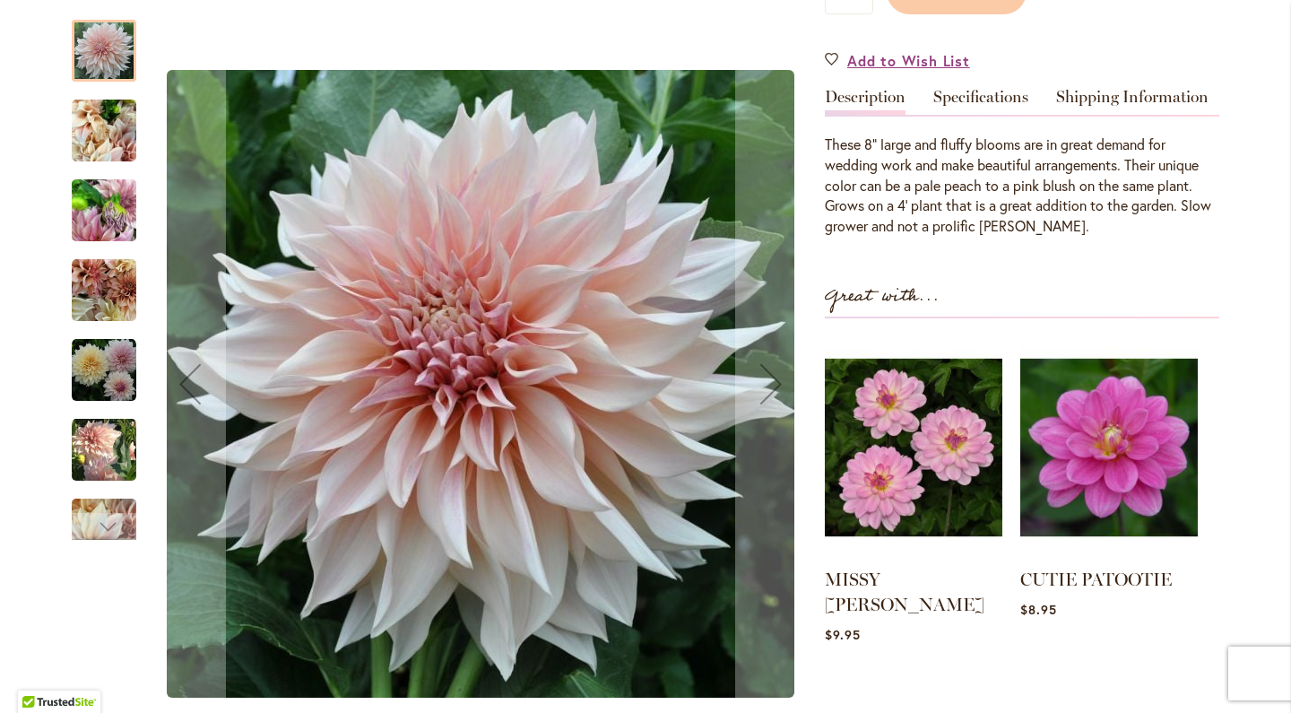
scroll to position [510, 0]
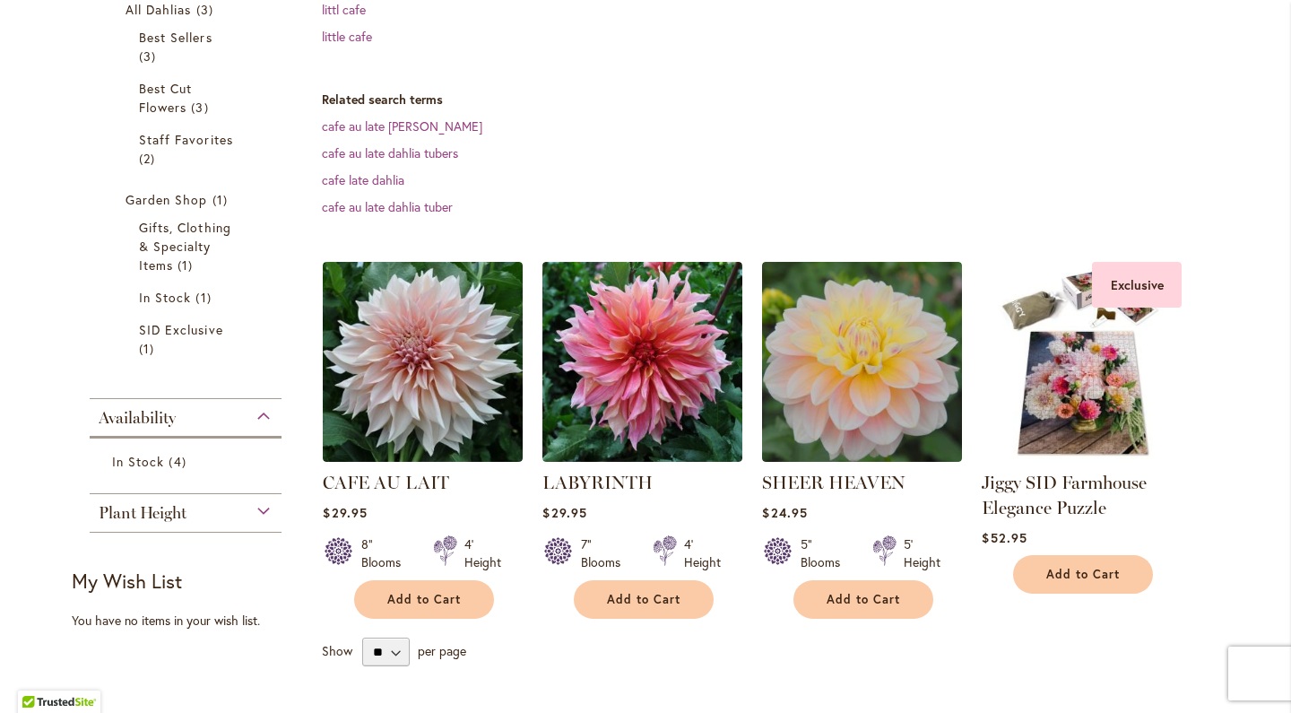
scroll to position [412, 0]
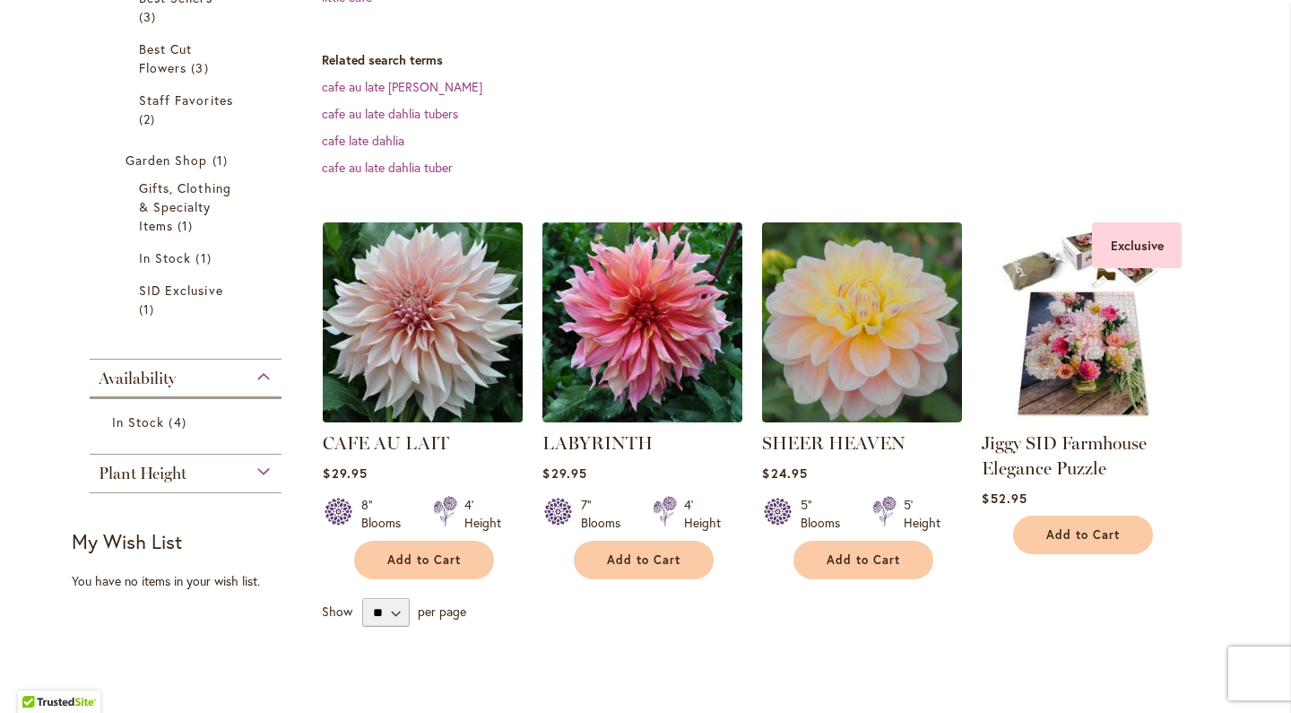
drag, startPoint x: 336, startPoint y: 436, endPoint x: 336, endPoint y: 423, distance: 12.6
click at [336, 423] on div "CAFE AU LAIT Rating: 60% 13 Reviews $29.95 8" Blooms" at bounding box center [423, 396] width 200 height 348
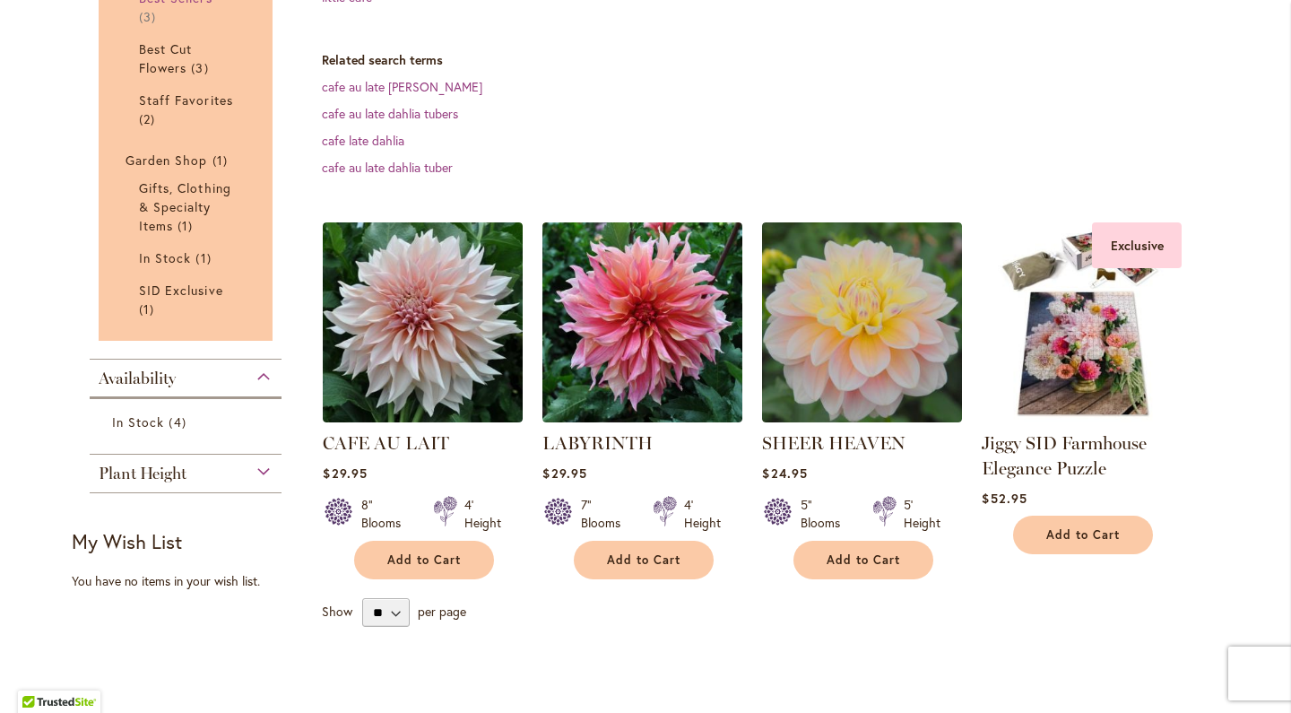
copy div
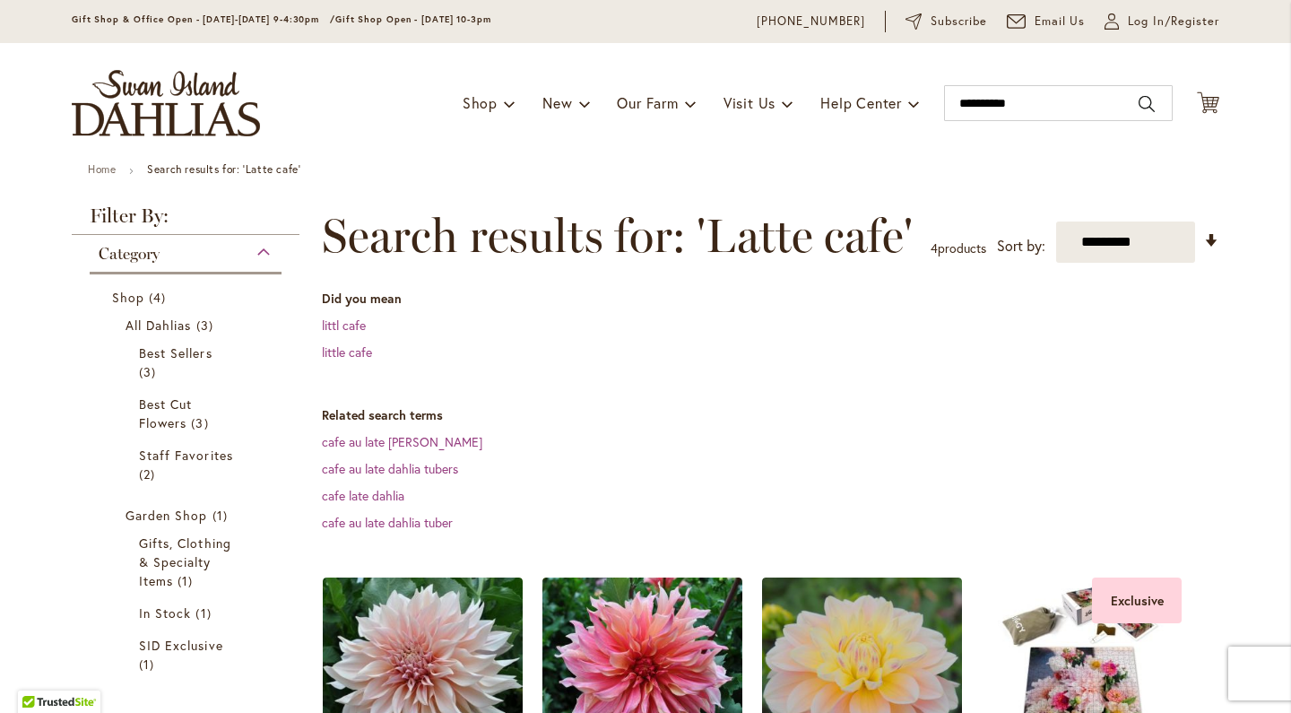
scroll to position [40, 0]
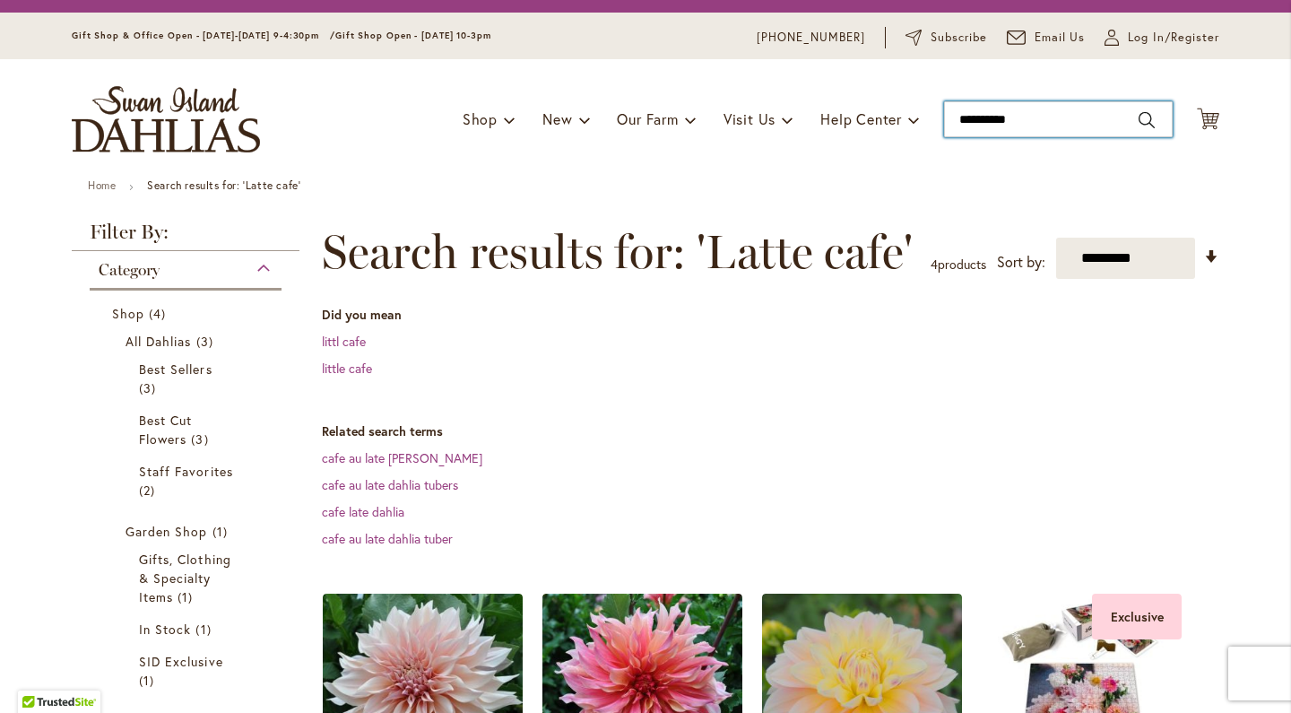
click at [1024, 117] on input "**********" at bounding box center [1058, 119] width 229 height 36
type input "*"
type input "**********"
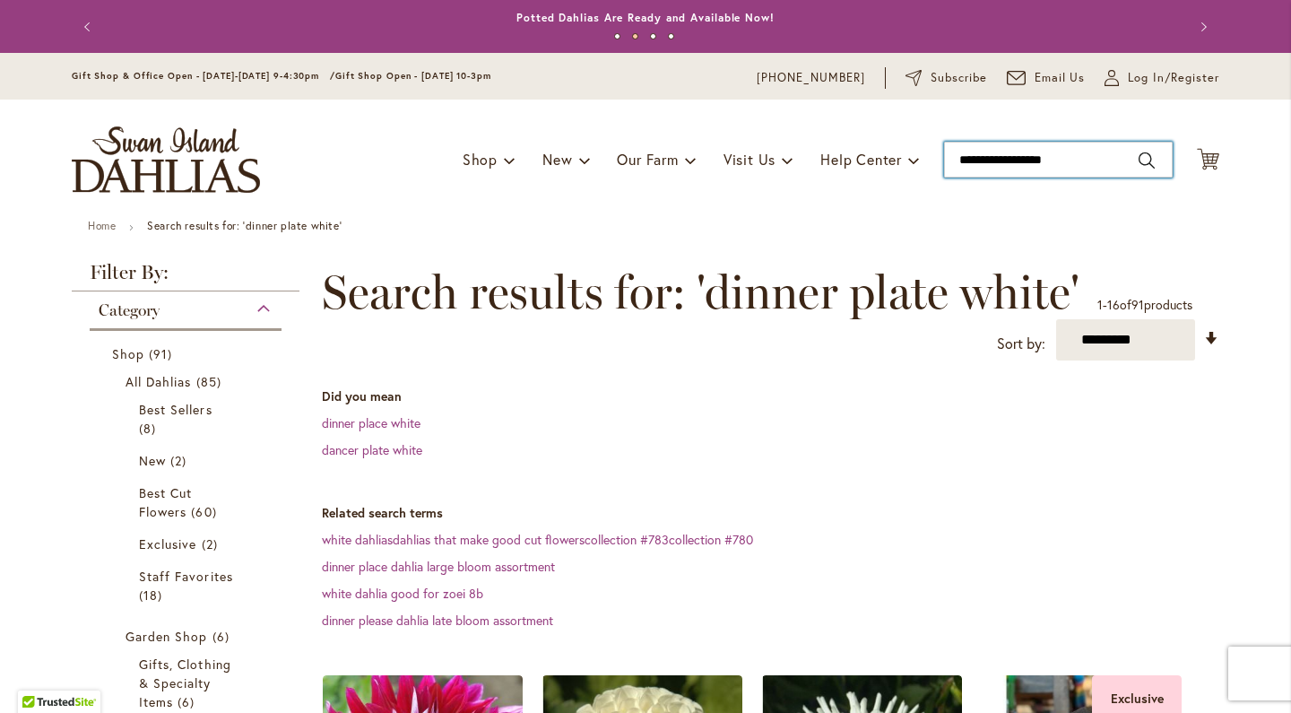
drag, startPoint x: 1072, startPoint y: 164, endPoint x: 961, endPoint y: 160, distance: 111.3
click at [961, 160] on input "**********" at bounding box center [1058, 160] width 229 height 36
type input "**********"
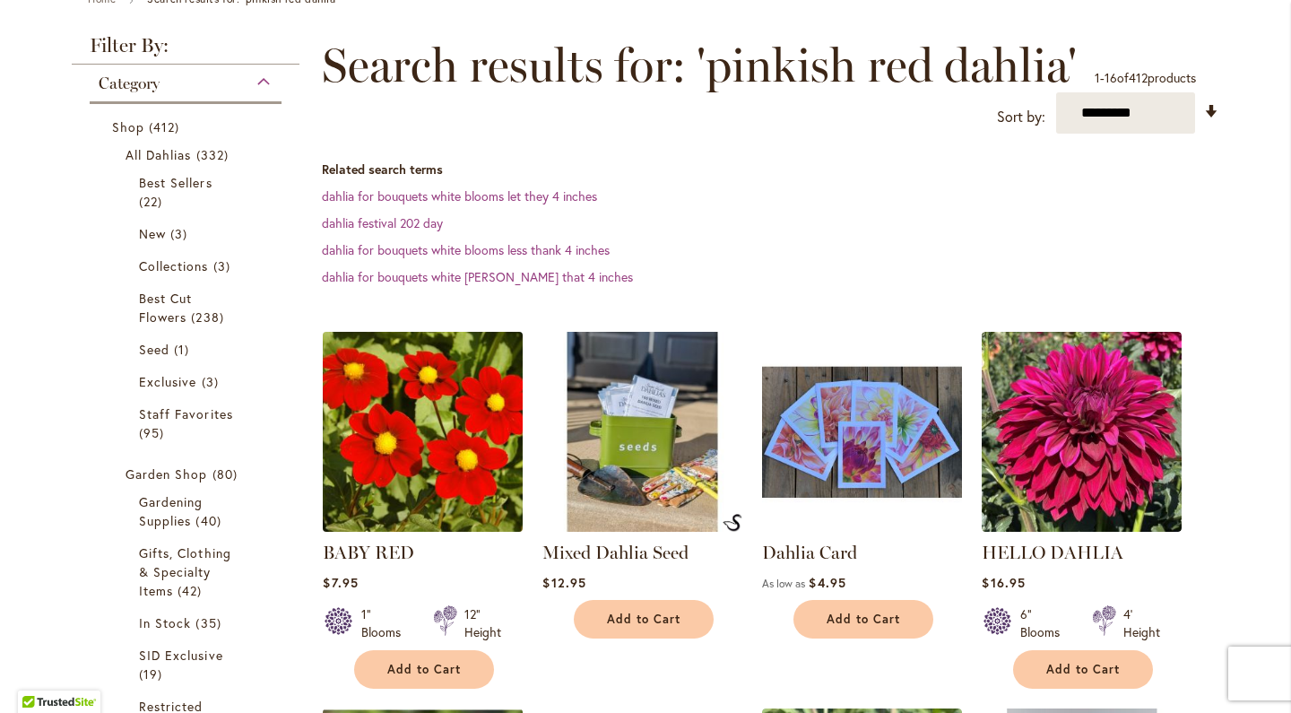
scroll to position [229, 0]
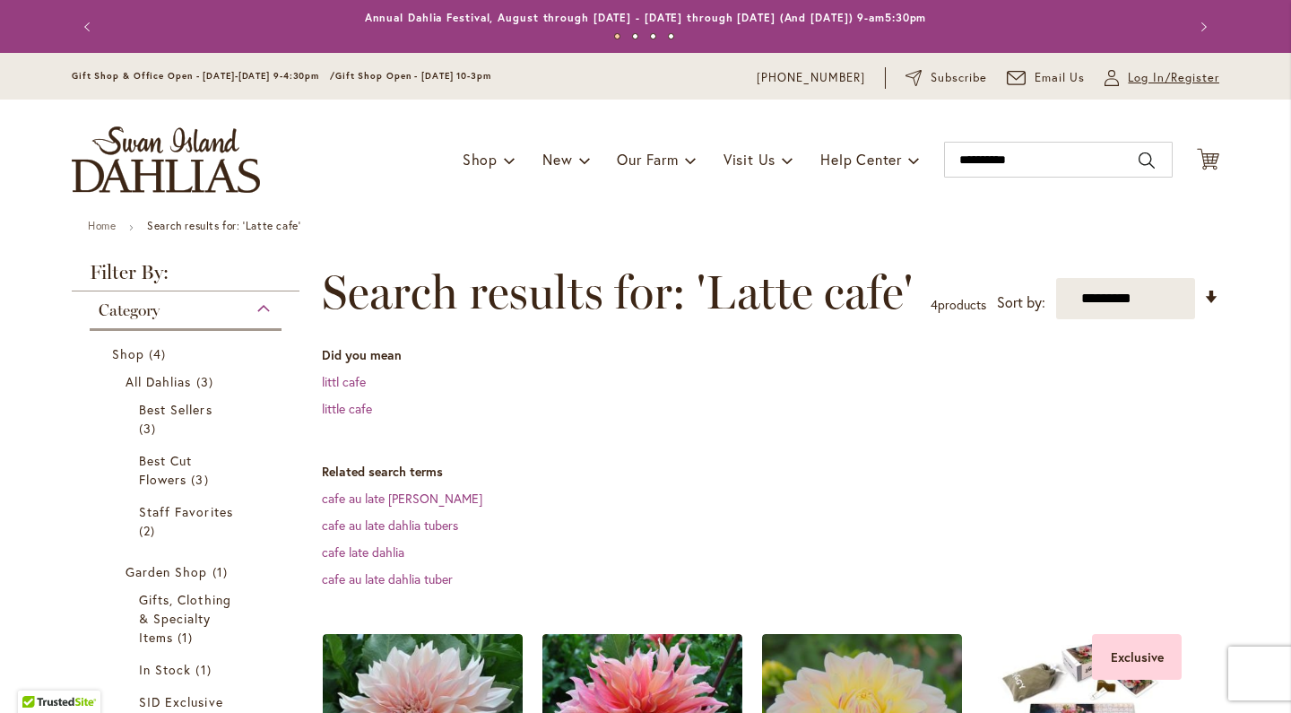
click at [1135, 78] on span "Log In/Register" at bounding box center [1173, 78] width 91 height 18
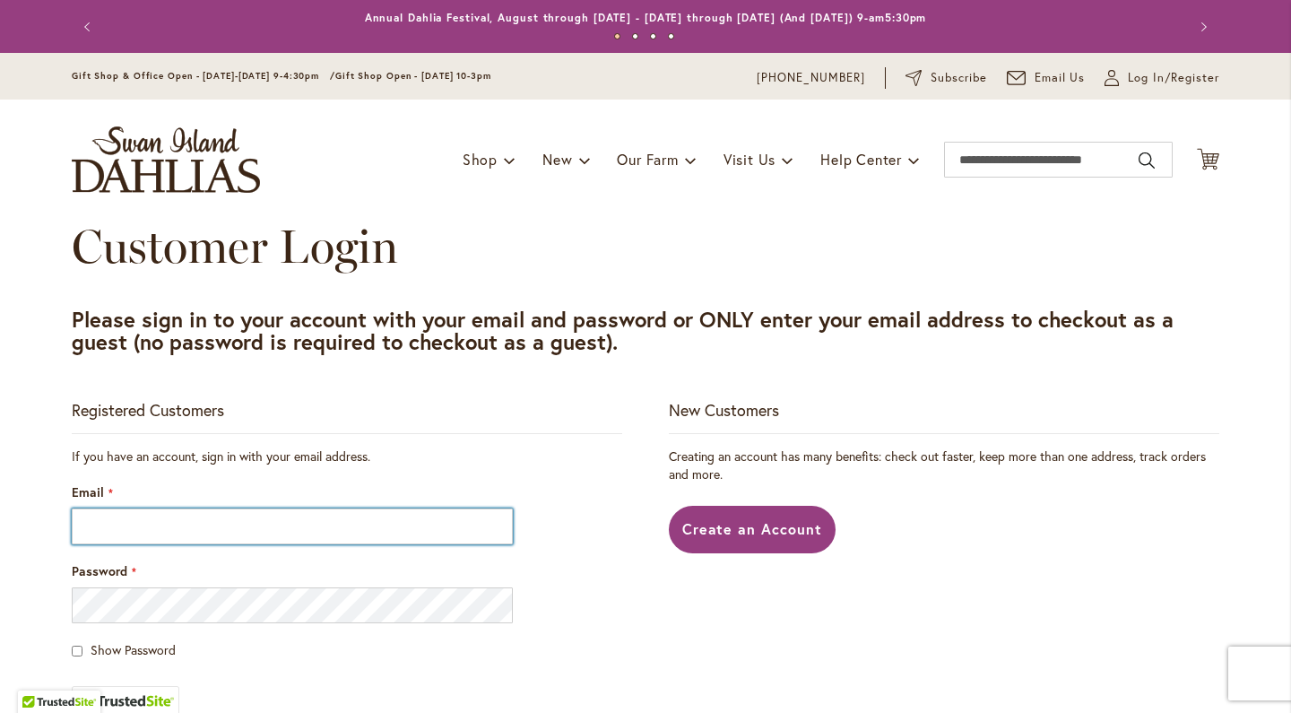
type input "**********"
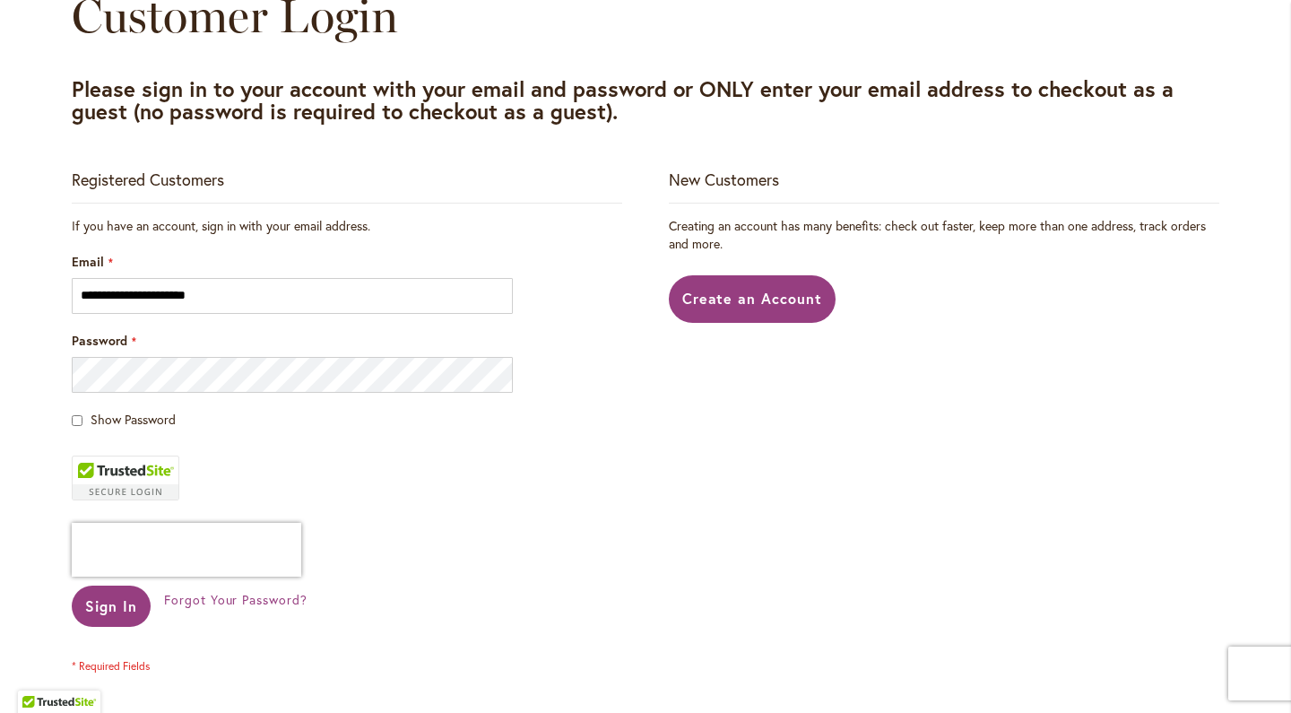
scroll to position [239, 0]
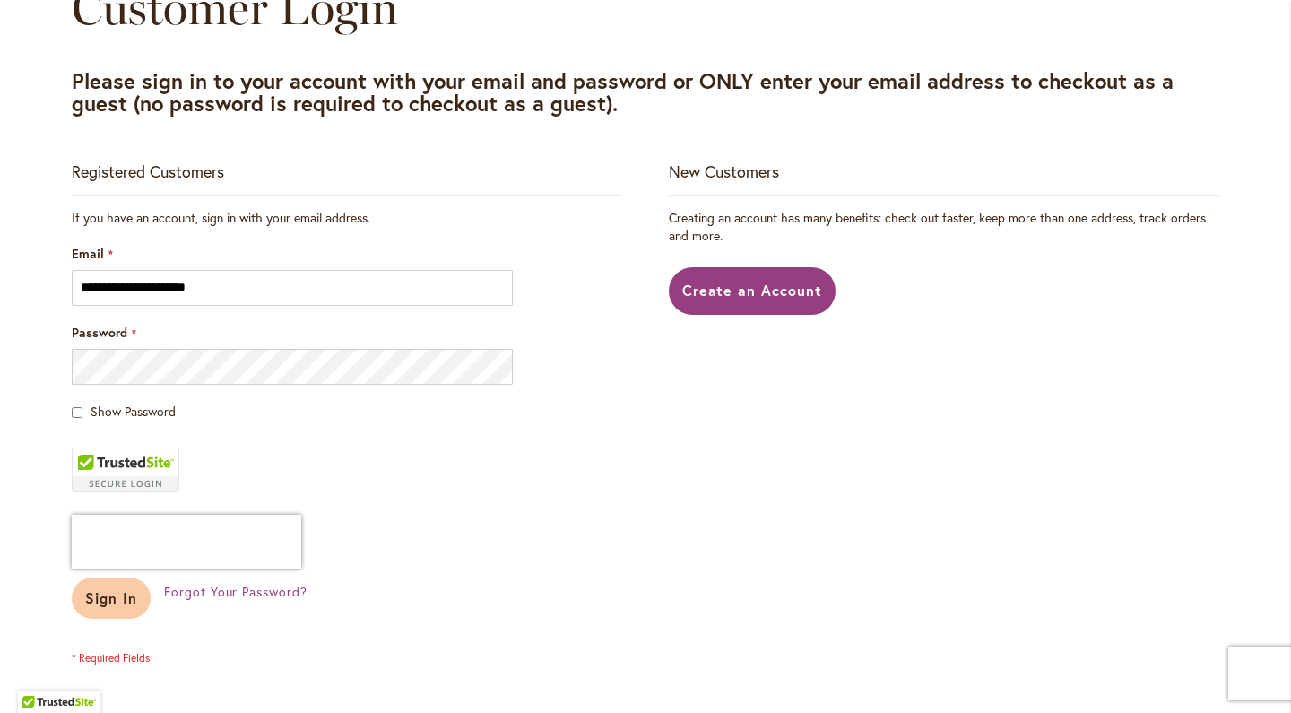
click at [108, 597] on span "Sign In" at bounding box center [111, 597] width 52 height 19
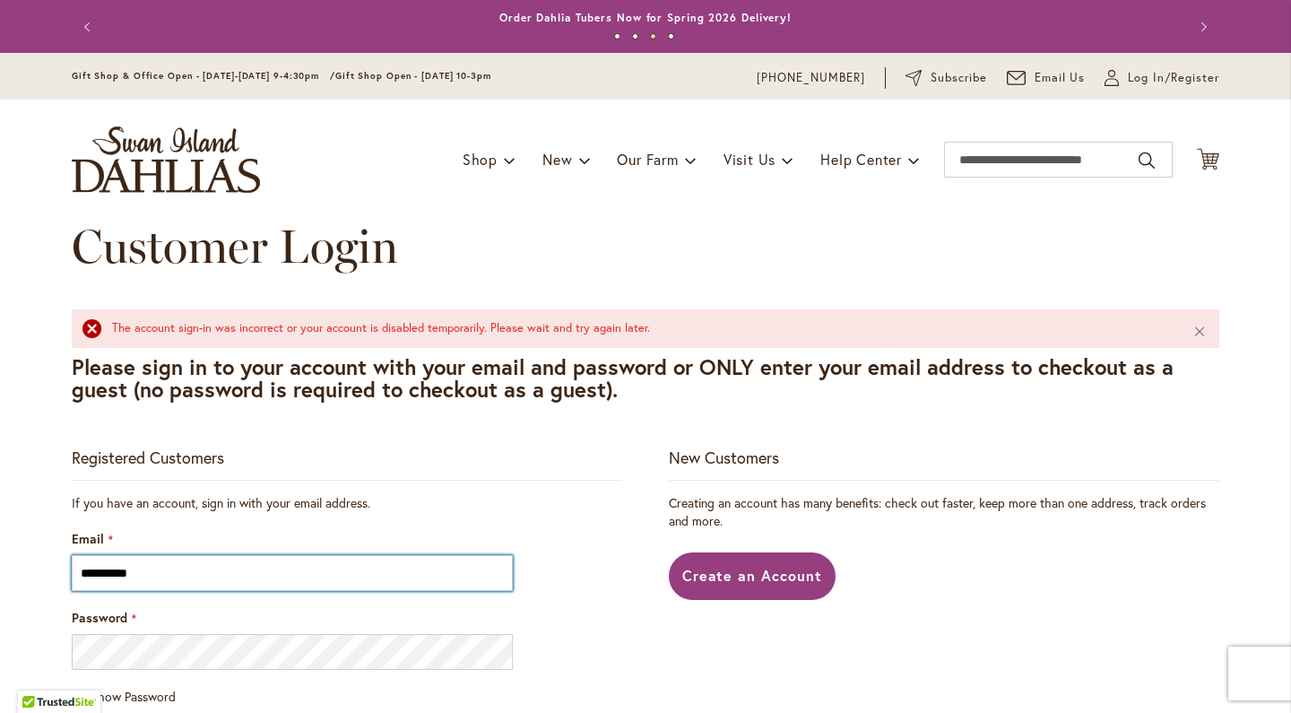
type input "**********"
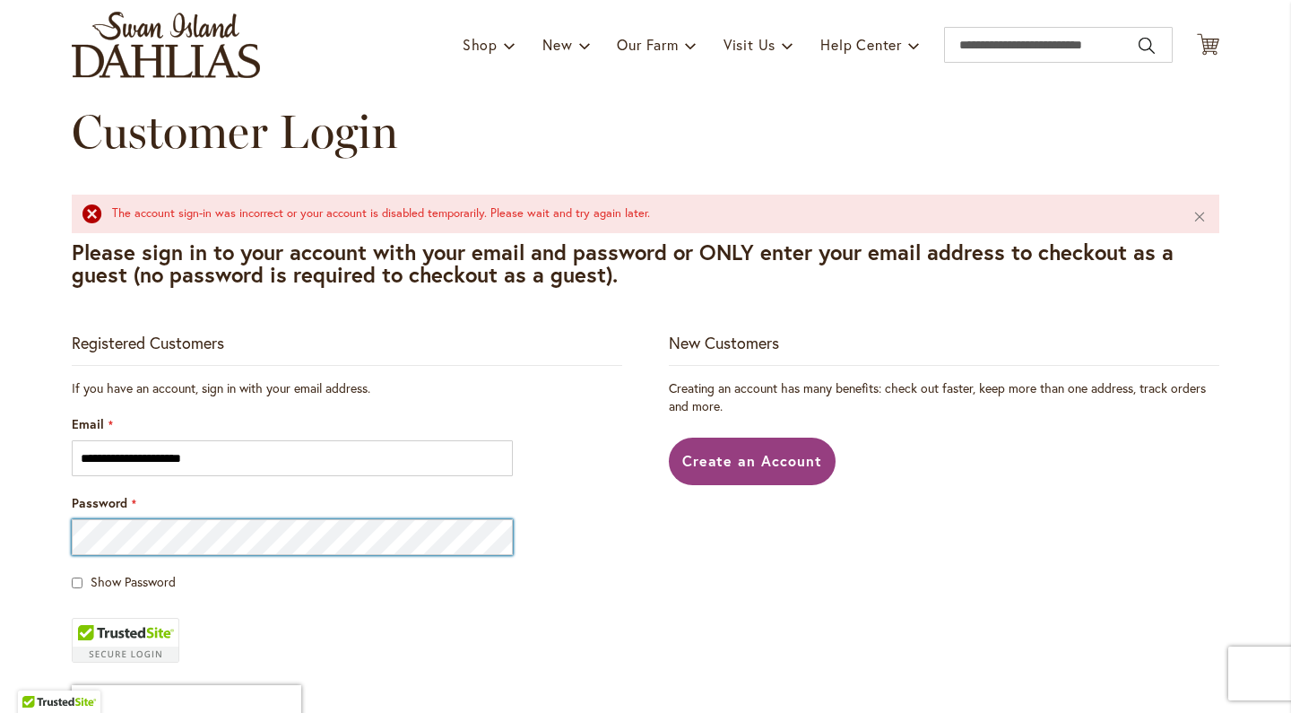
scroll to position [130, 0]
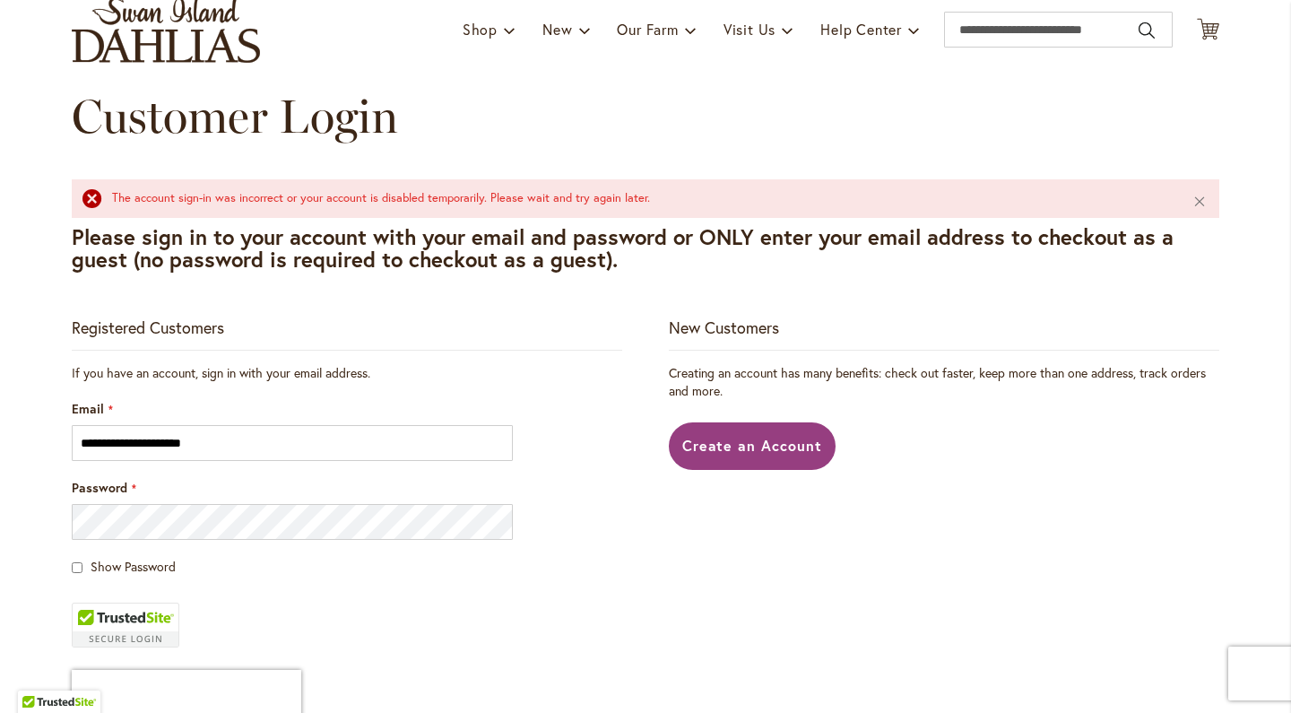
click at [223, 561] on div "Show Password" at bounding box center [347, 567] width 551 height 18
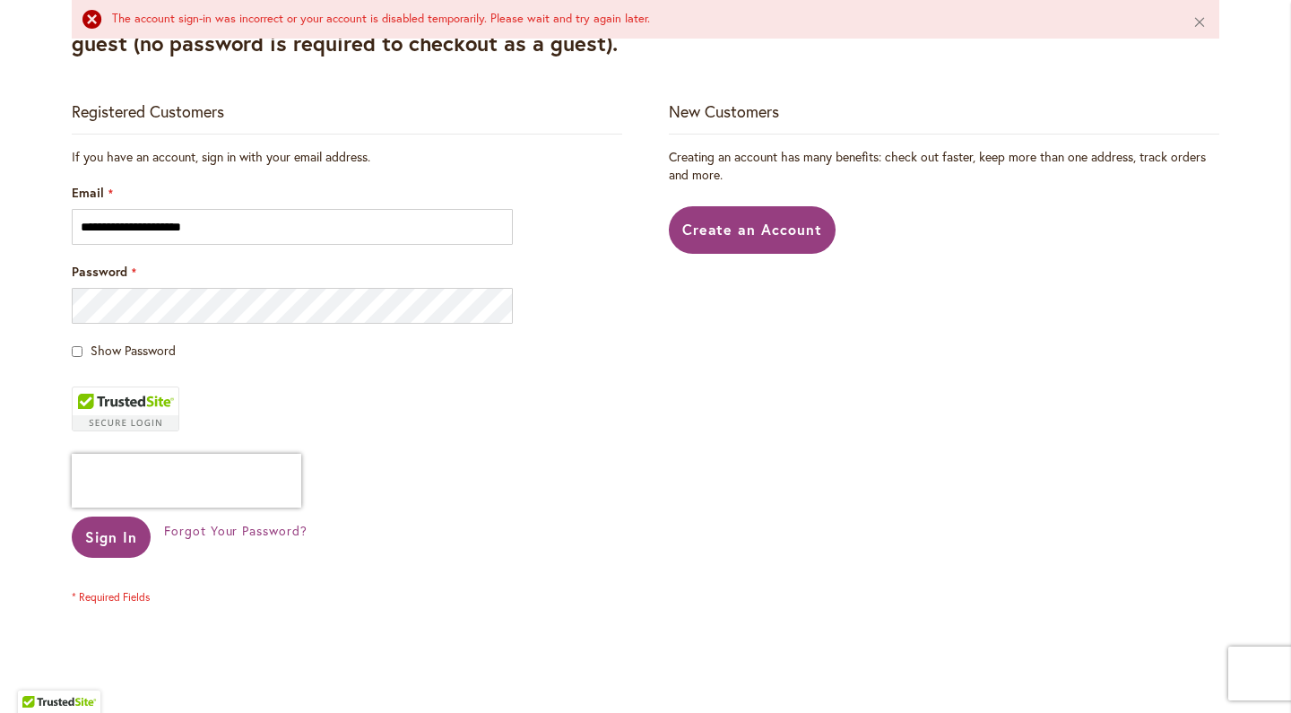
scroll to position [348, 0]
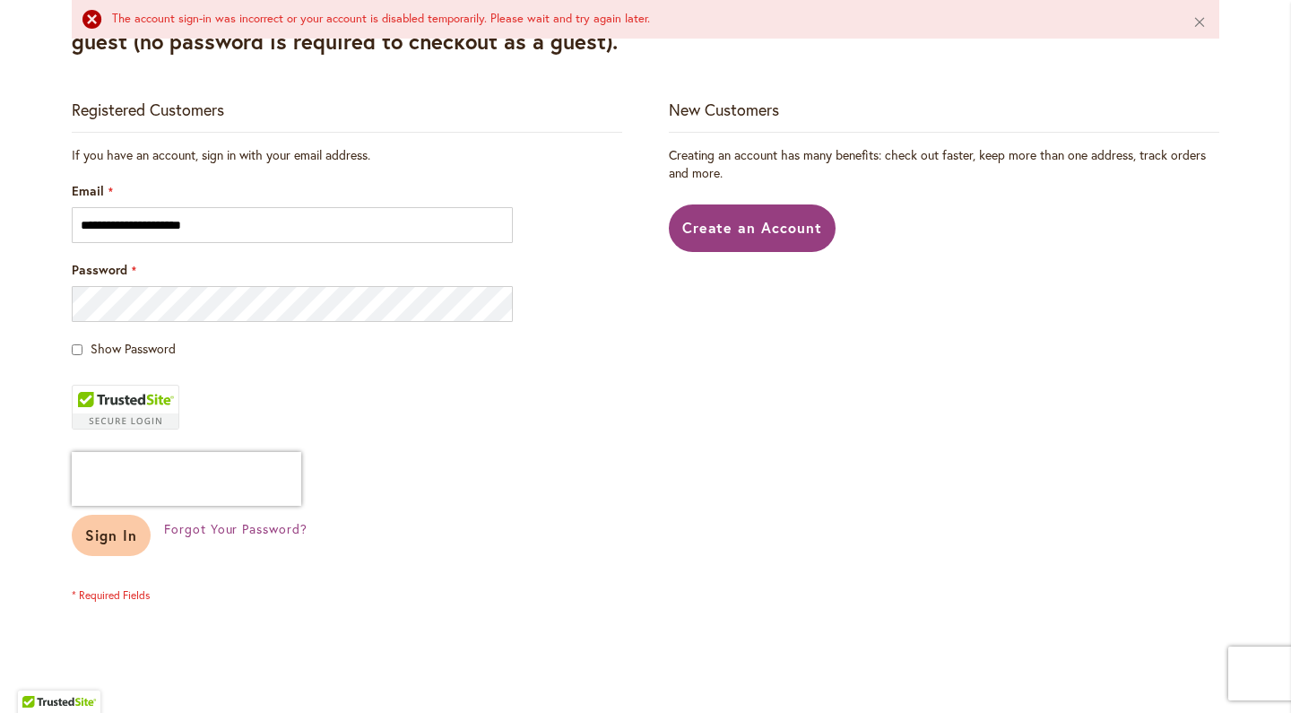
click at [109, 543] on span "Sign In" at bounding box center [111, 534] width 52 height 19
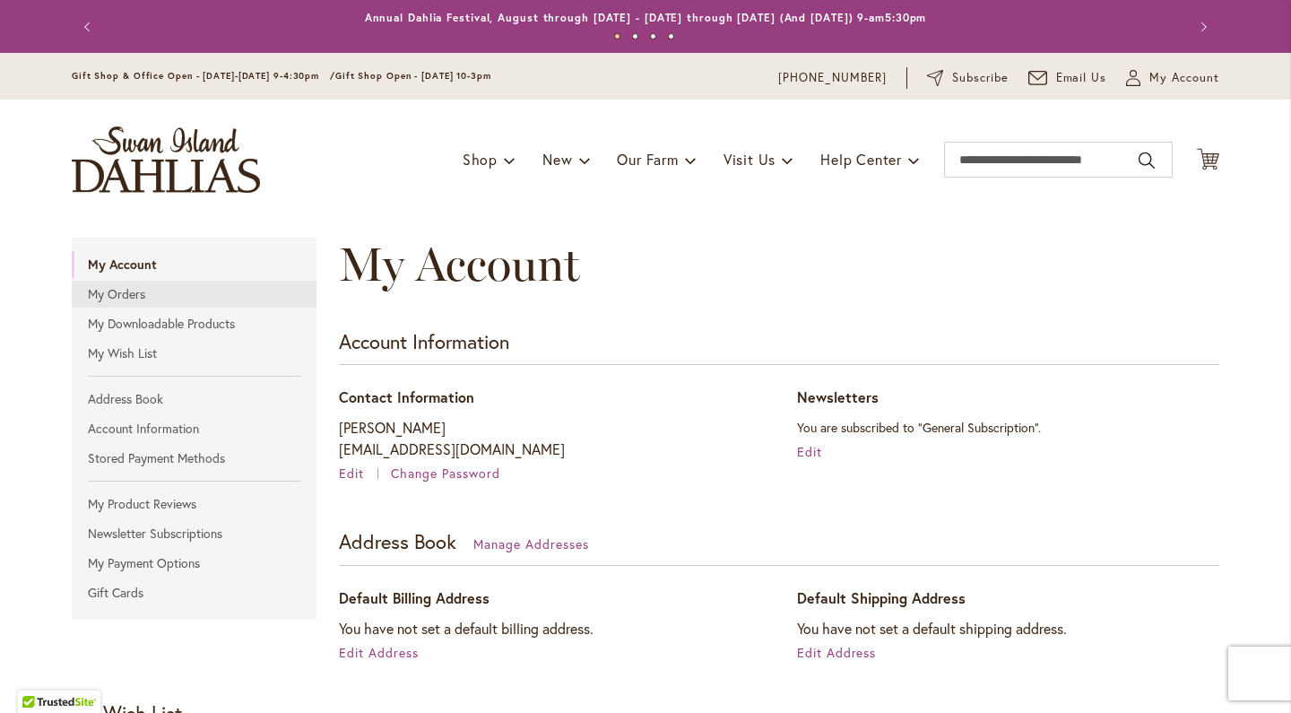
click at [120, 291] on link "My Orders" at bounding box center [194, 294] width 245 height 27
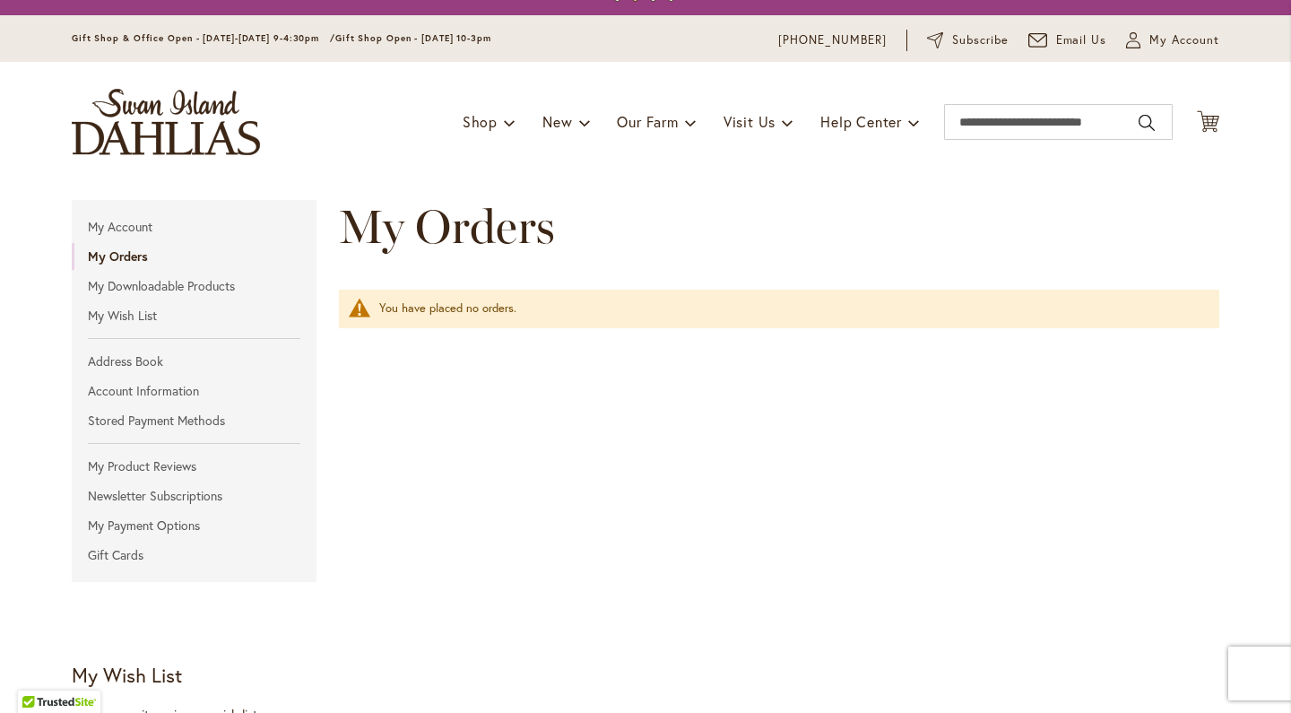
scroll to position [63, 0]
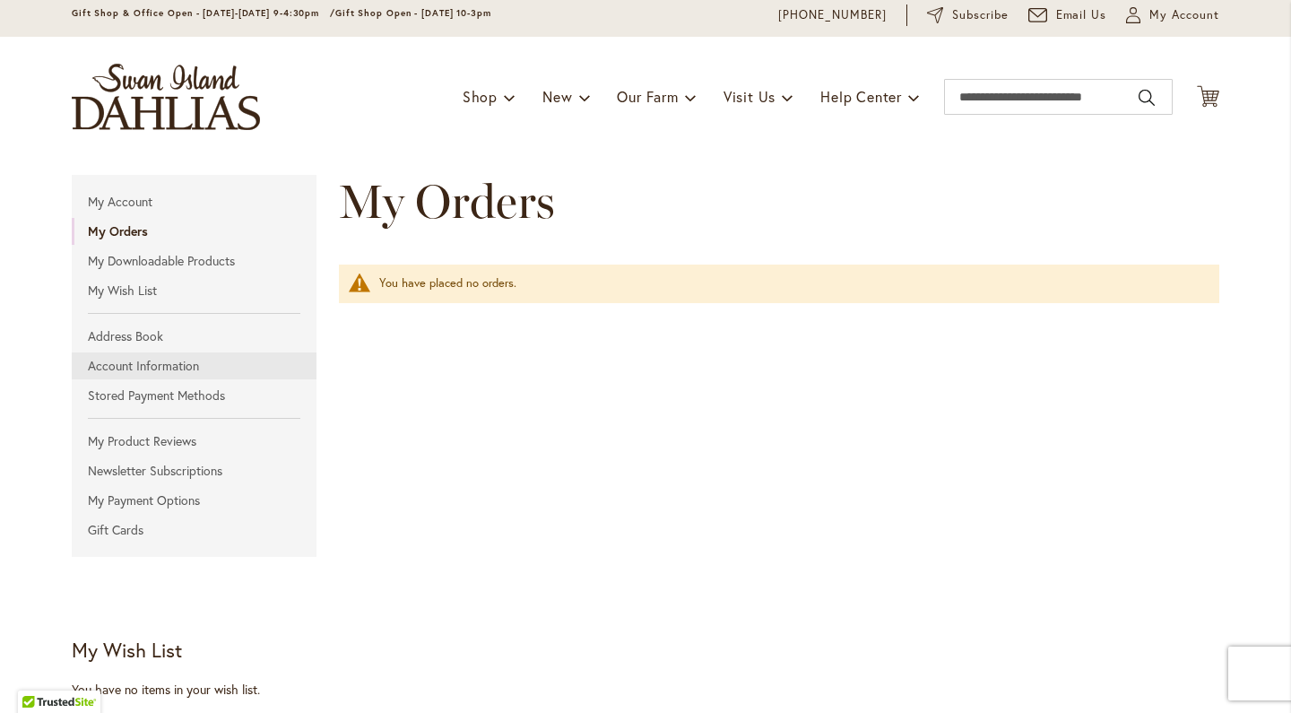
click at [176, 366] on link "Account Information" at bounding box center [194, 365] width 245 height 27
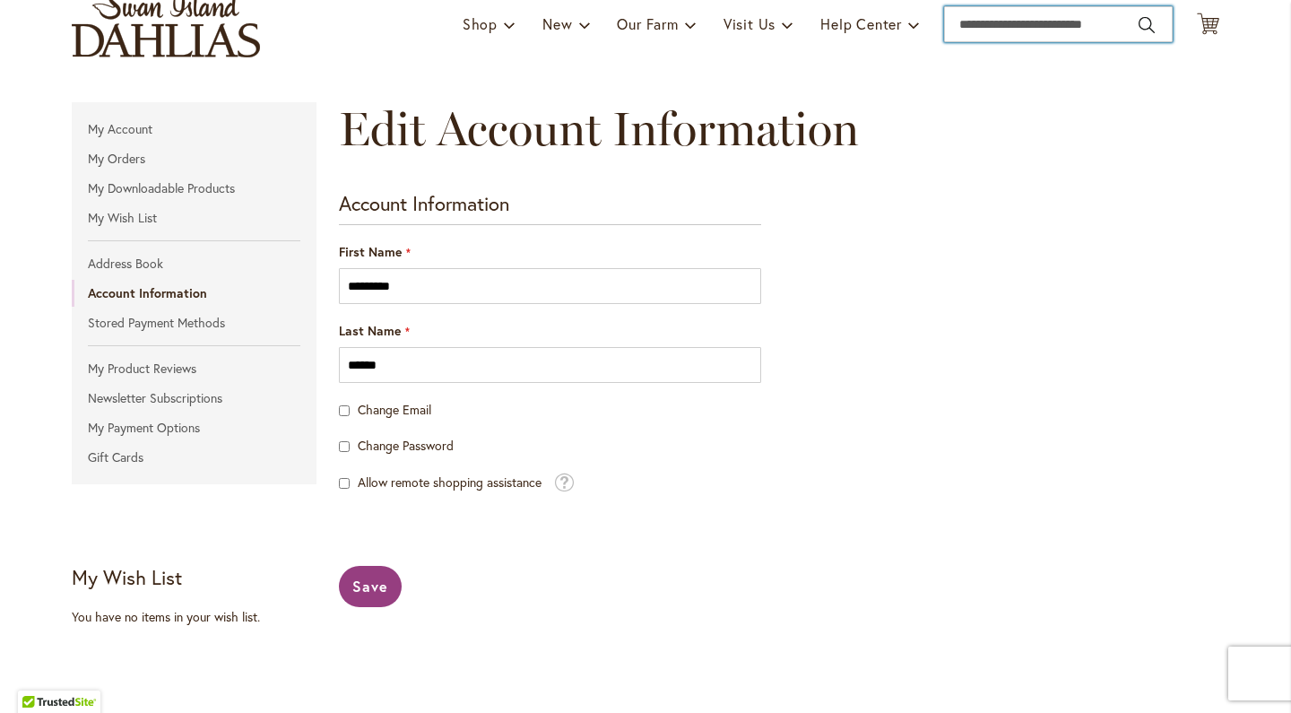
click at [984, 24] on input "Search" at bounding box center [1058, 24] width 229 height 36
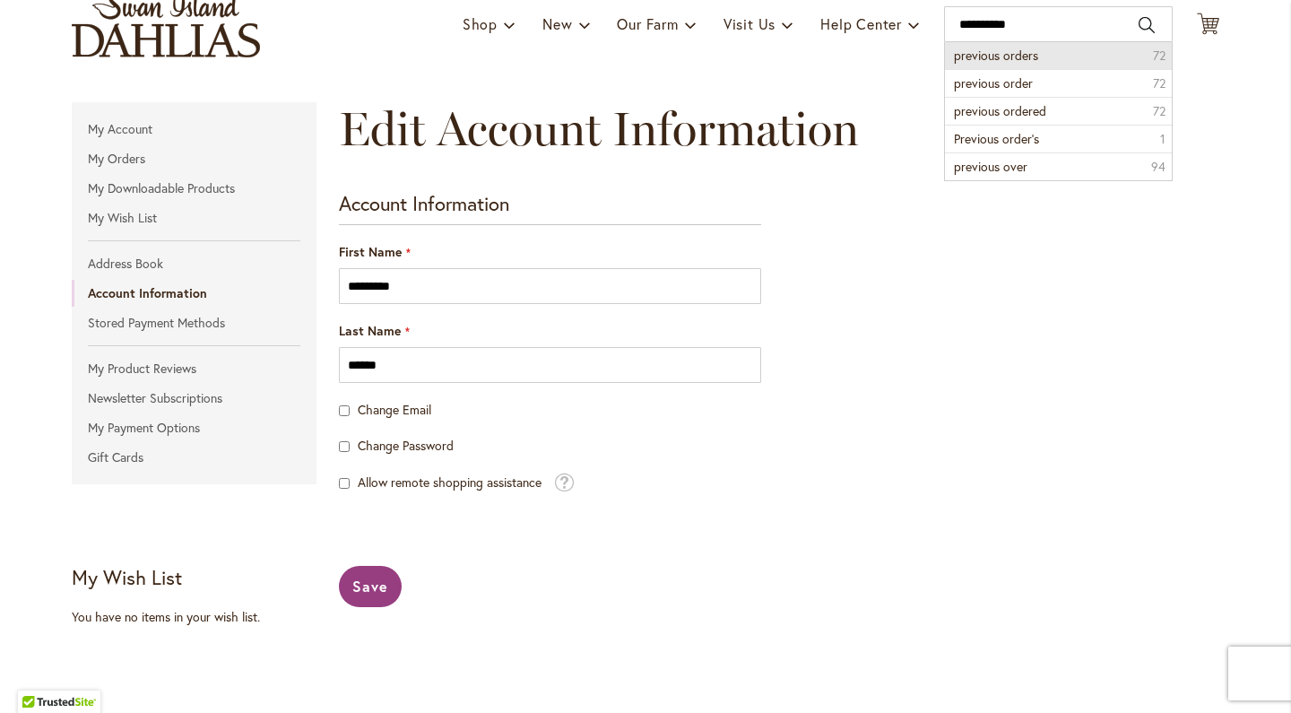
click at [979, 52] on span "previous orders" at bounding box center [996, 55] width 84 height 17
type input "**********"
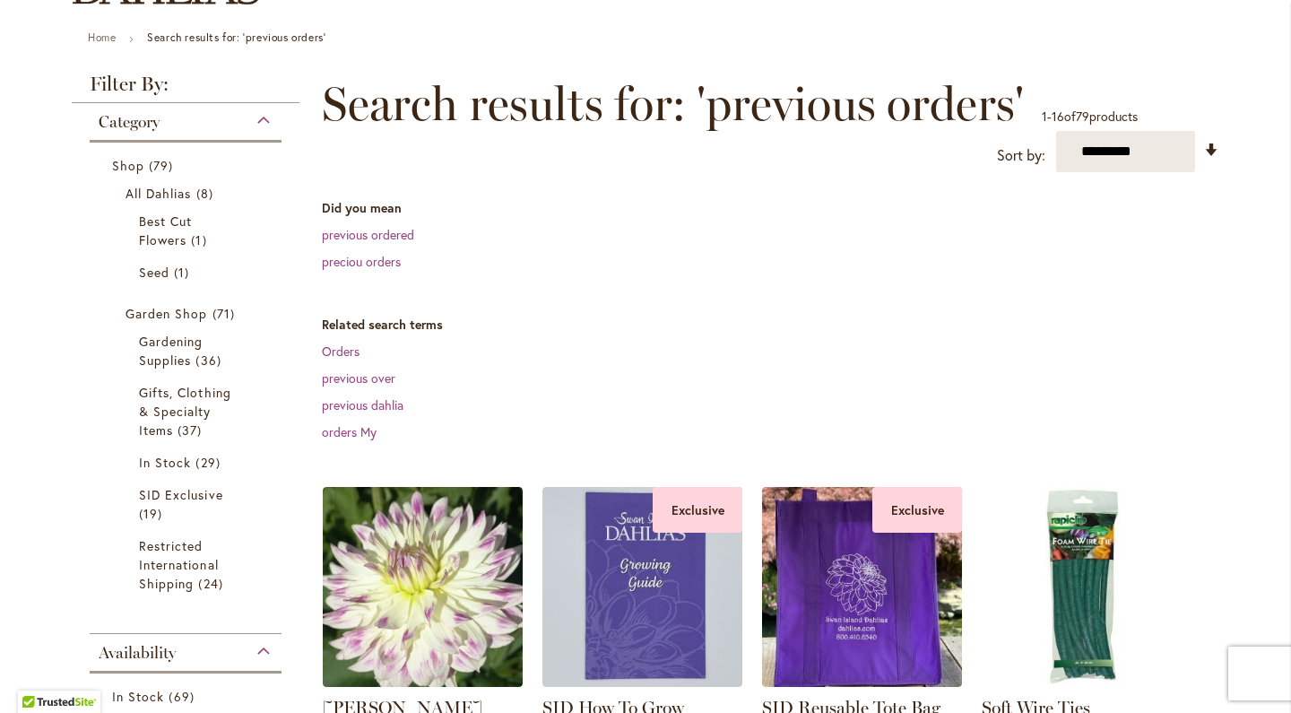
scroll to position [195, 0]
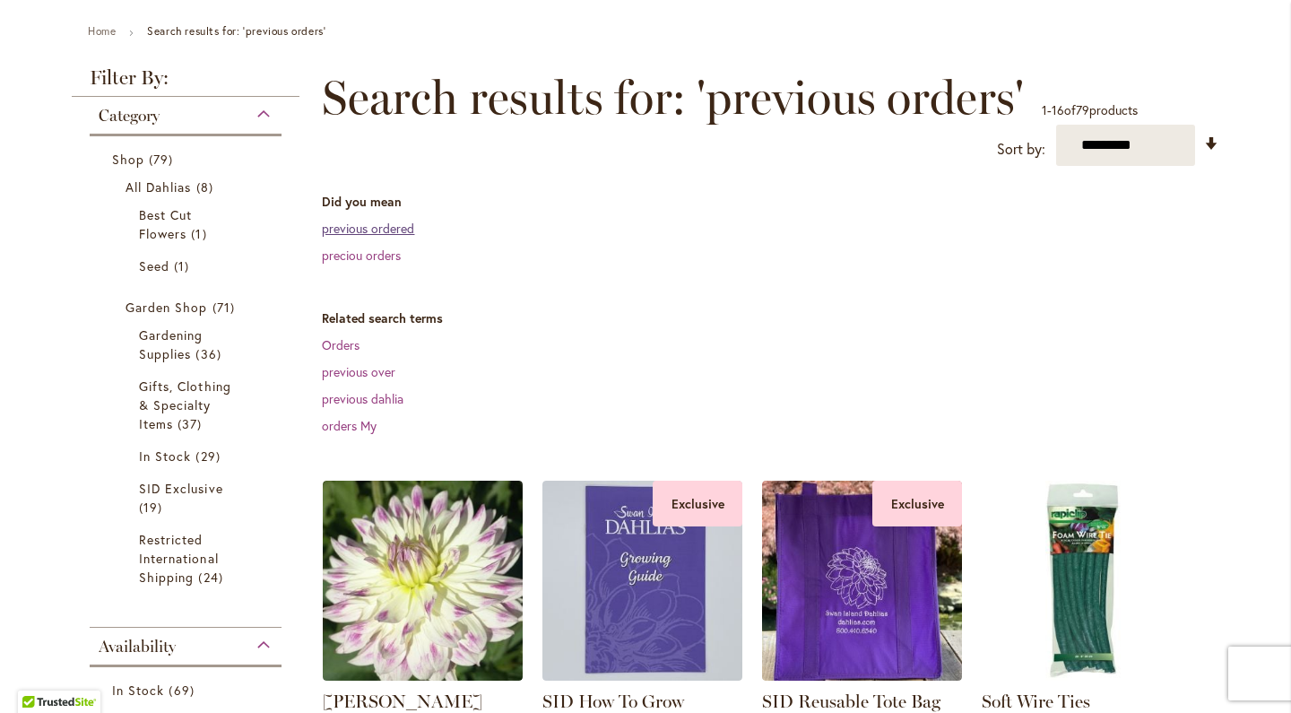
click at [400, 236] on link "previous ordered" at bounding box center [368, 228] width 92 height 17
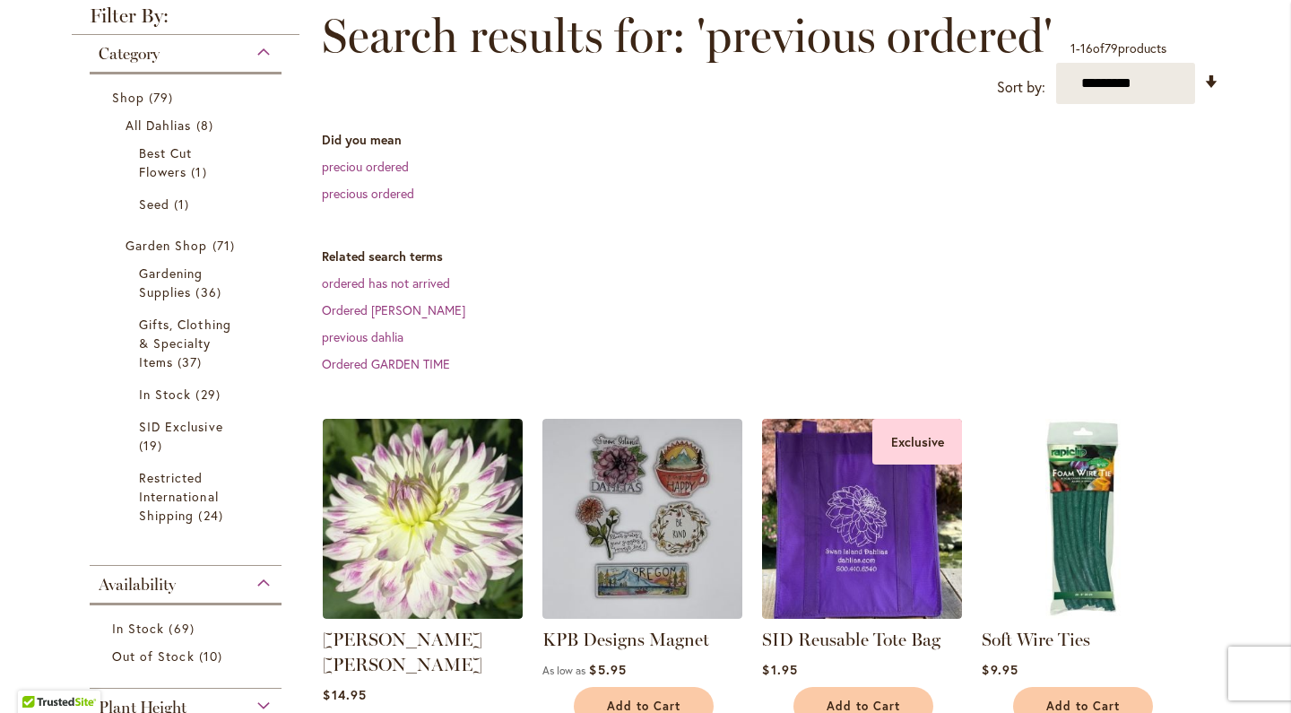
scroll to position [254, 0]
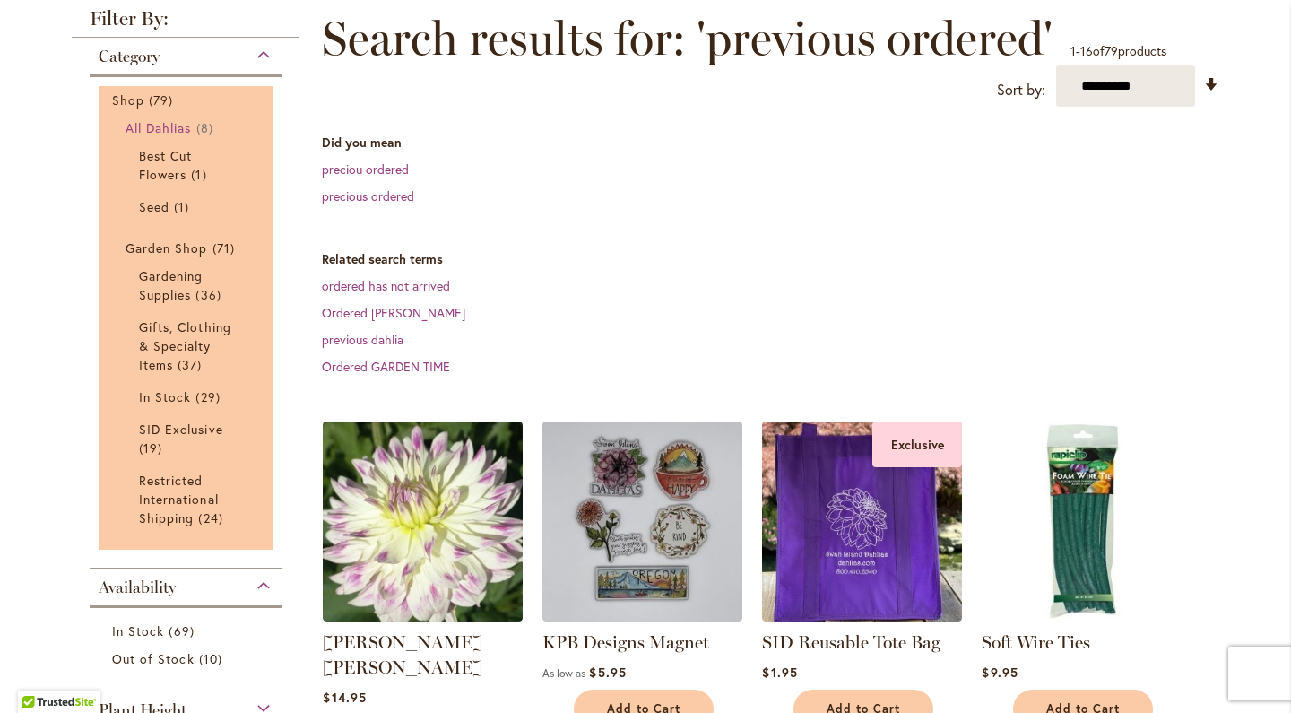
click at [186, 135] on span "All Dahlias" at bounding box center [159, 127] width 66 height 17
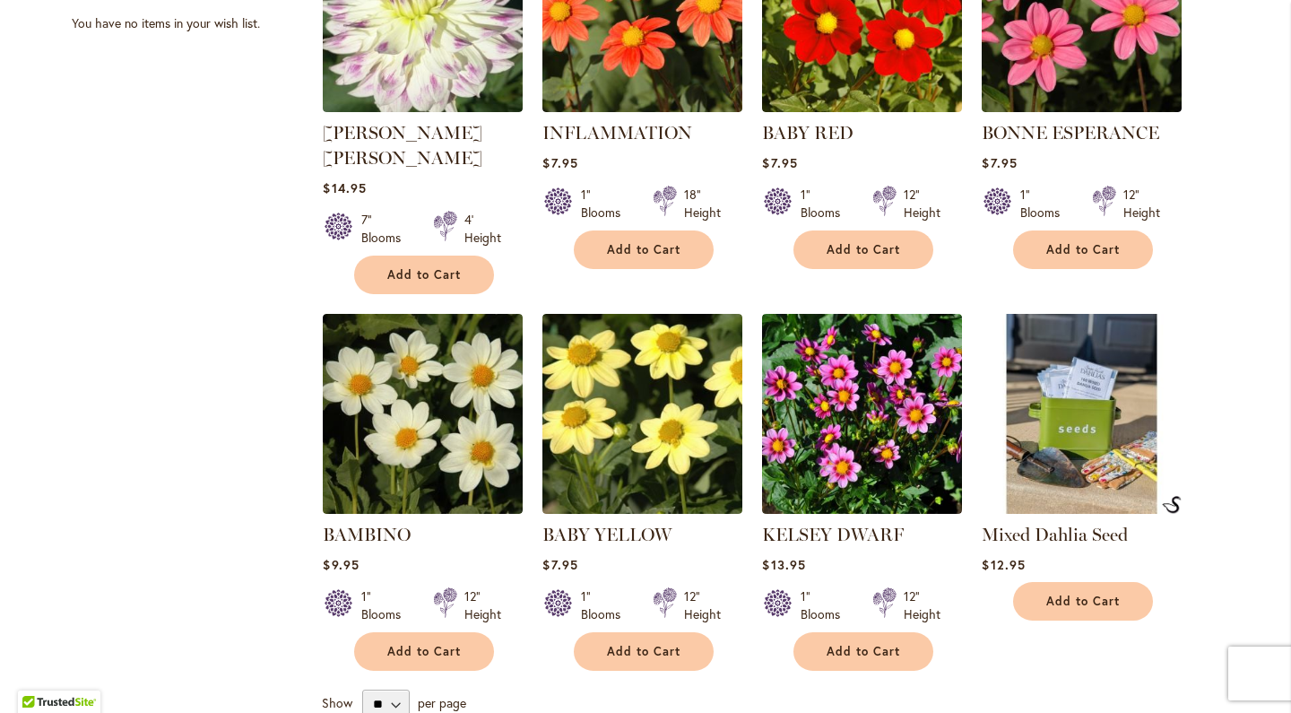
scroll to position [827, 0]
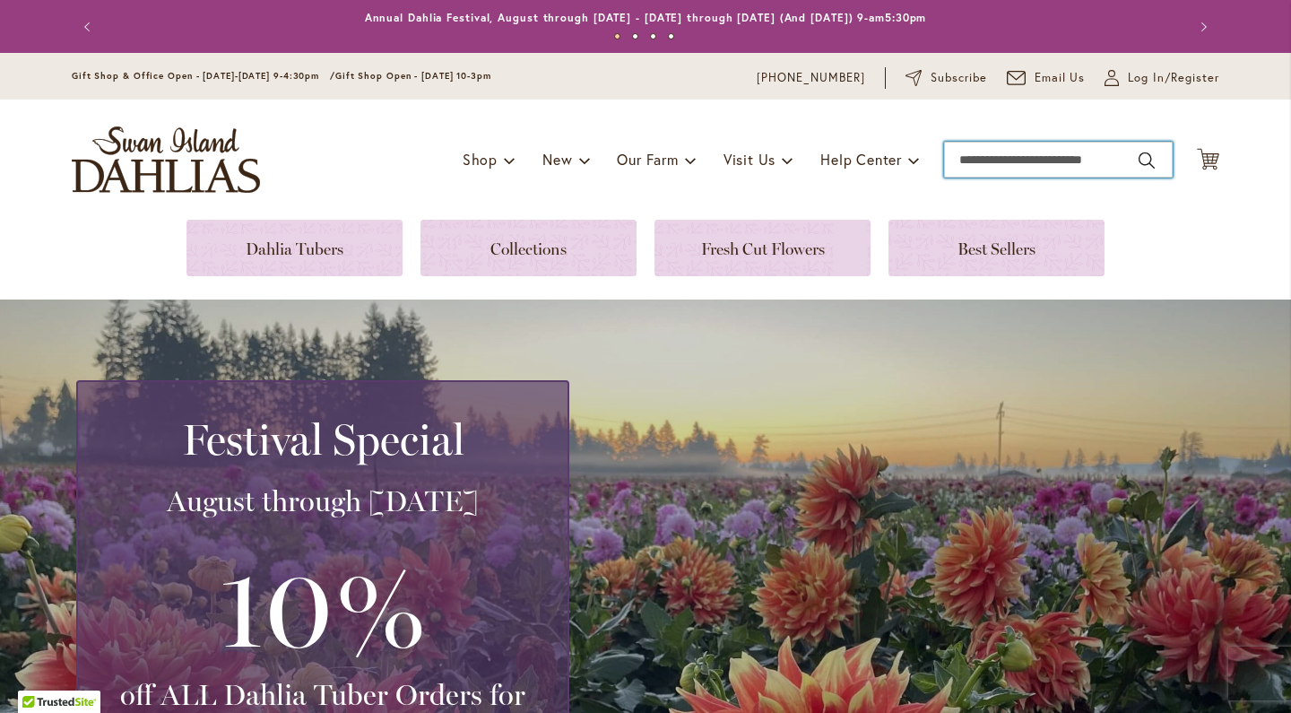
click at [980, 162] on input "Search" at bounding box center [1058, 160] width 229 height 36
type input "**********"
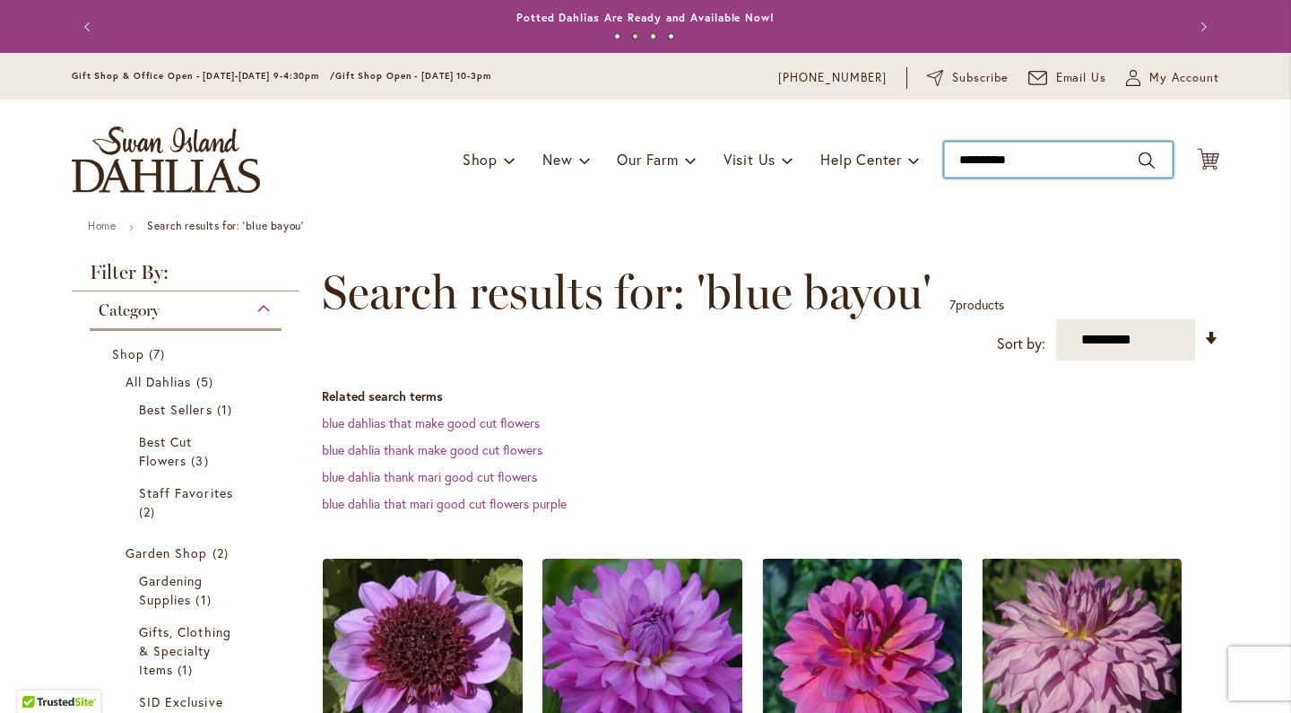
drag, startPoint x: 1038, startPoint y: 155, endPoint x: 936, endPoint y: 168, distance: 103.0
click at [936, 168] on div "Toggle Nav Shop Dahlia Tubers Collections Fresh Cut Dahlias Gardening Supplies …" at bounding box center [646, 160] width 1184 height 120
type input "*"
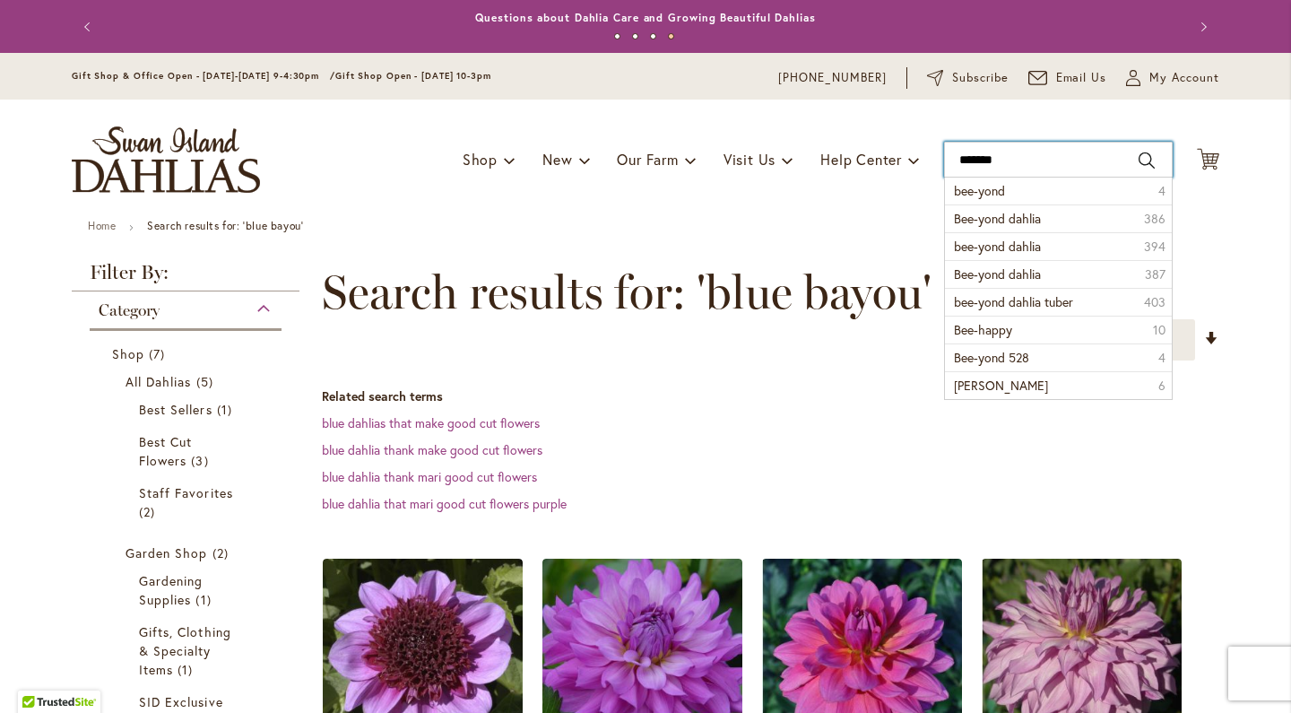
type input "********"
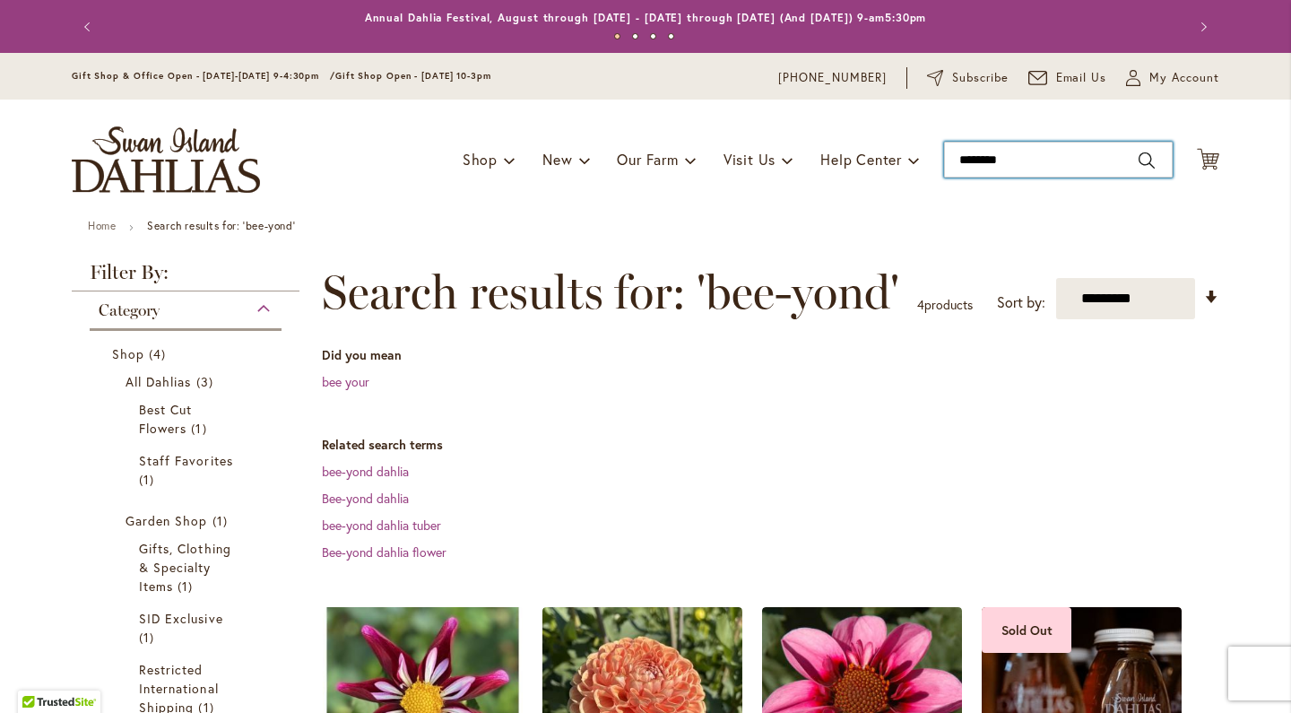
drag, startPoint x: 1023, startPoint y: 165, endPoint x: 940, endPoint y: 163, distance: 83.4
click at [940, 163] on div "Toggle Nav Shop Dahlia Tubers Collections Fresh Cut Dahlias Gardening Supplies …" at bounding box center [646, 160] width 1184 height 120
type input "**********"
